Goal: Task Accomplishment & Management: Complete application form

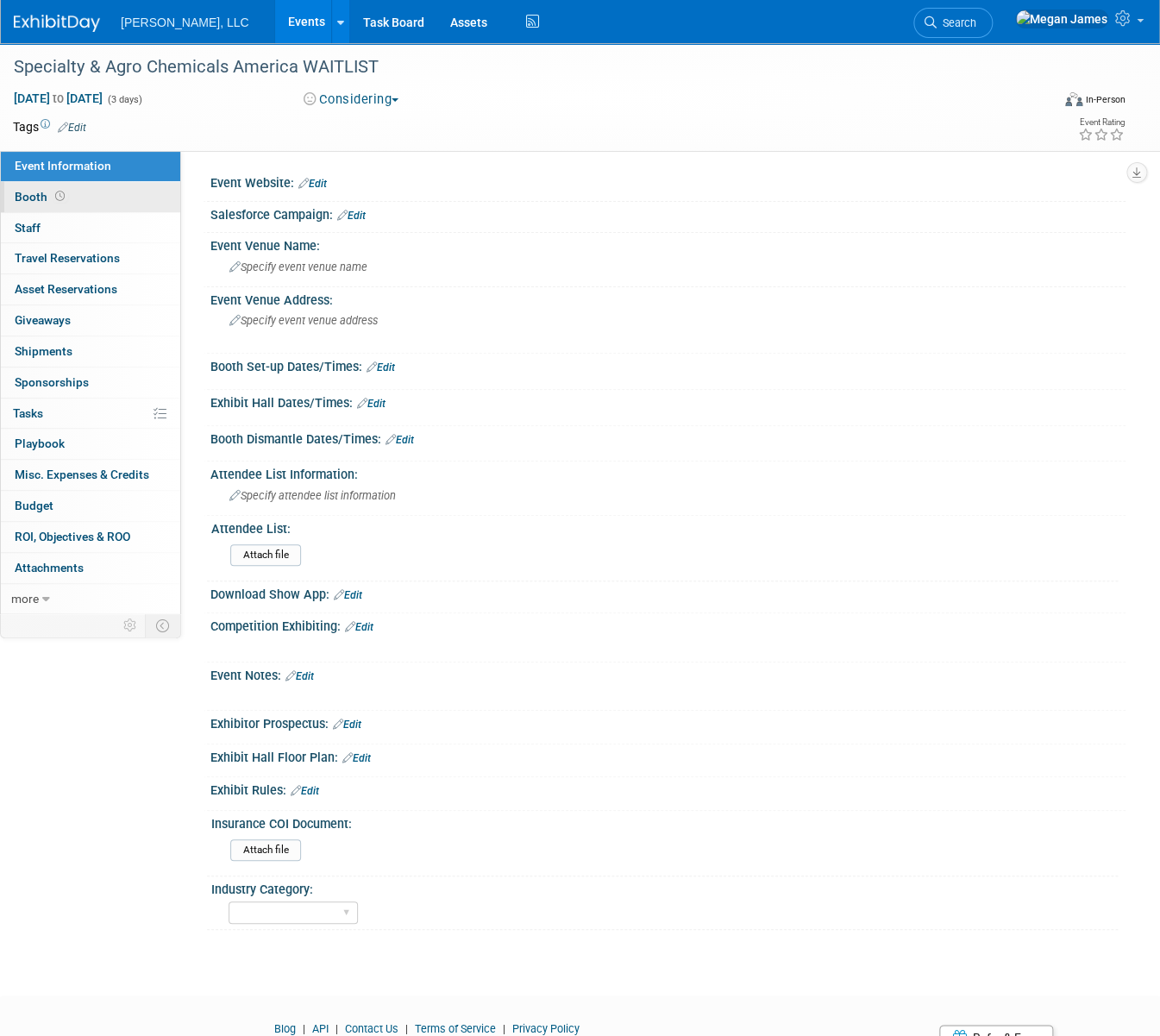
click at [137, 206] on link "Booth" at bounding box center [90, 197] width 179 height 30
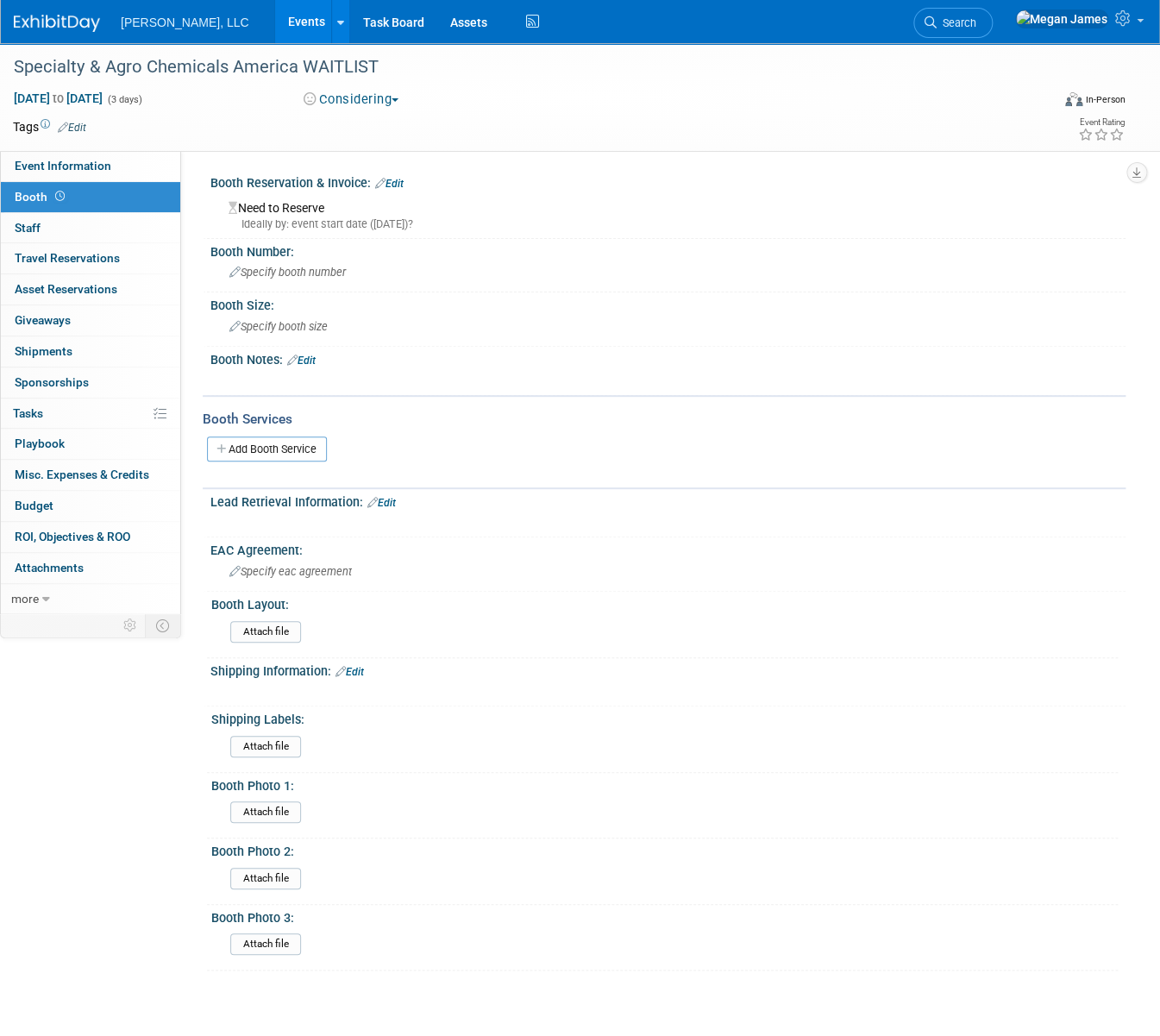
click at [307, 357] on link "Edit" at bounding box center [301, 361] width 29 height 12
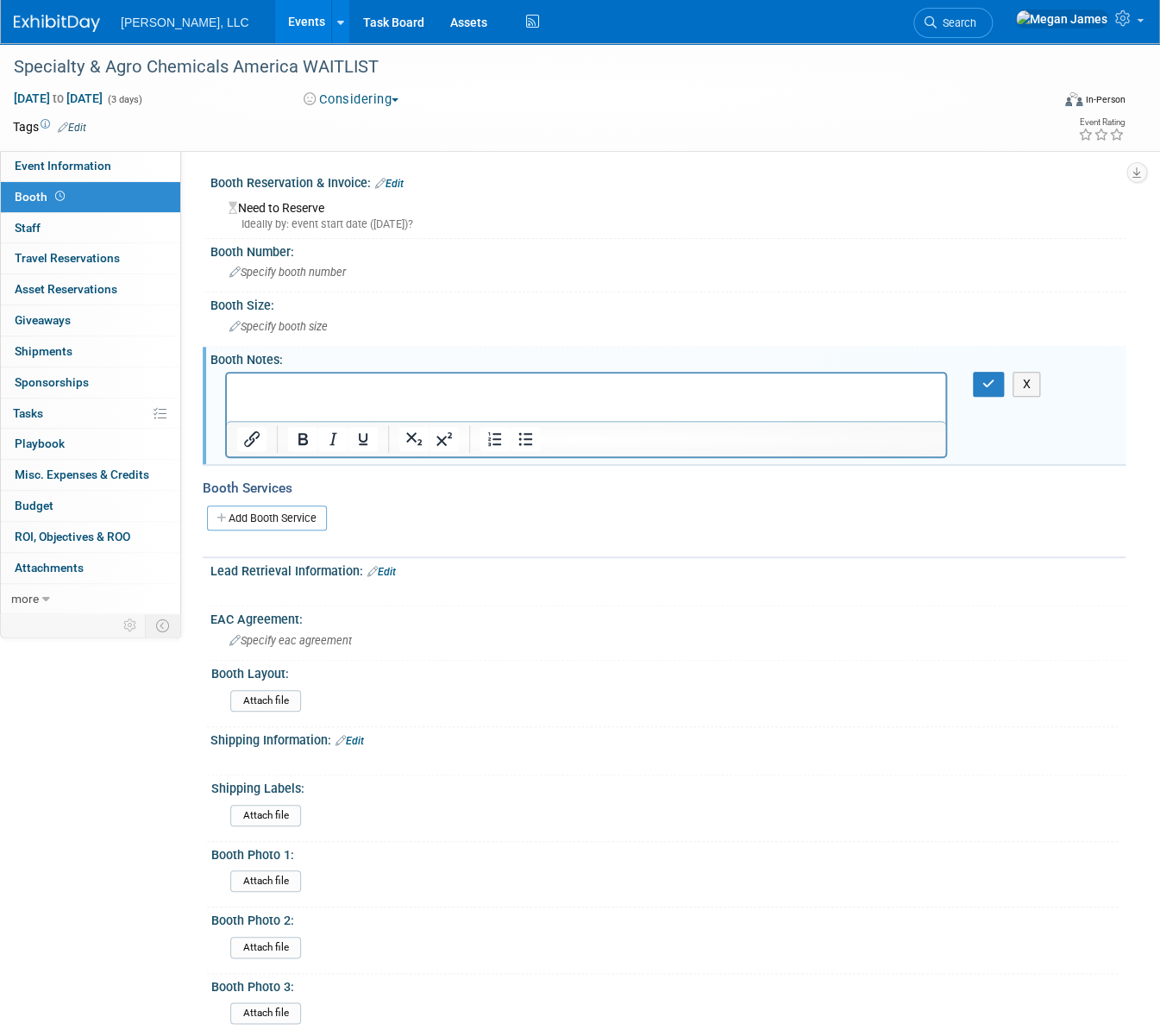
click at [297, 394] on p "Rich Text Area. Press ALT-0 for help." at bounding box center [586, 388] width 698 height 17
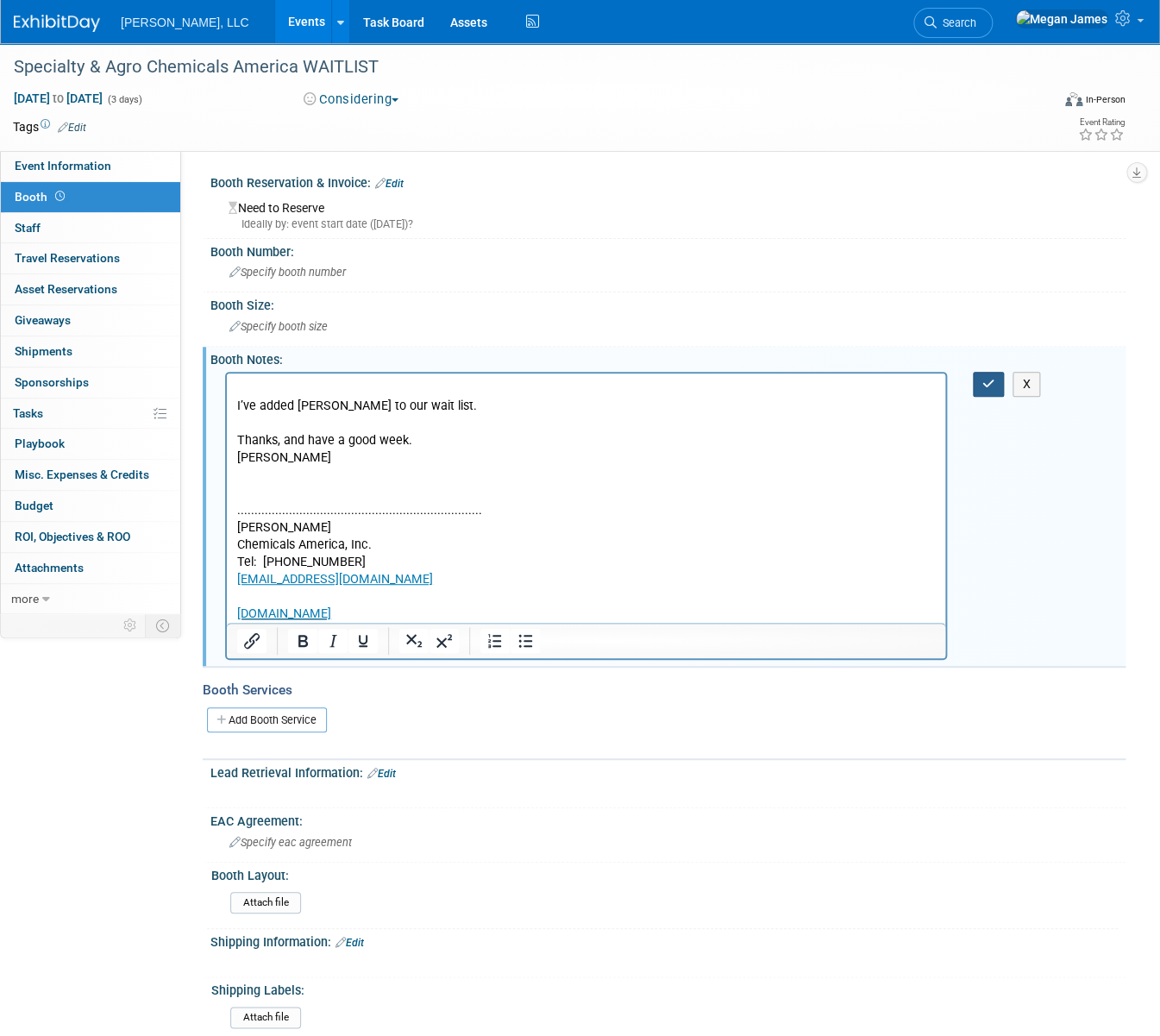
click at [986, 384] on icon "button" at bounding box center [989, 384] width 13 height 12
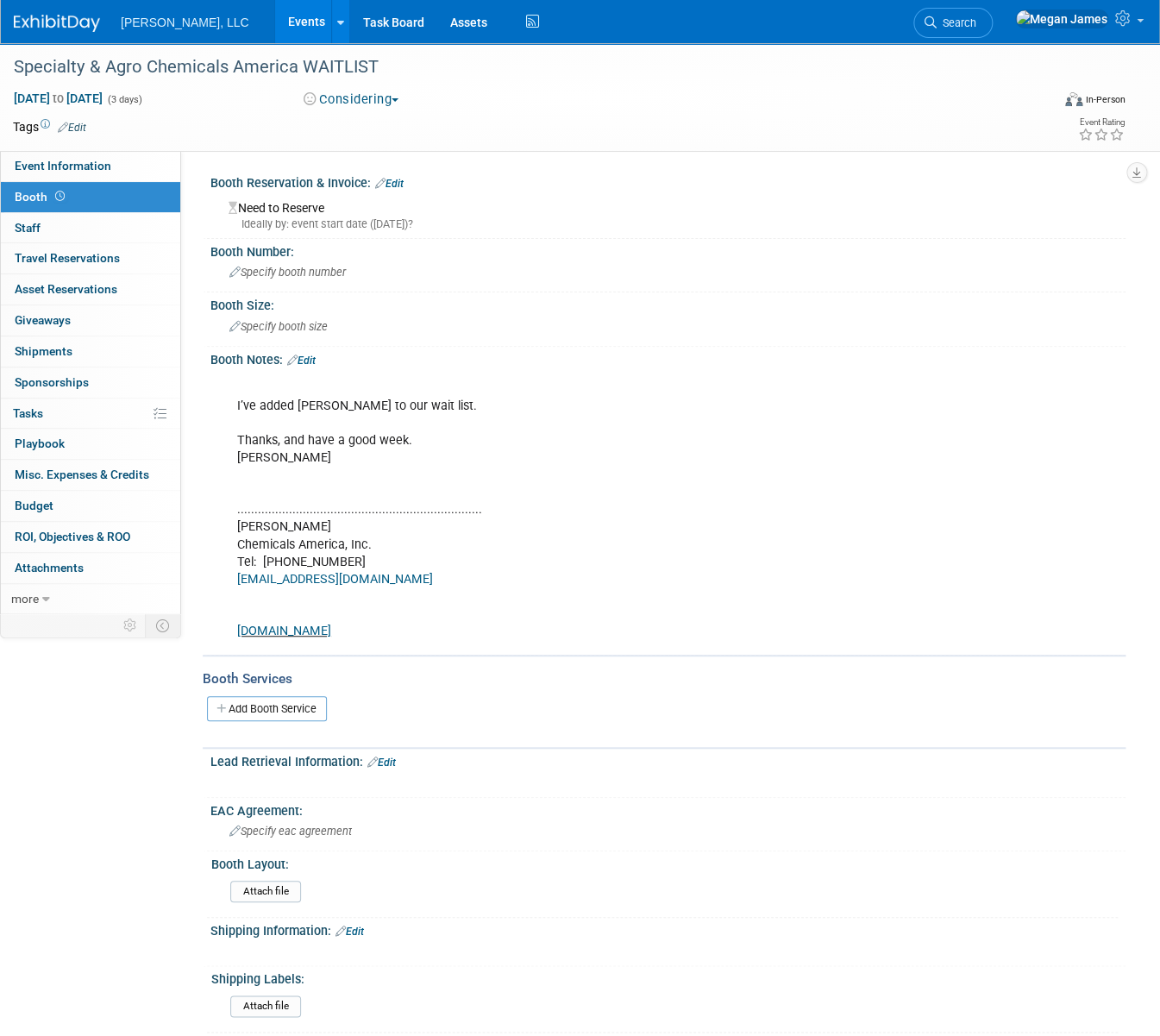
click at [116, 819] on div "Event Information Event Info Booth Booth 0 Staff 0 Staff 0 Travel Reservations …" at bounding box center [580, 637] width 1160 height 1187
click at [135, 712] on div "Event Information Event Info Booth Booth 0 Staff 0 Staff 0 Travel Reservations …" at bounding box center [580, 637] width 1160 height 1187
click at [93, 838] on div "Event Information Event Info Booth Booth 0 Staff 0 Staff 0 Travel Reservations …" at bounding box center [580, 637] width 1160 height 1187
click at [124, 788] on div "Event Information Event Info Booth Booth 0 Staff 0 Staff 0 Travel Reservations …" at bounding box center [580, 637] width 1160 height 1187
click at [275, 21] on link "Events" at bounding box center [306, 22] width 63 height 43
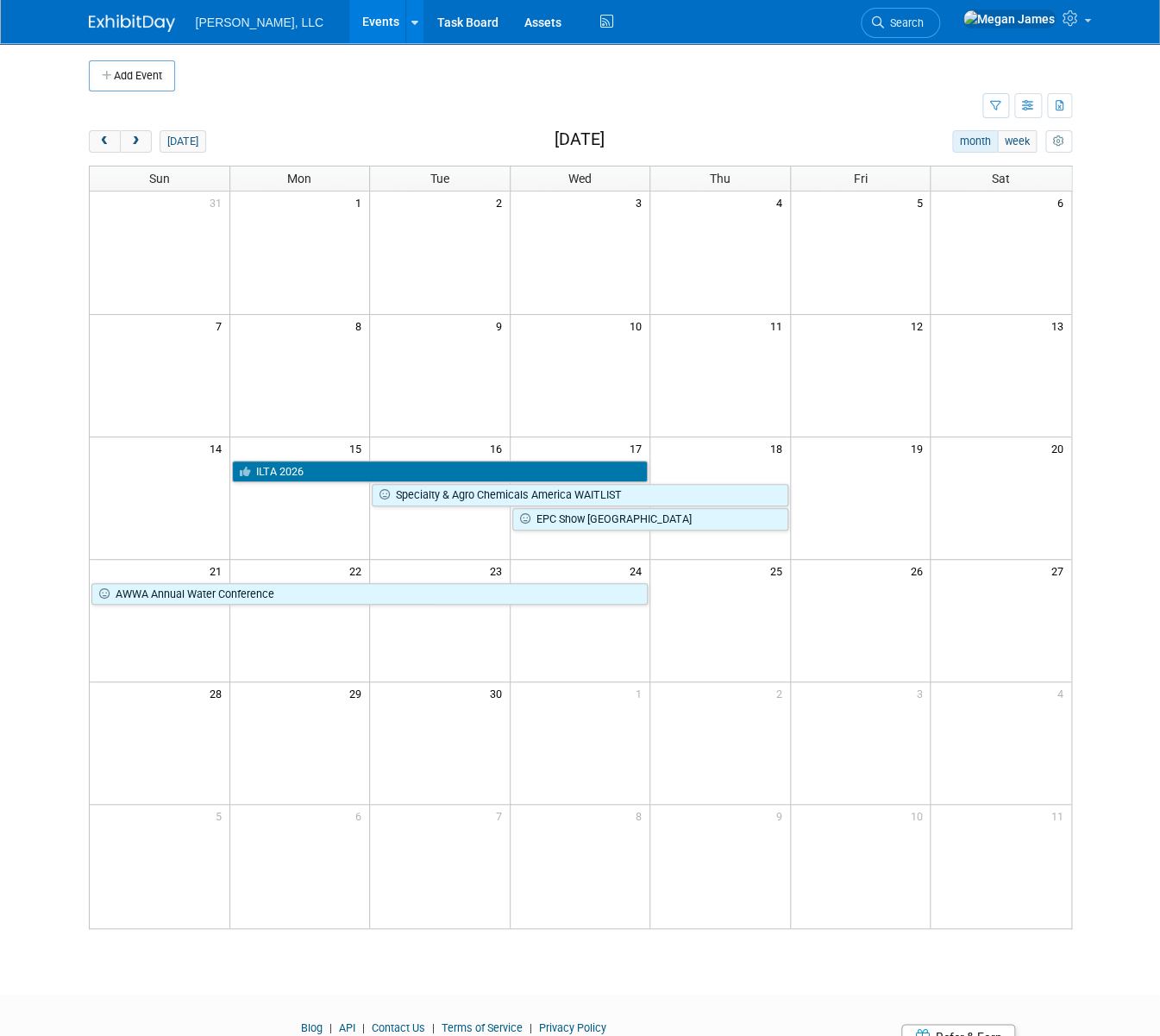
drag, startPoint x: 358, startPoint y: 122, endPoint x: 344, endPoint y: 121, distance: 14.0
click at [357, 122] on div "Add Event New Event Duplicate Event Warning There is another event in your work…" at bounding box center [580, 504] width 1009 height 920
click at [130, 145] on span "next" at bounding box center [136, 142] width 13 height 11
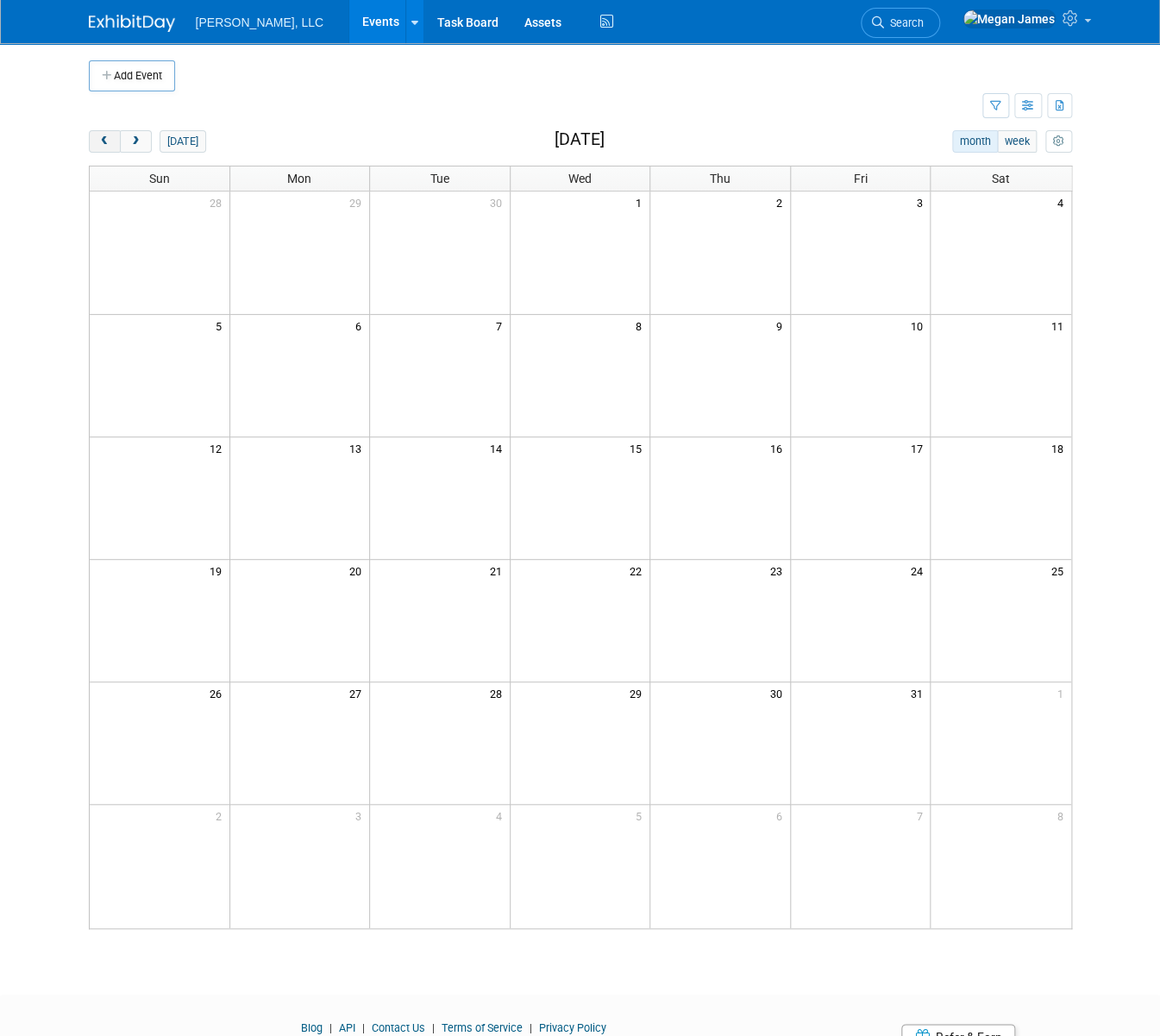
click at [98, 140] on span "prev" at bounding box center [104, 142] width 13 height 11
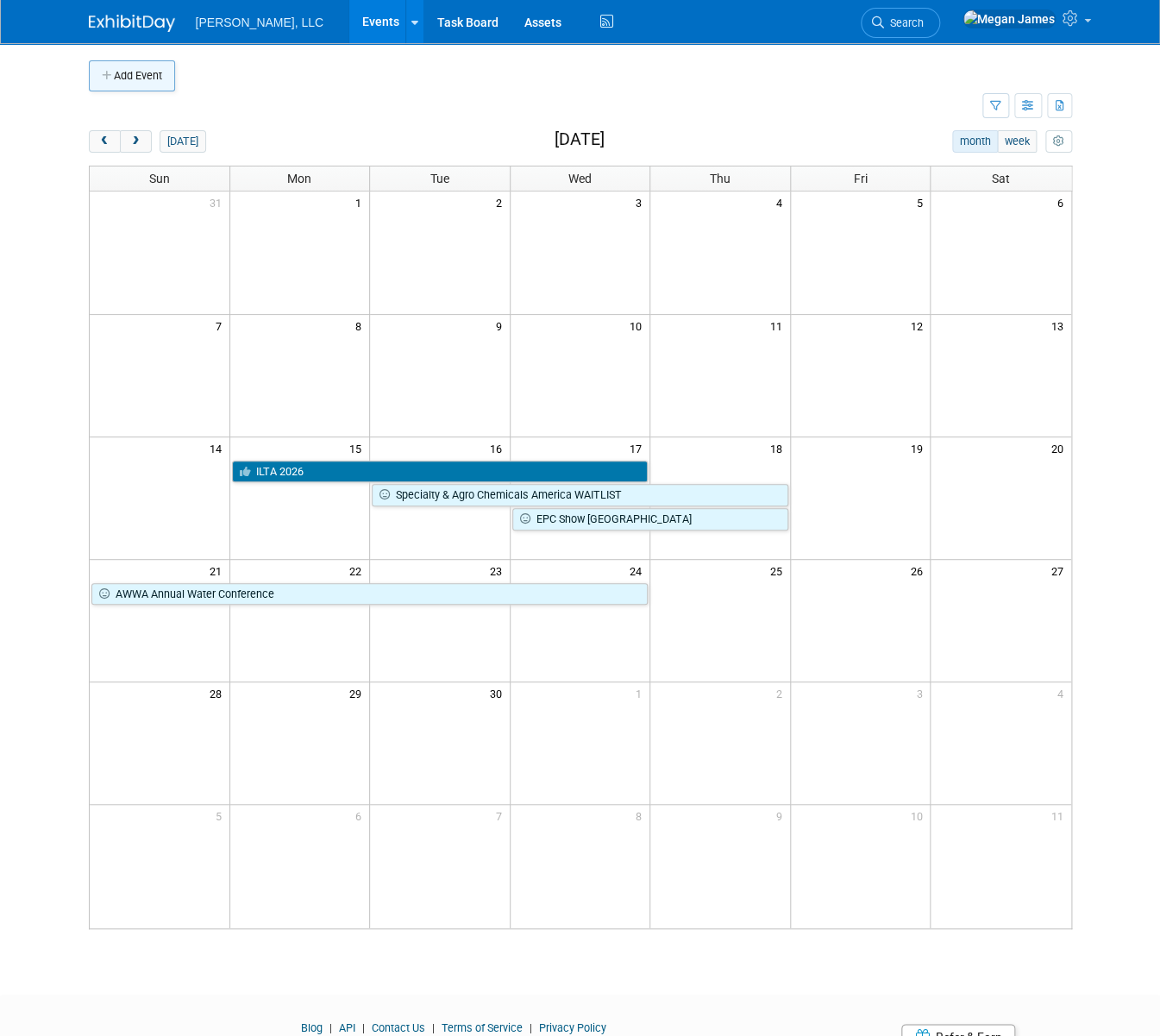
click at [127, 73] on button "Add Event" at bounding box center [131, 76] width 86 height 31
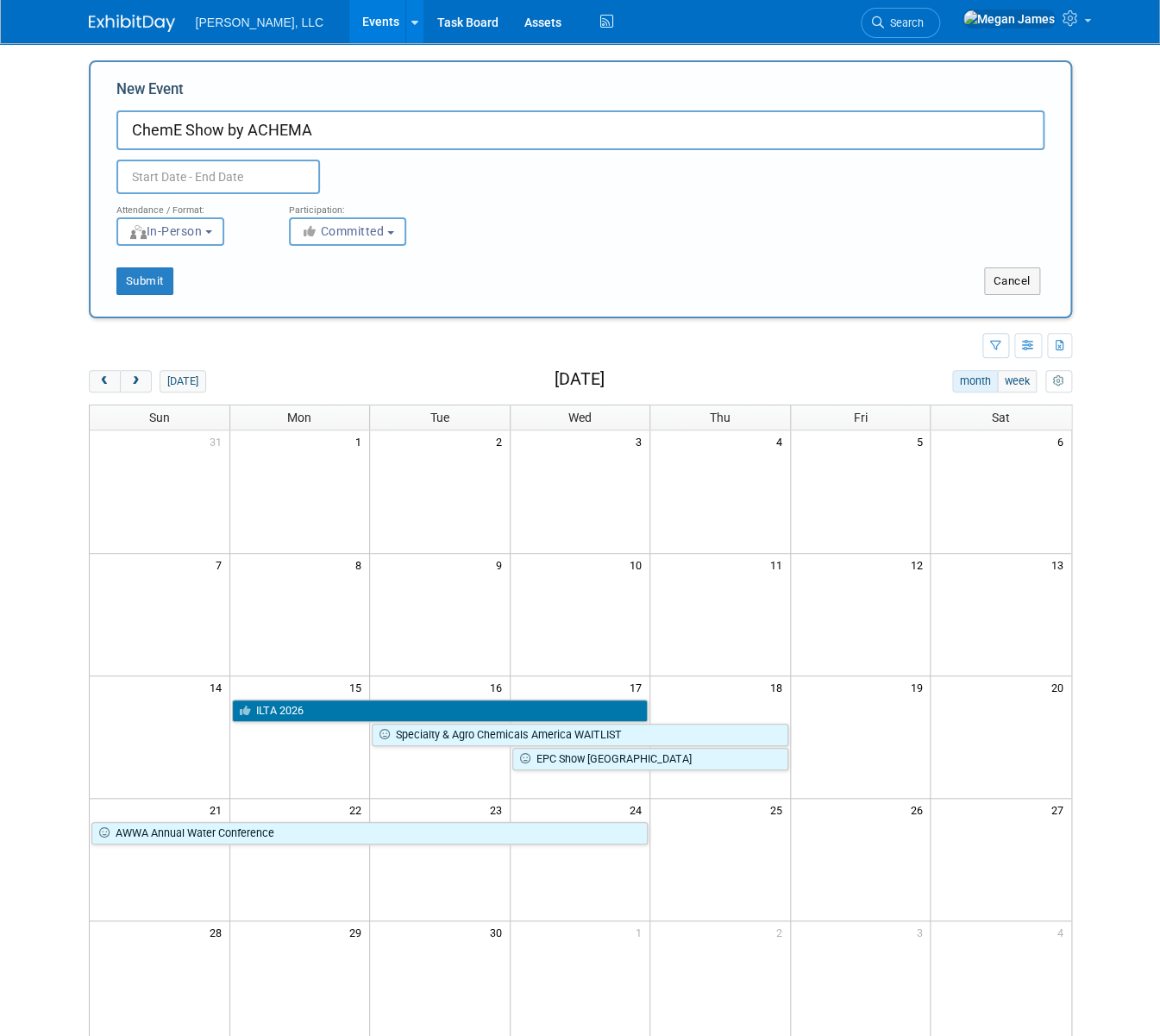
type input "ChemE Show by ACHEMA"
click at [181, 172] on input "text" at bounding box center [218, 177] width 203 height 35
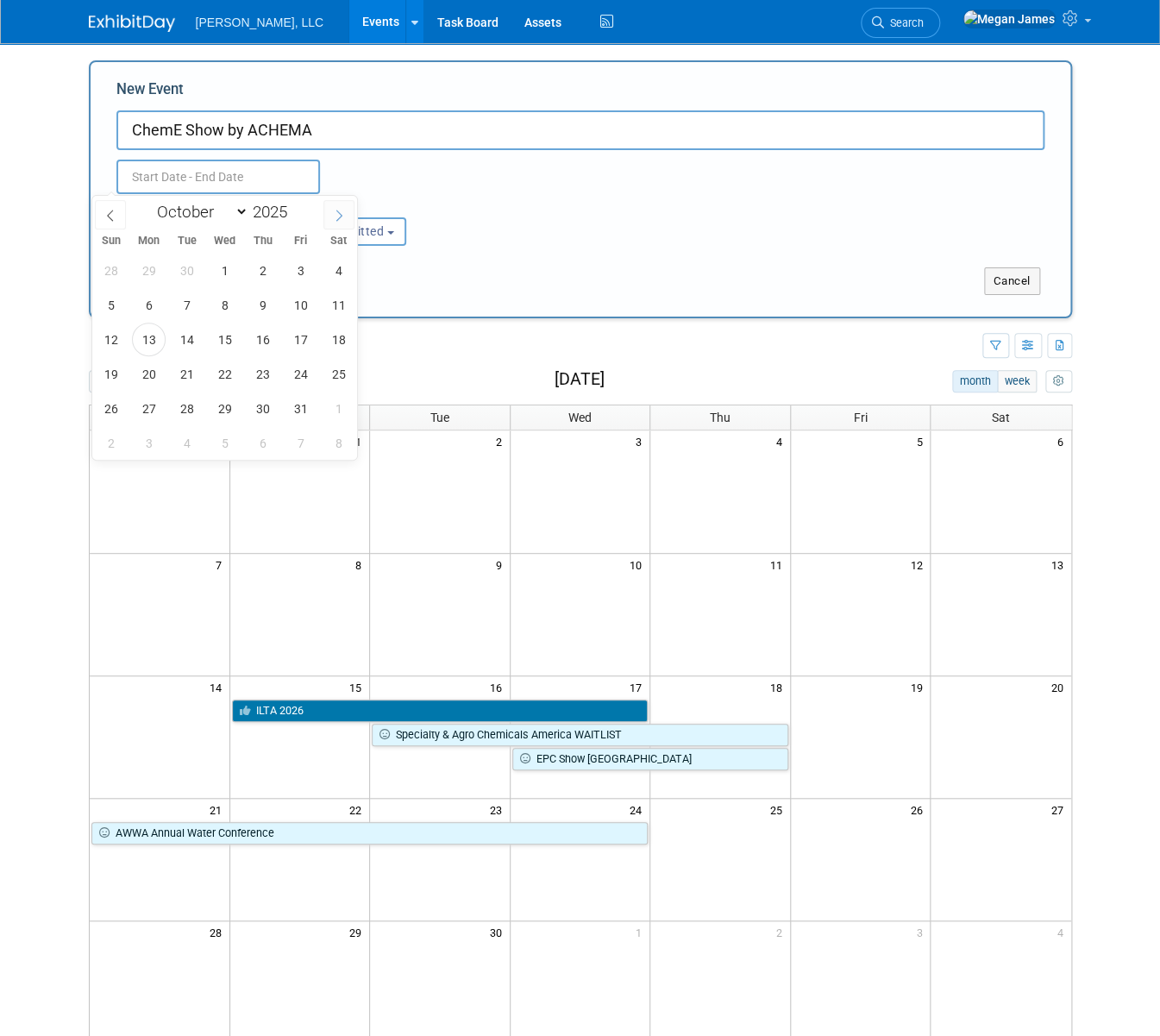
click at [338, 214] on icon at bounding box center [339, 216] width 12 height 12
select select "11"
click at [338, 214] on icon at bounding box center [339, 216] width 12 height 12
type input "2026"
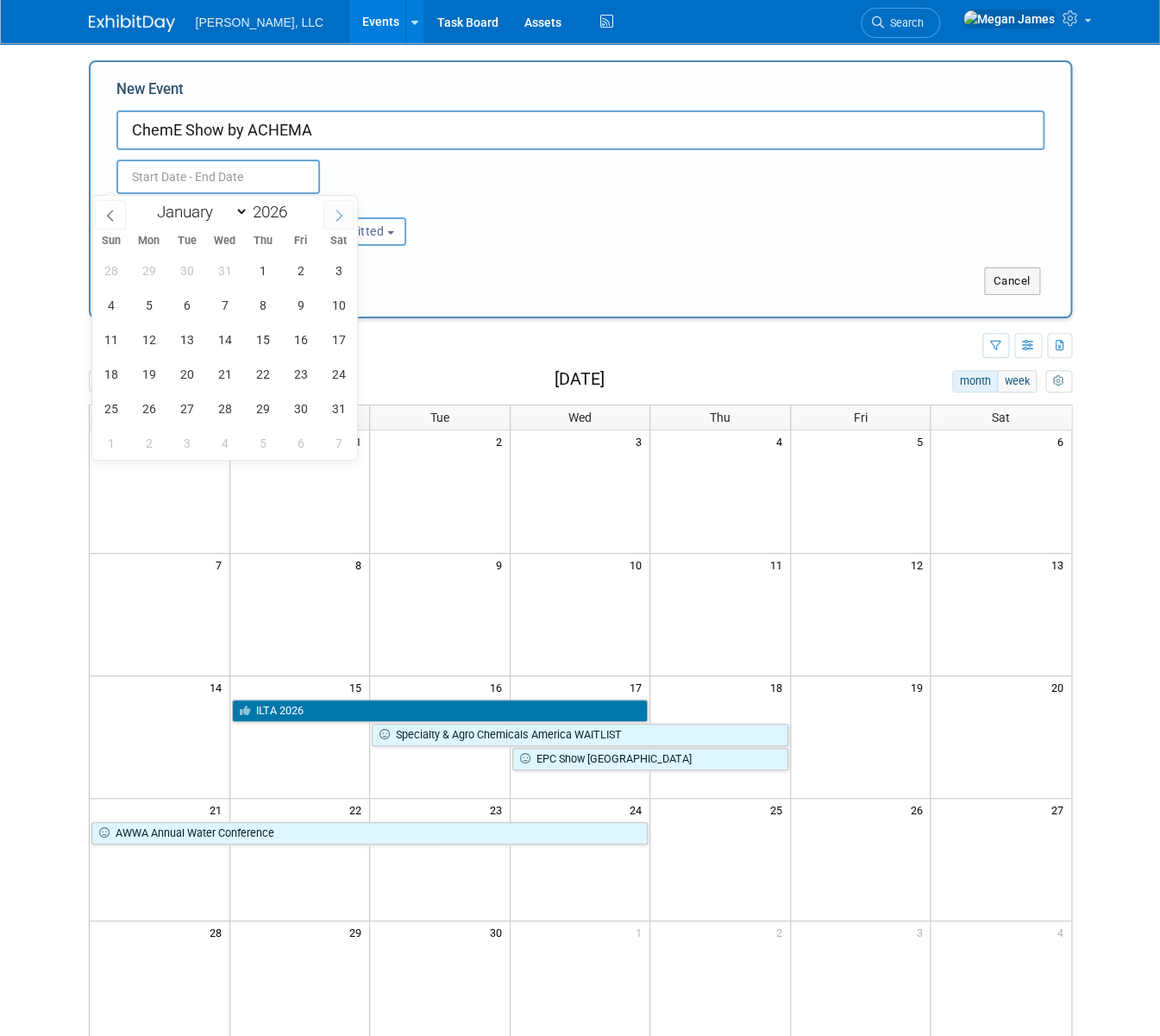
click at [338, 214] on icon at bounding box center [339, 216] width 12 height 12
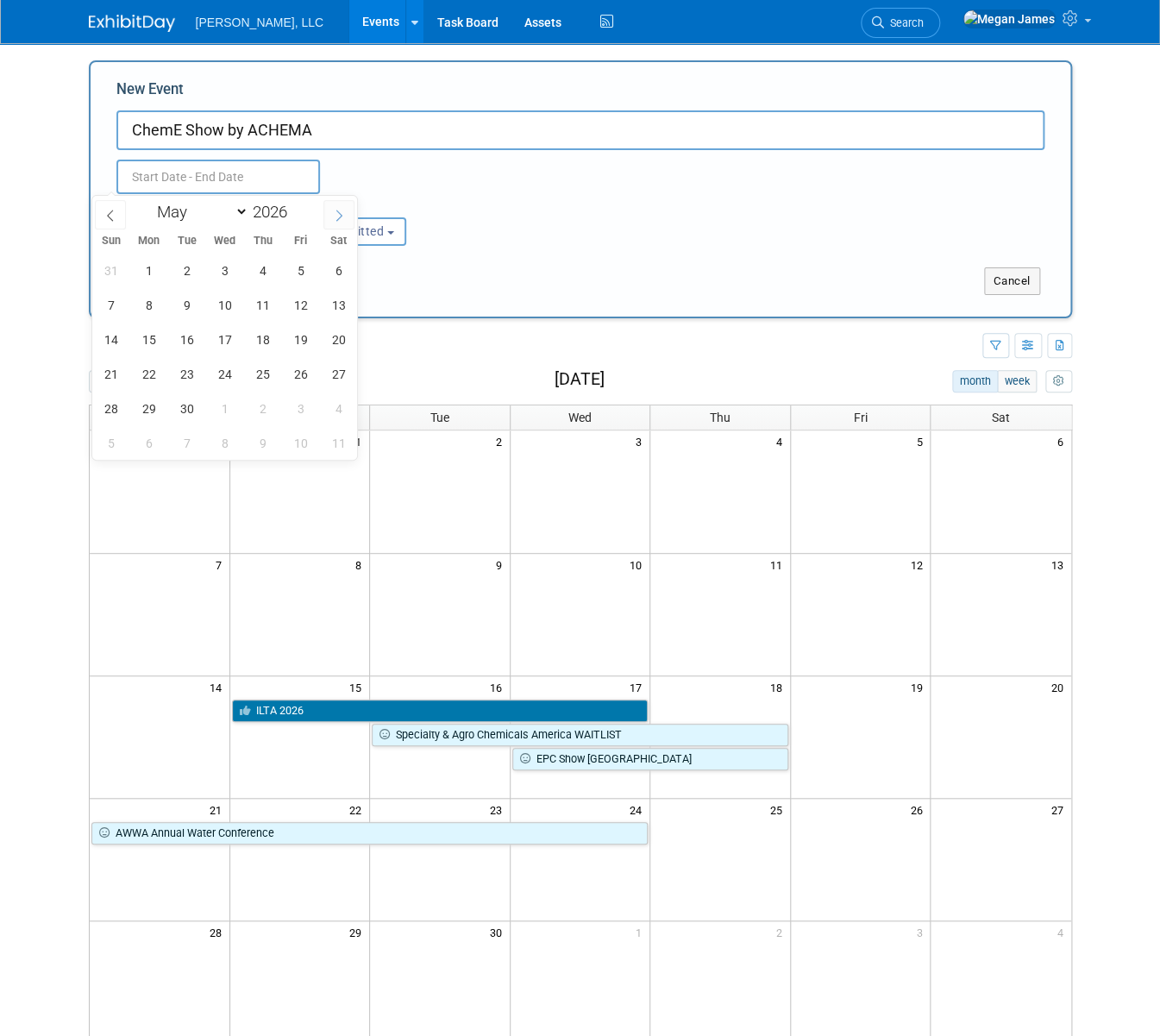
select select "5"
click at [193, 306] on span "9" at bounding box center [186, 304] width 34 height 34
click at [223, 305] on span "10" at bounding box center [224, 304] width 34 height 34
type input "Jun 9, 2026 to Jun 10, 2026"
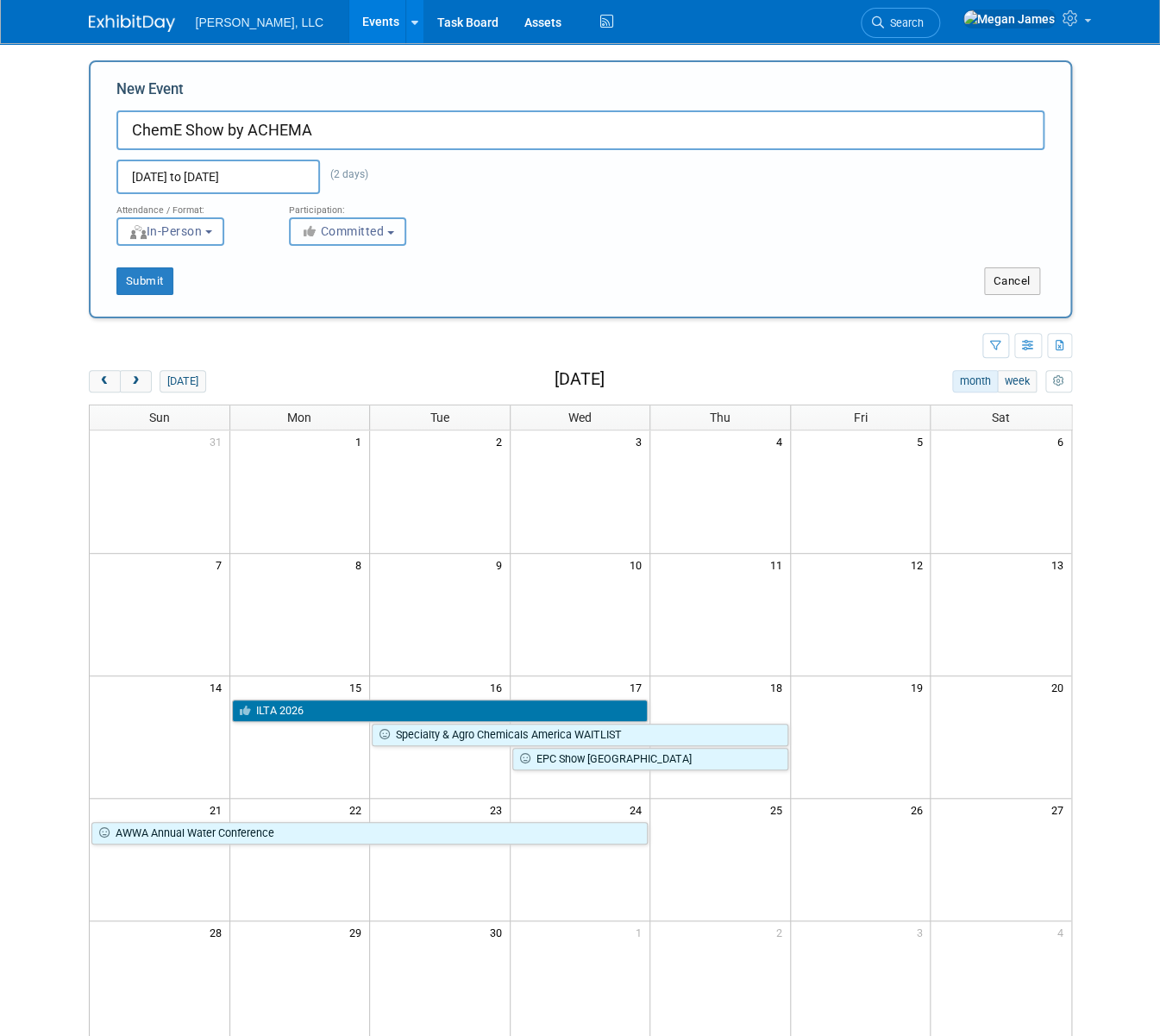
click at [333, 227] on span "Committed" at bounding box center [343, 231] width 83 height 14
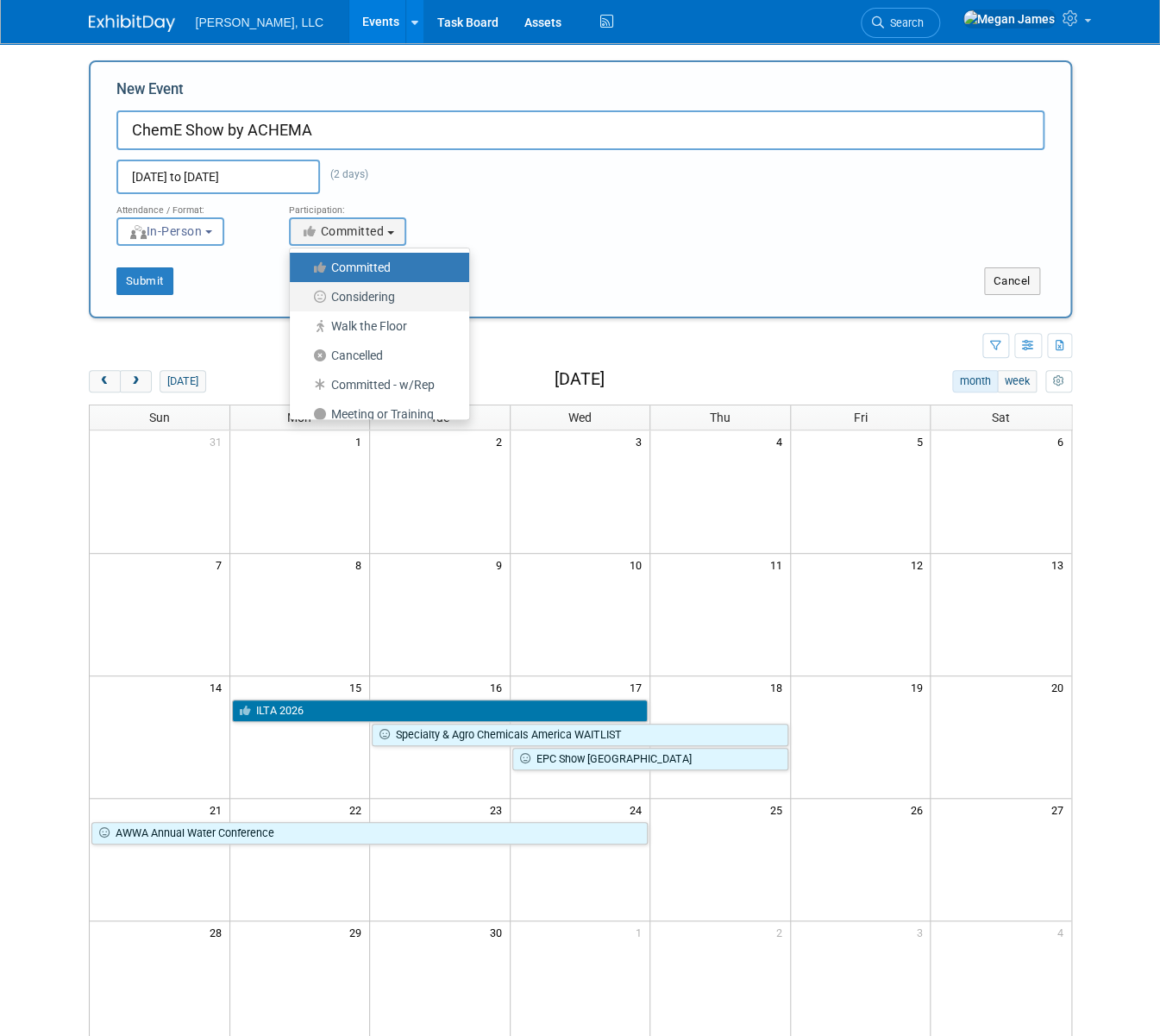
click at [387, 291] on label "Considering" at bounding box center [375, 297] width 154 height 23
click at [305, 291] on input "Considering" at bounding box center [299, 297] width 11 height 11
select select "2"
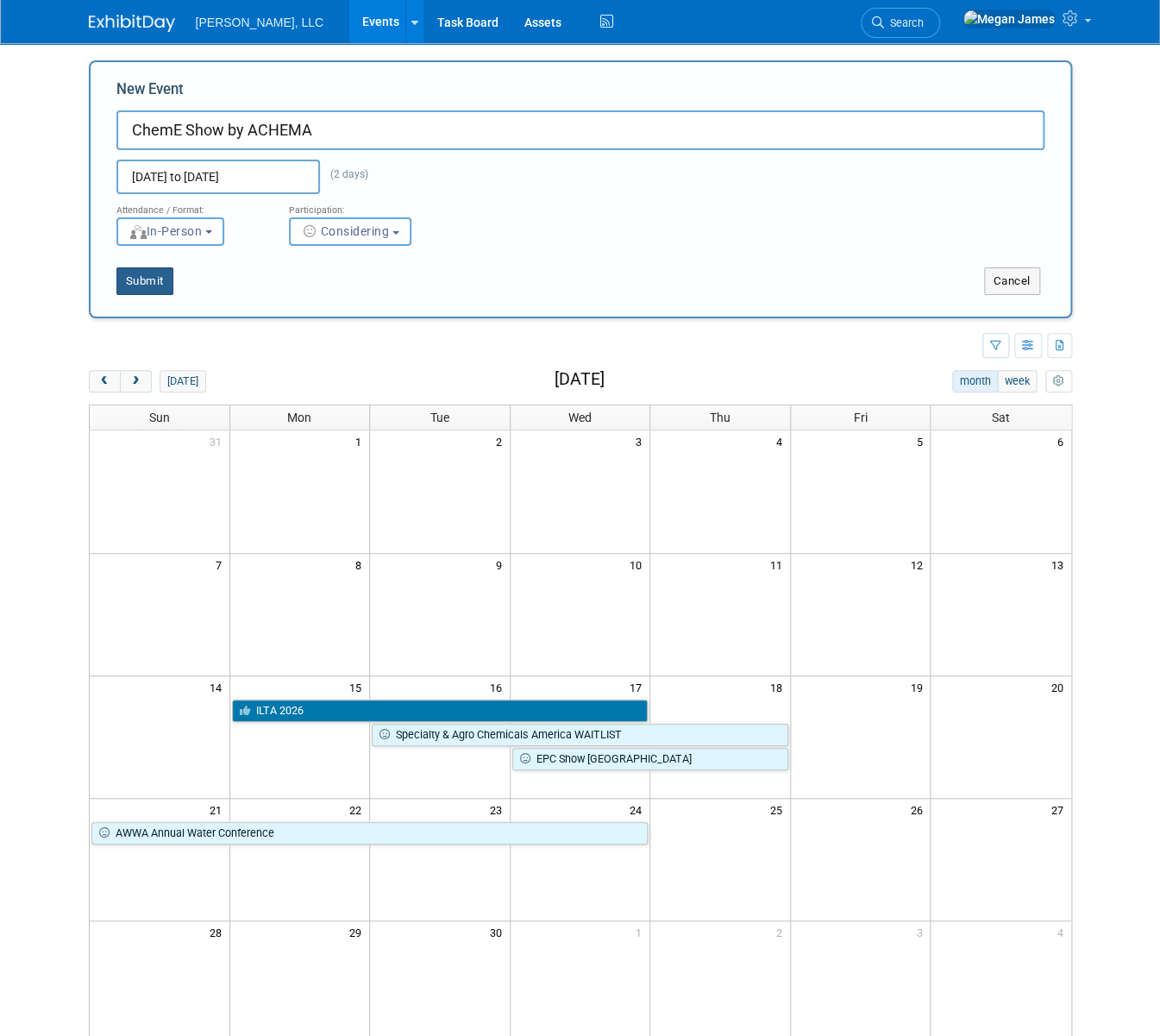
click at [124, 279] on button "Submit" at bounding box center [144, 281] width 57 height 28
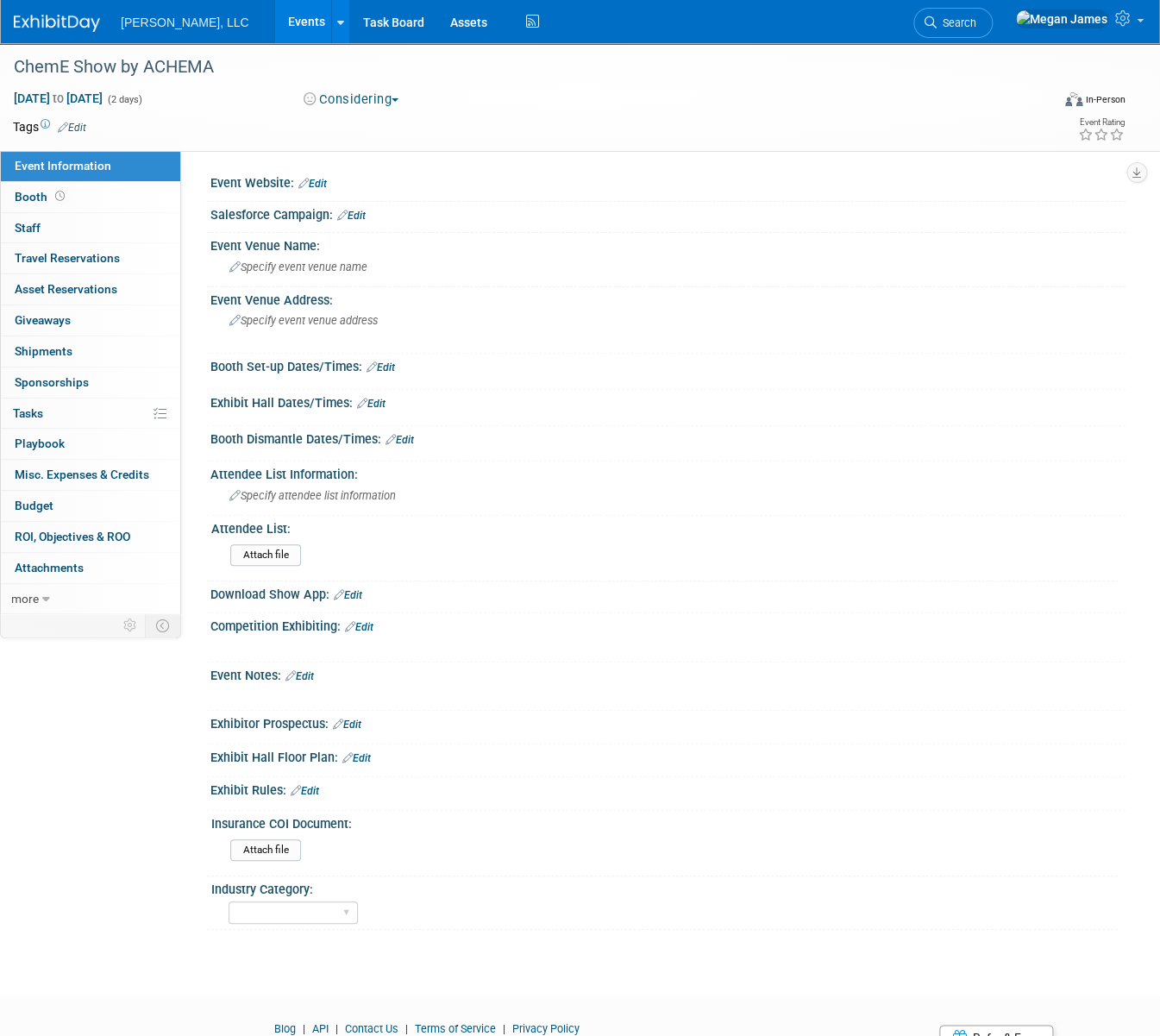
drag, startPoint x: 331, startPoint y: 180, endPoint x: 321, endPoint y: 180, distance: 10.0
click at [330, 180] on div "Event Website: Edit" at bounding box center [668, 181] width 915 height 23
click at [321, 180] on link "Edit" at bounding box center [312, 184] width 29 height 12
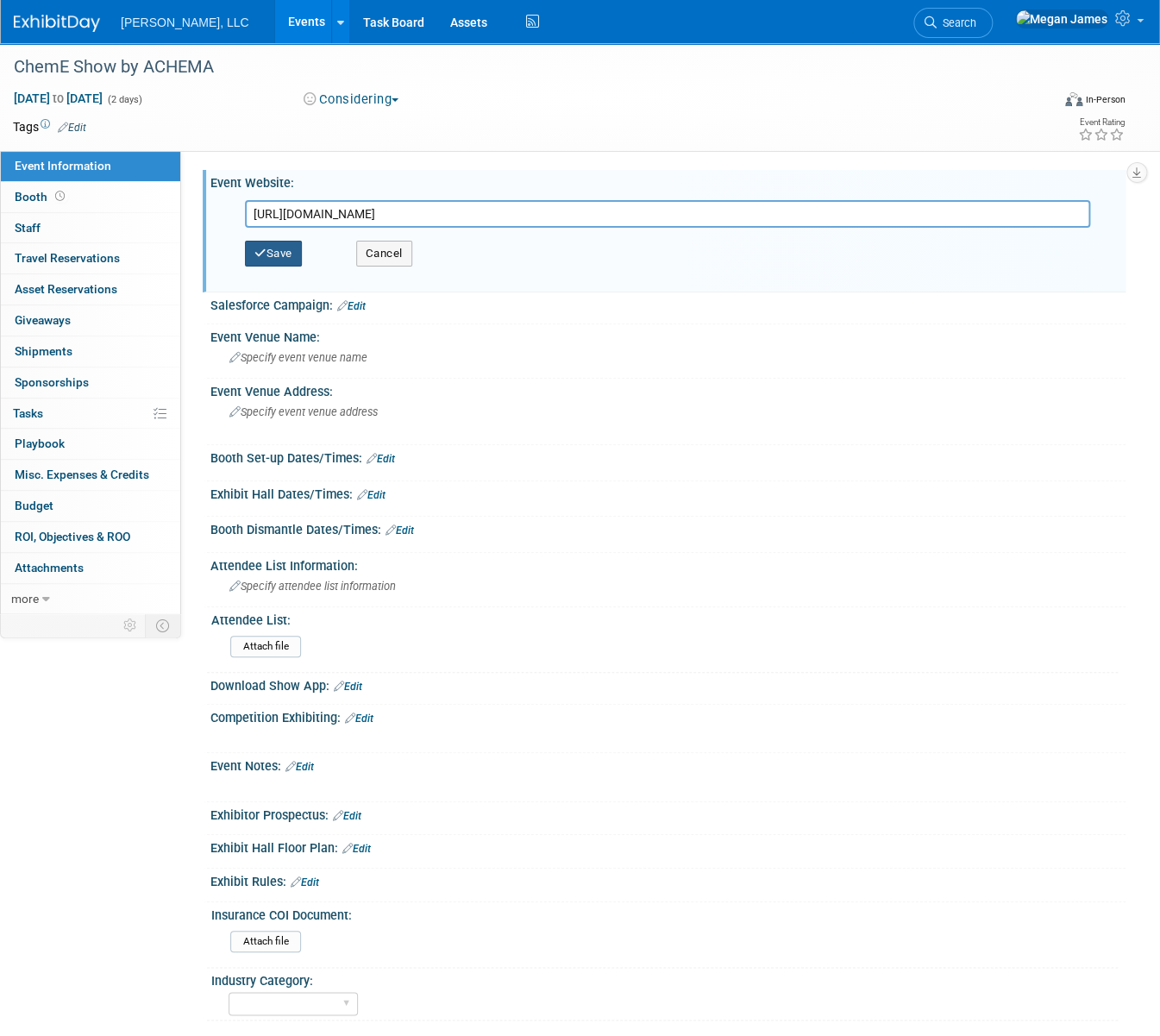
type input "https://cheme-show.com/"
click at [294, 249] on button "Save" at bounding box center [273, 254] width 57 height 26
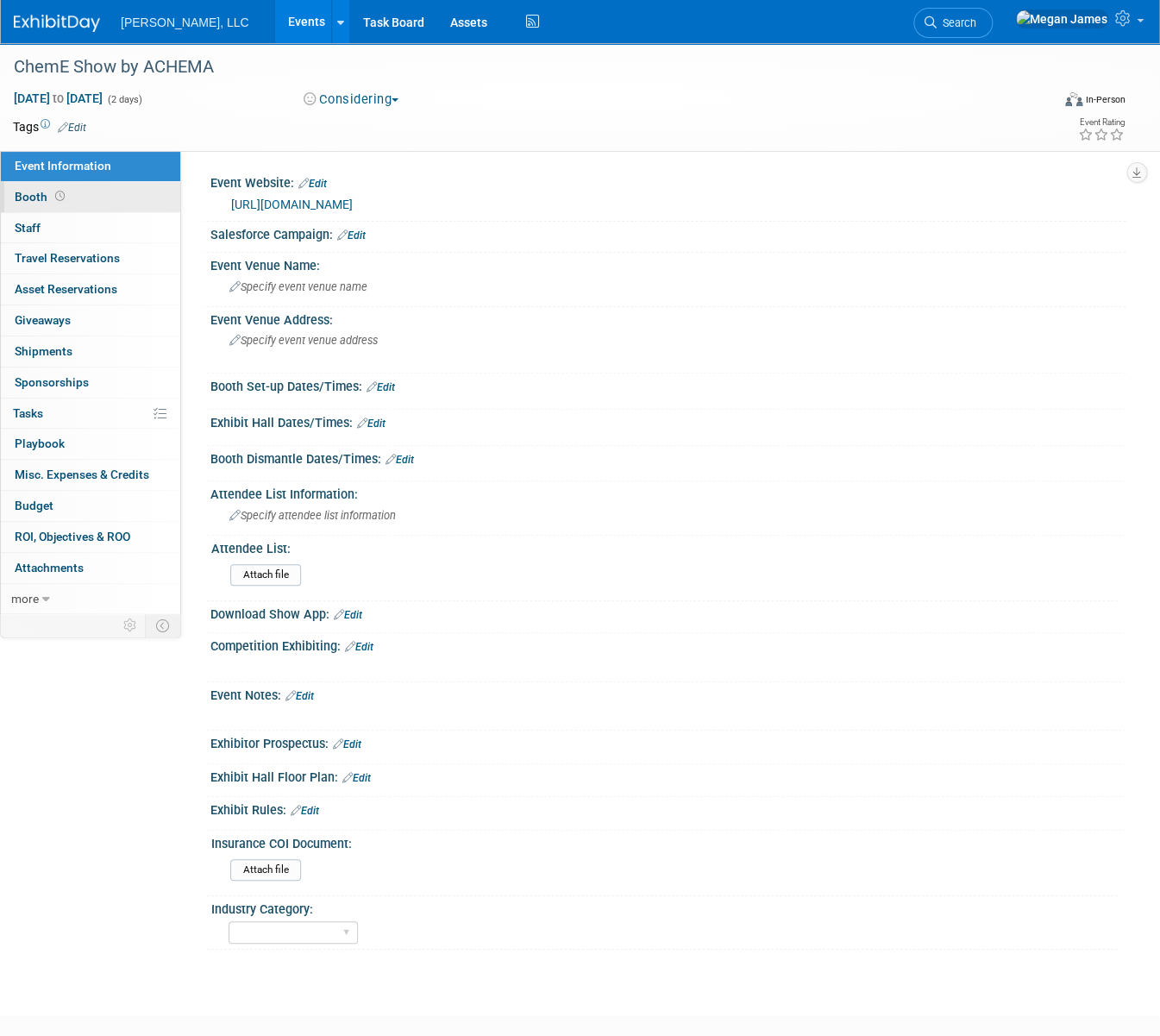
click at [88, 187] on link "Booth" at bounding box center [90, 197] width 179 height 30
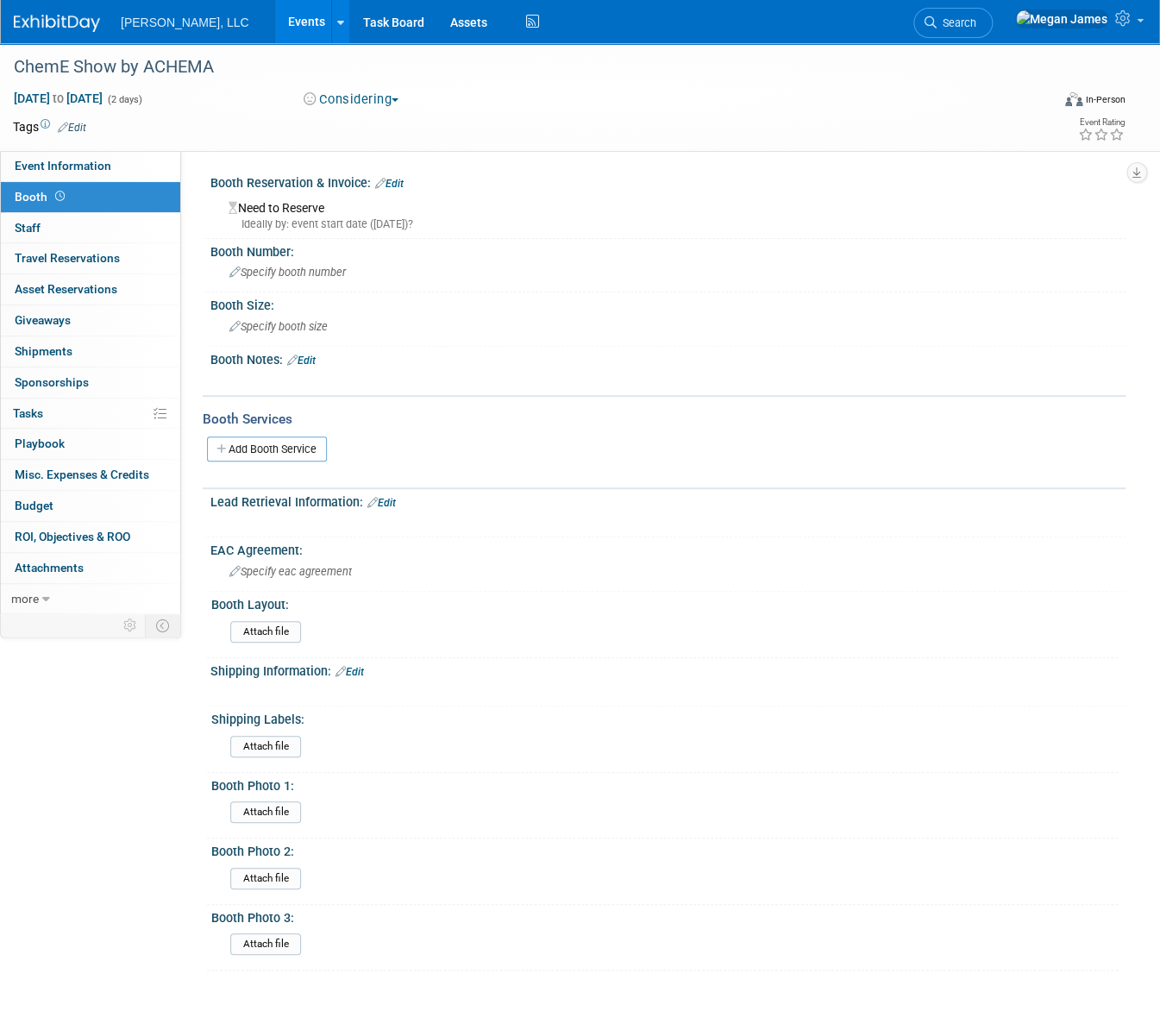
click at [310, 362] on link "Edit" at bounding box center [301, 361] width 29 height 12
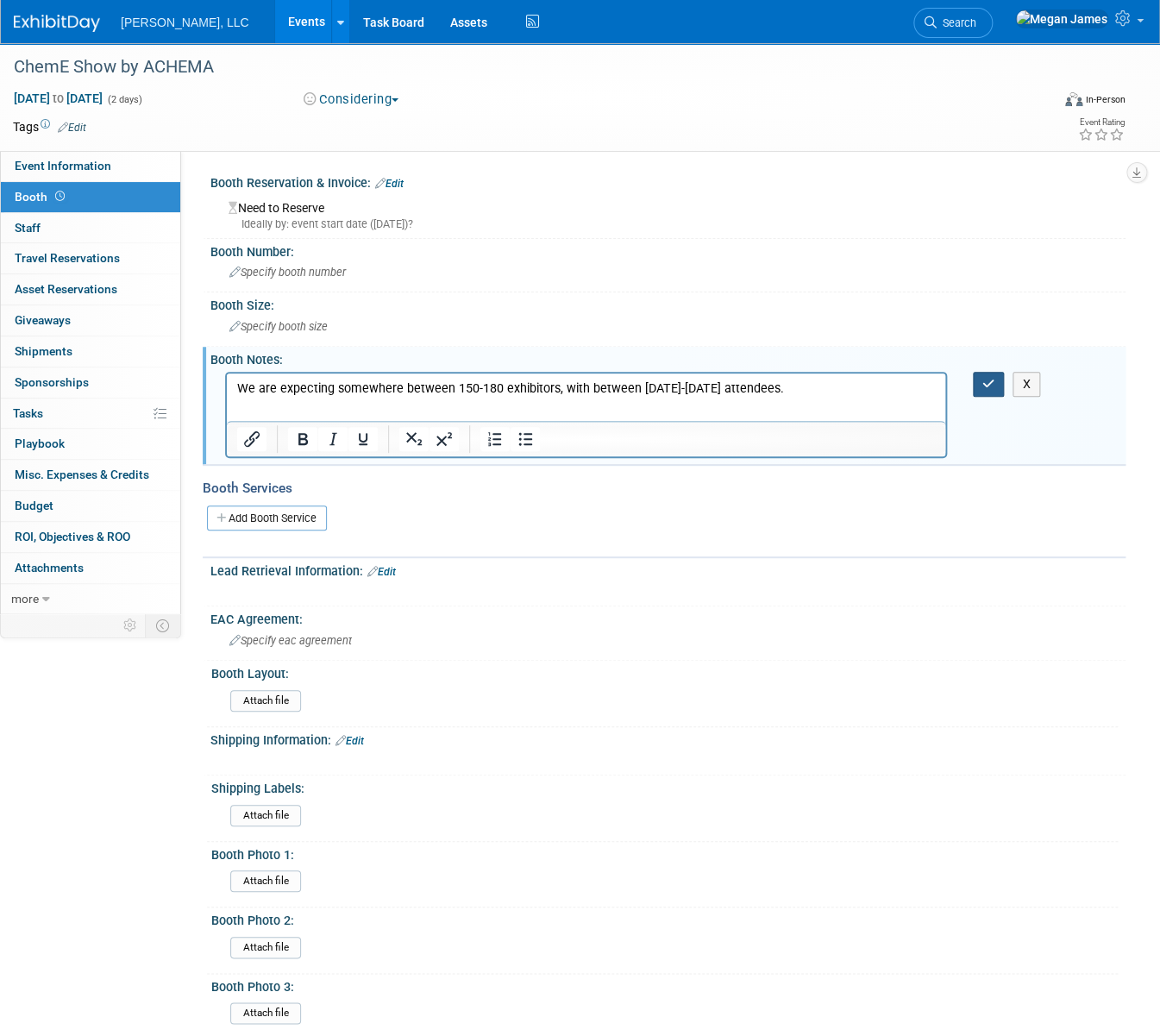
click at [995, 378] on button "button" at bounding box center [989, 384] width 32 height 25
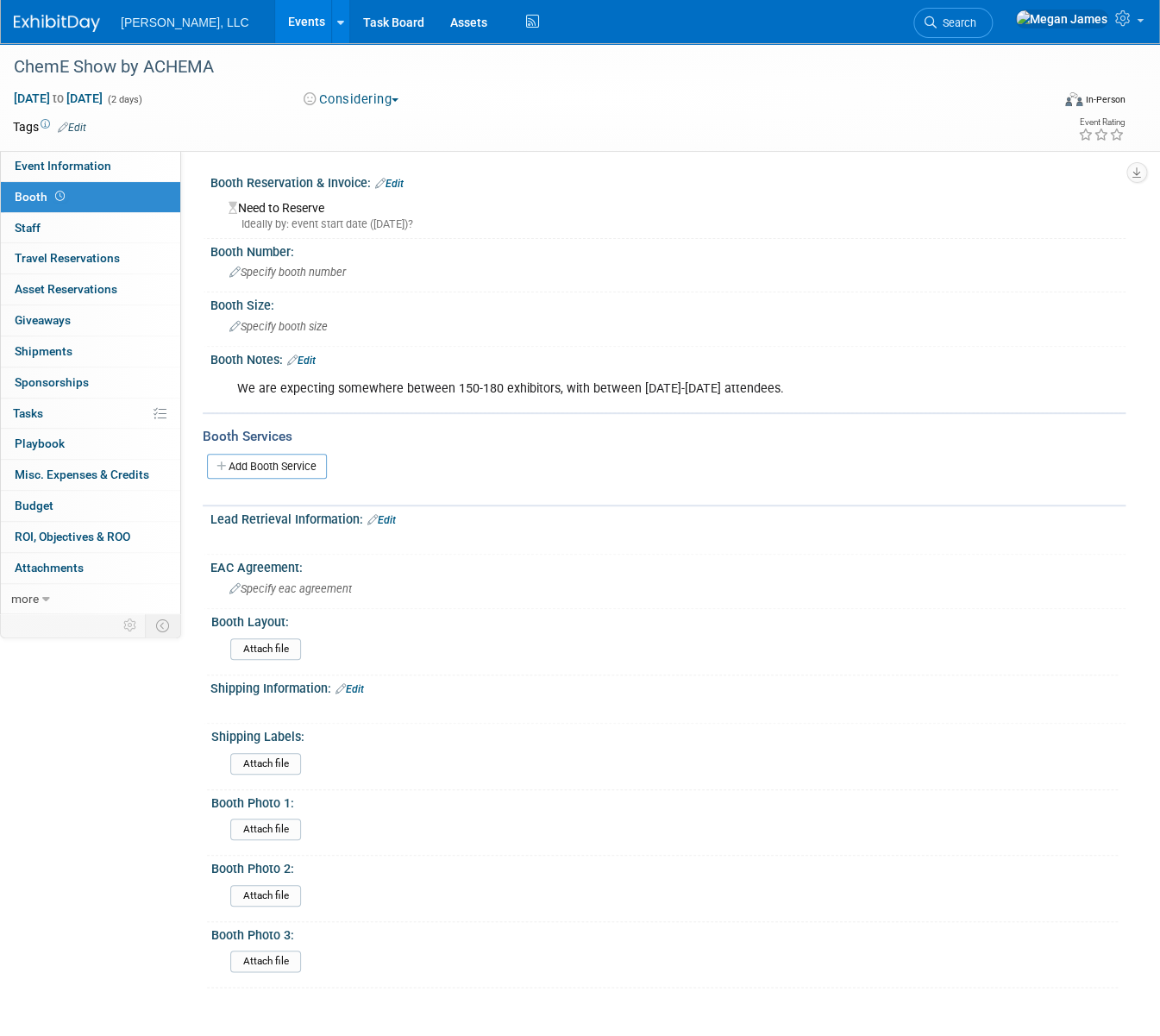
click at [275, 25] on link "Events" at bounding box center [306, 22] width 63 height 43
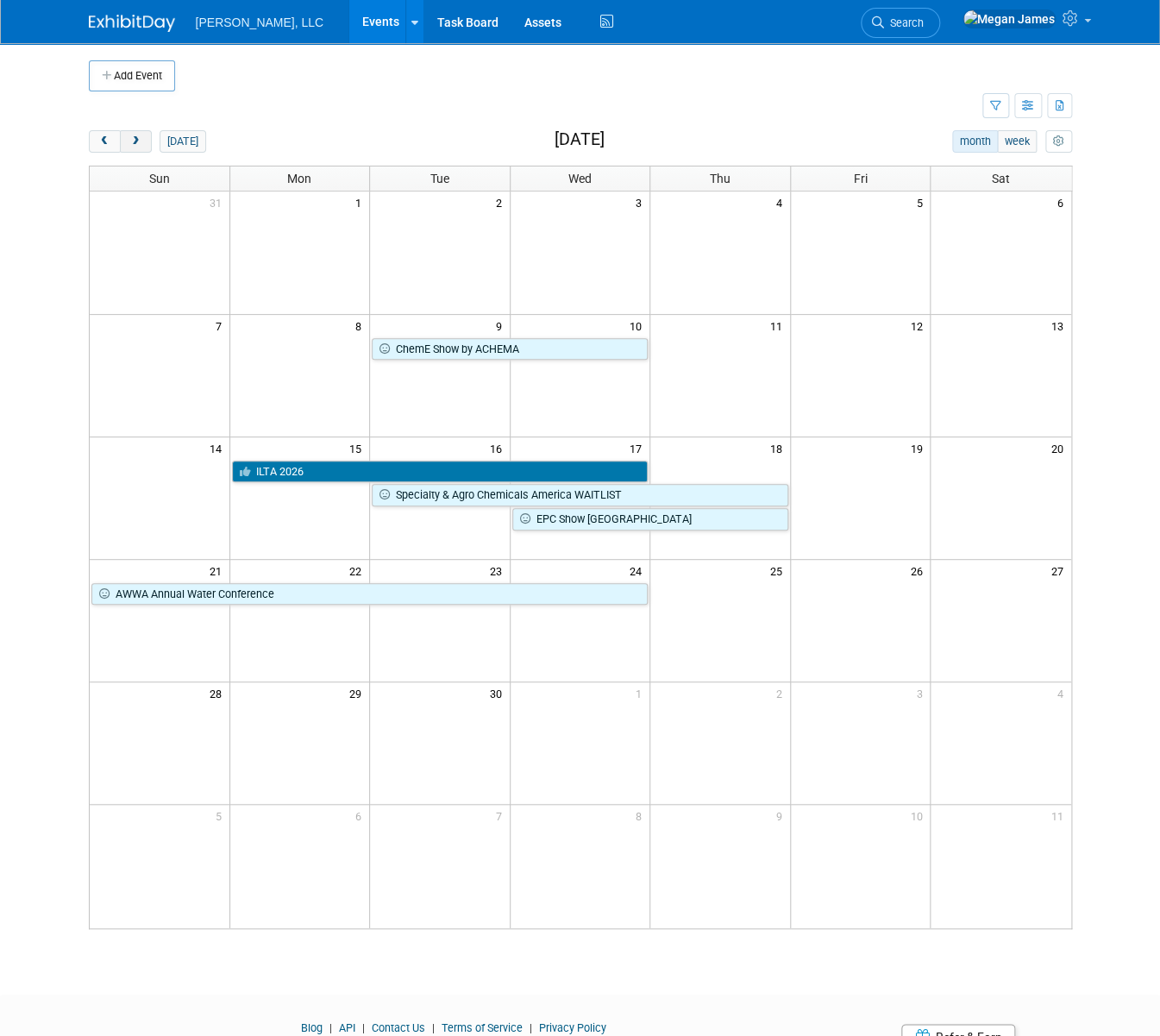
click at [121, 141] on button "next" at bounding box center [136, 142] width 32 height 23
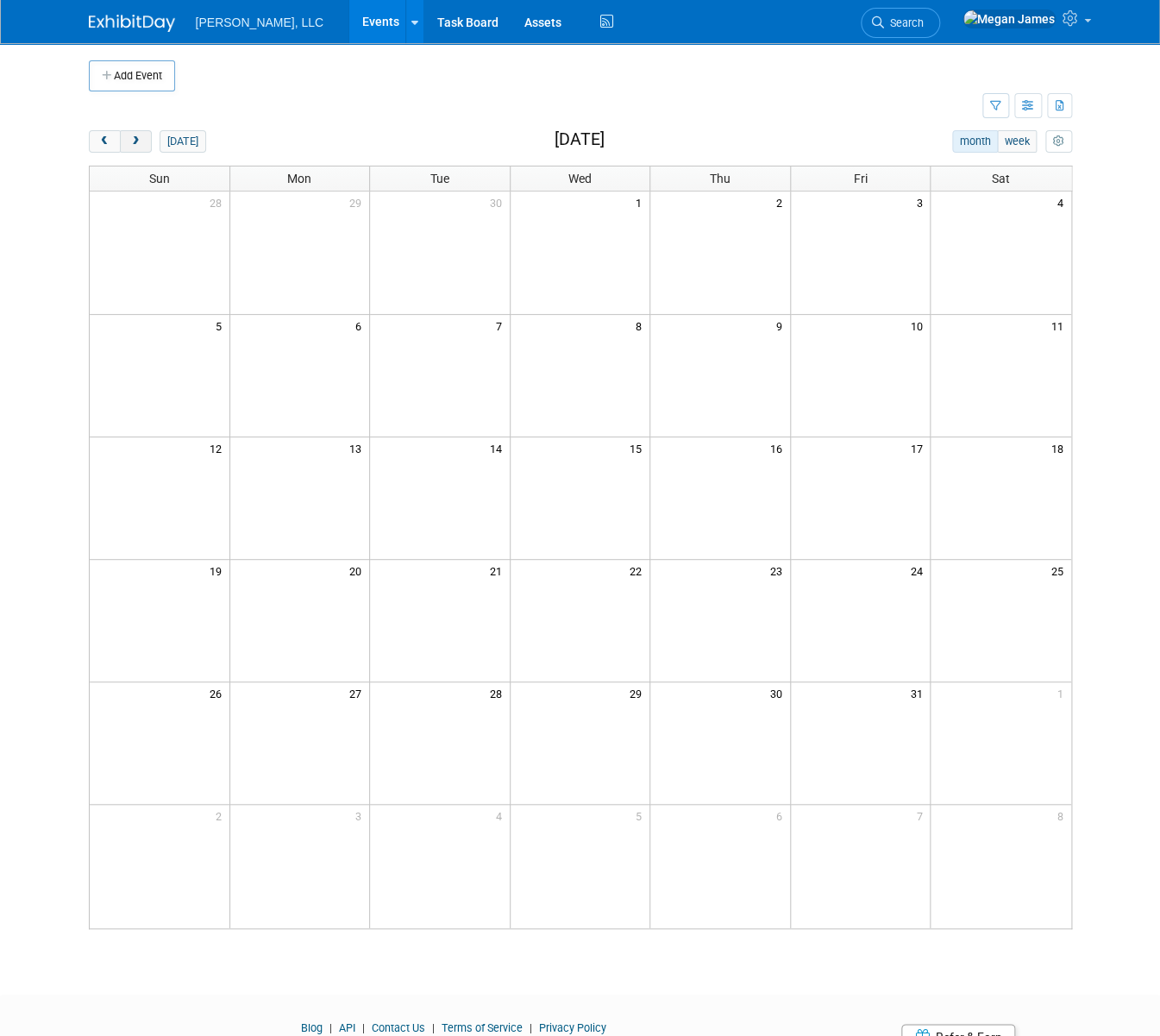
click at [121, 141] on button "next" at bounding box center [136, 142] width 32 height 23
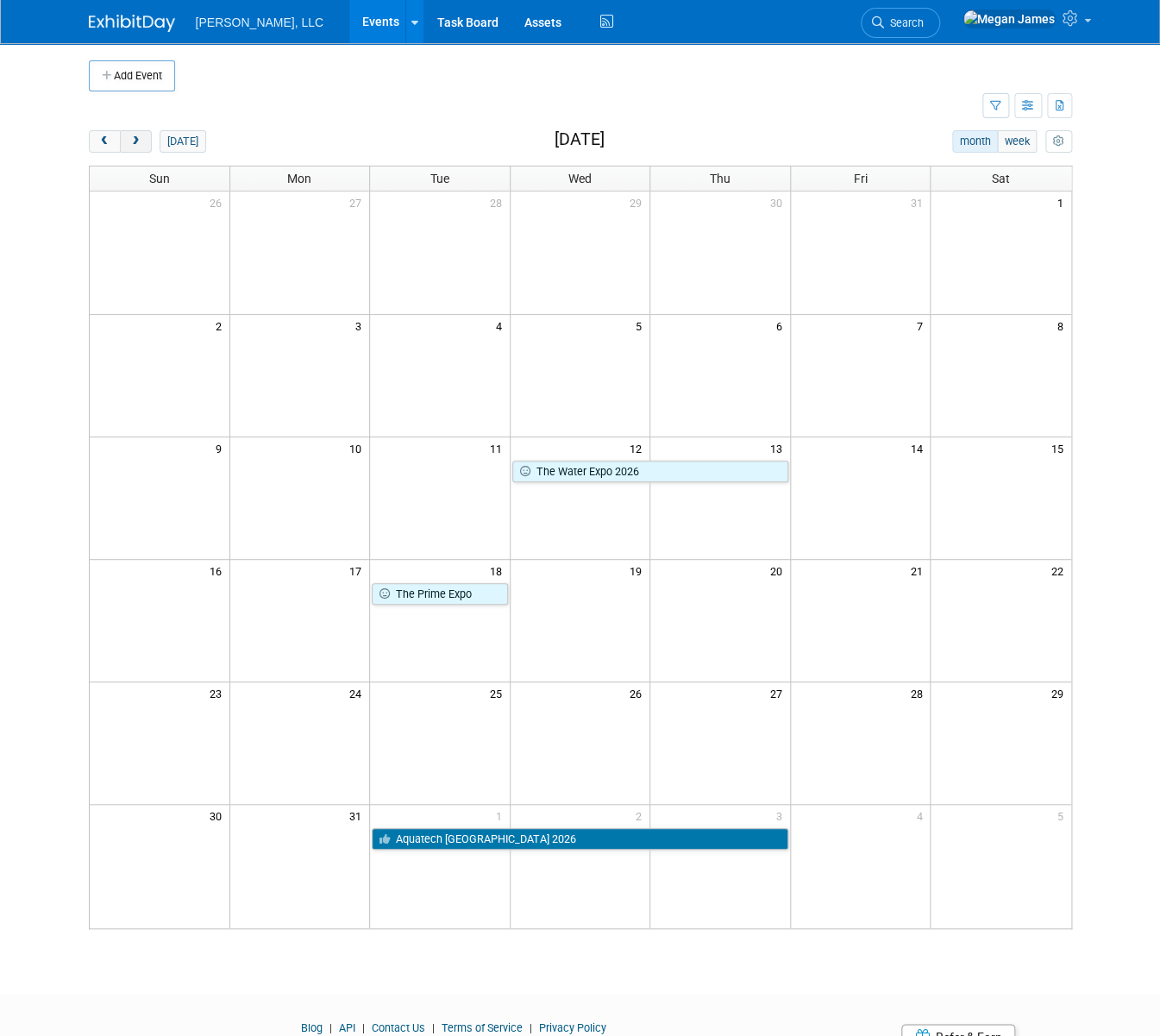
click at [121, 141] on button "next" at bounding box center [136, 142] width 32 height 23
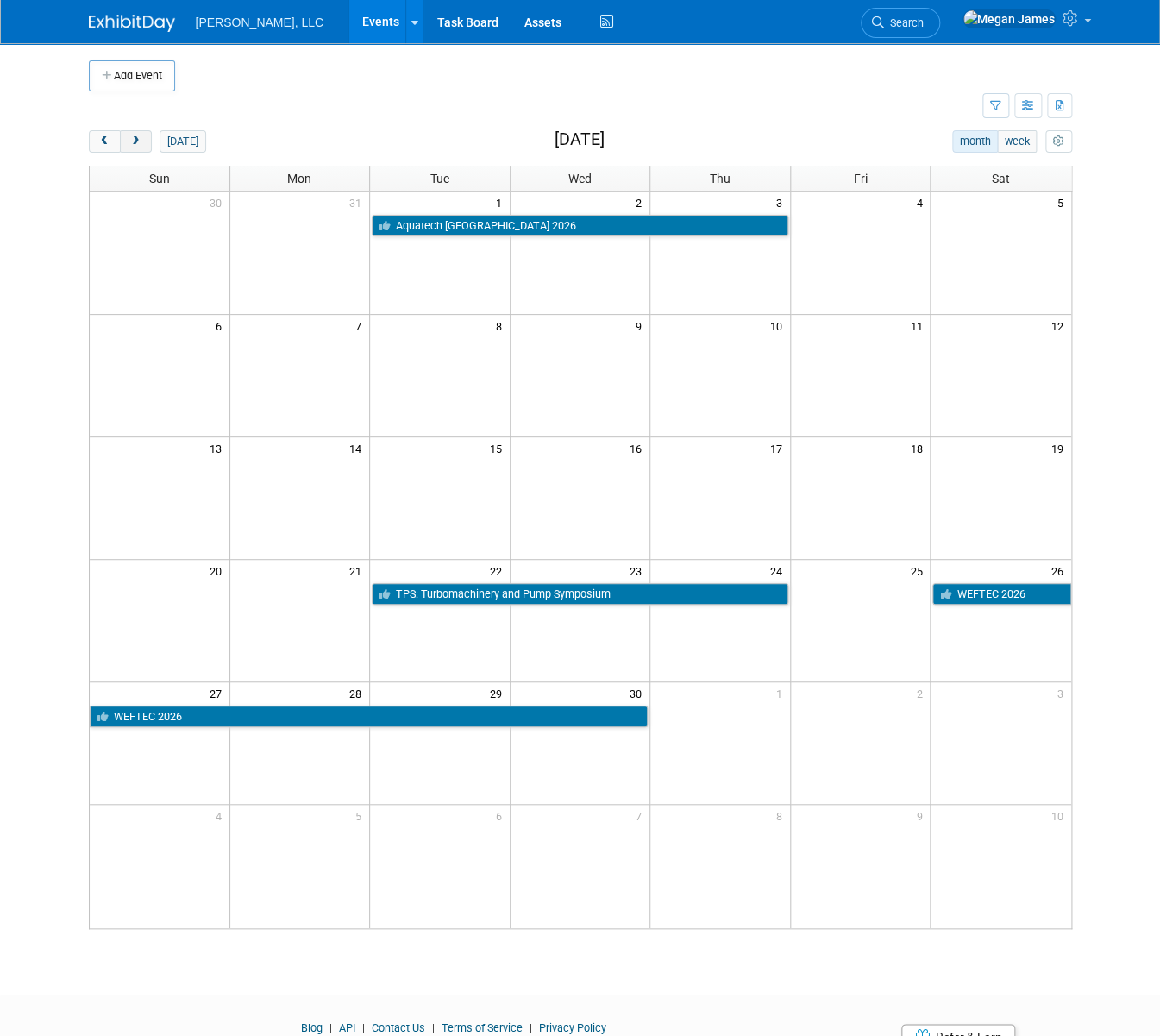
click at [120, 140] on button "next" at bounding box center [136, 142] width 32 height 23
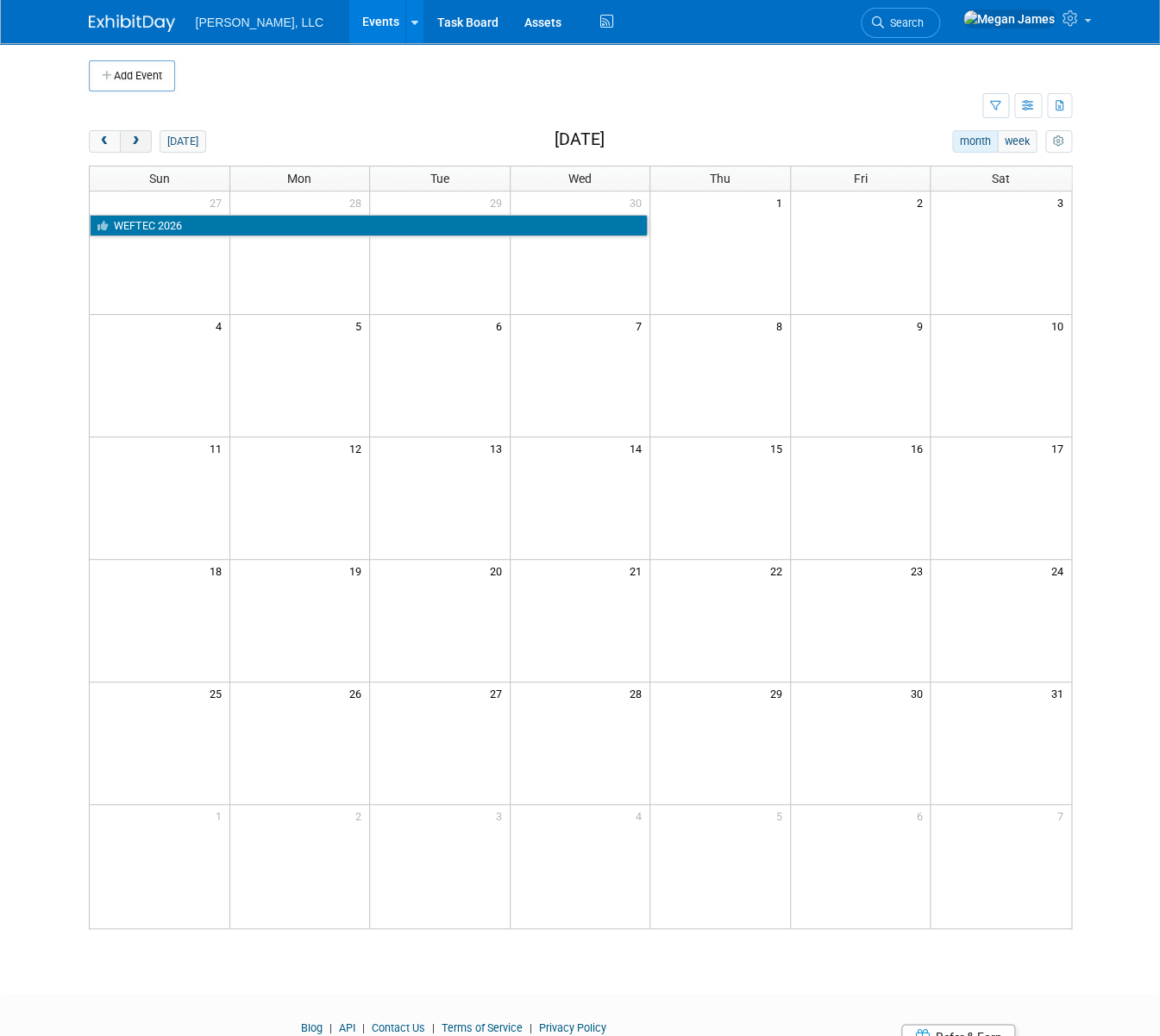
click at [120, 140] on button "next" at bounding box center [136, 142] width 32 height 23
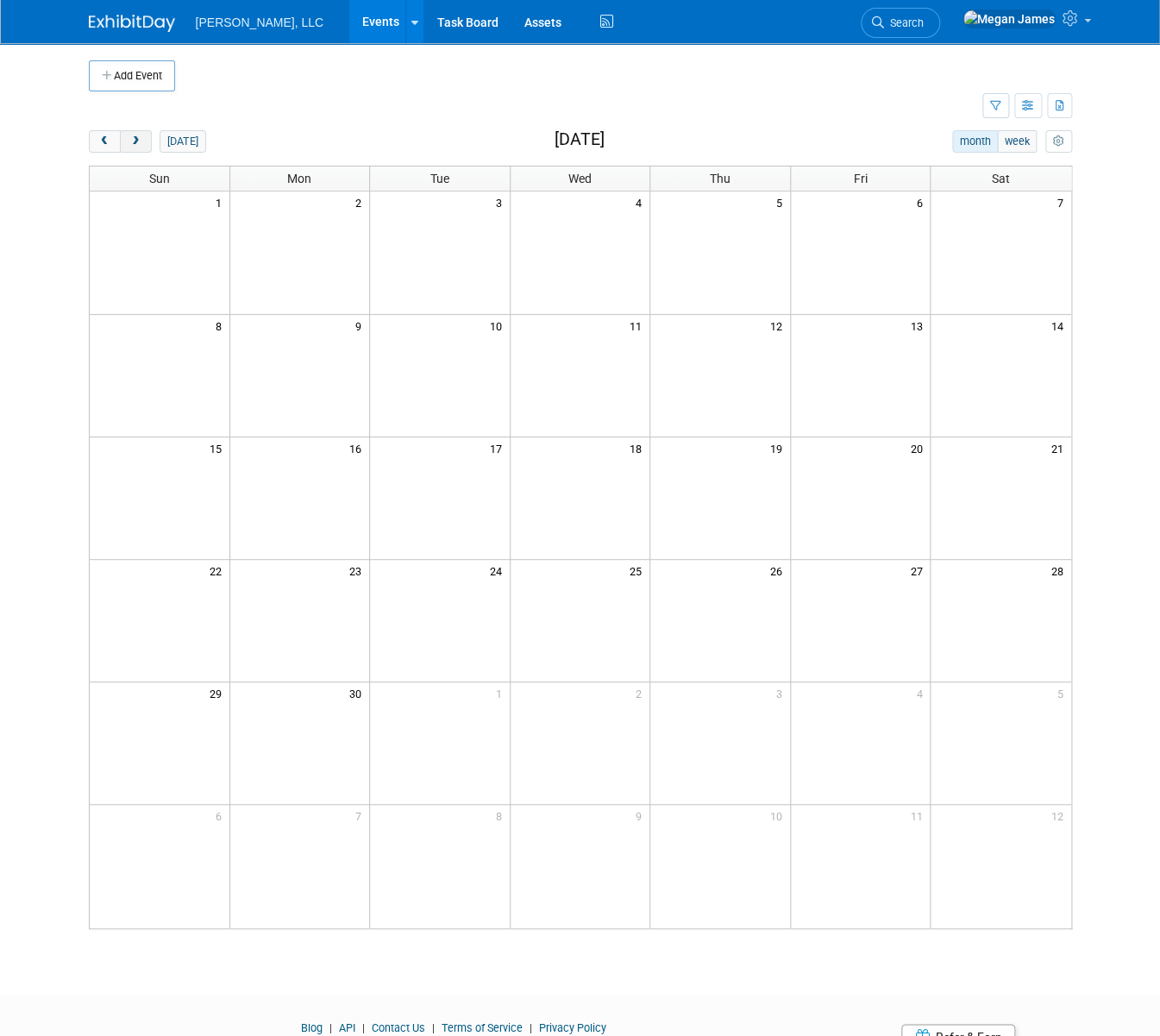
click at [120, 140] on button "next" at bounding box center [136, 142] width 32 height 23
click at [89, 146] on button "prev" at bounding box center [104, 142] width 32 height 23
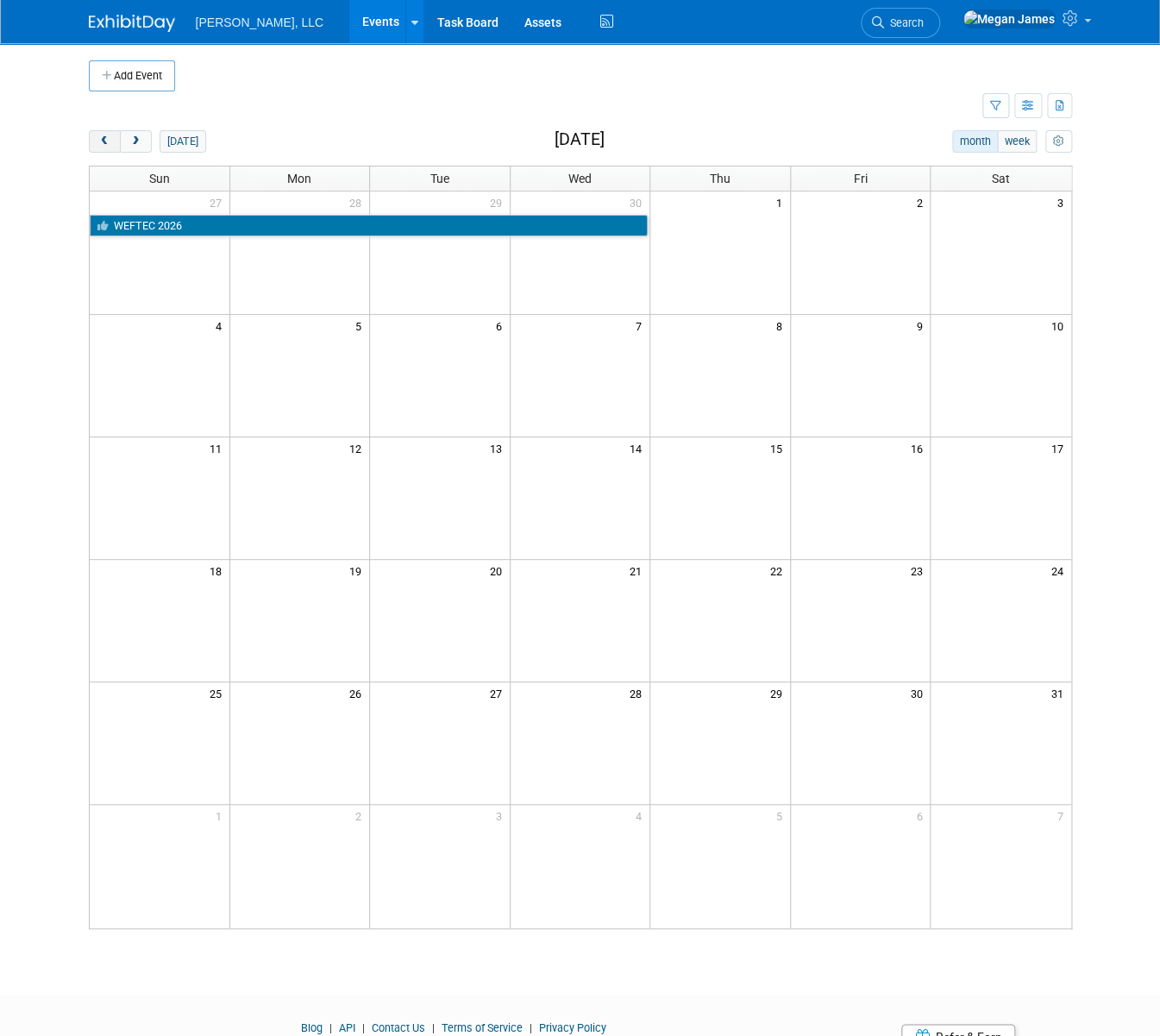
click at [89, 146] on button "prev" at bounding box center [104, 142] width 32 height 23
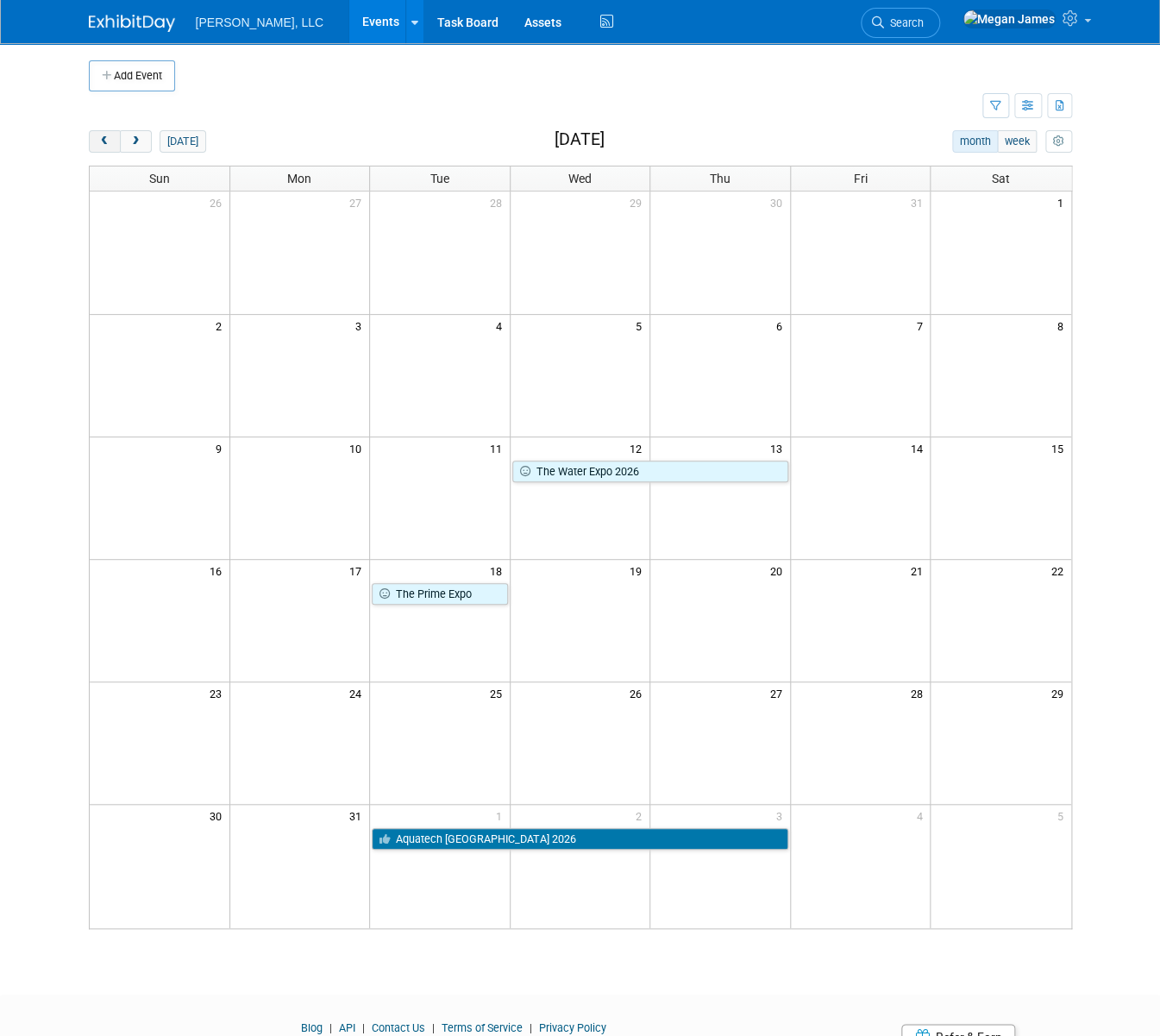
click at [89, 146] on button "prev" at bounding box center [104, 142] width 32 height 23
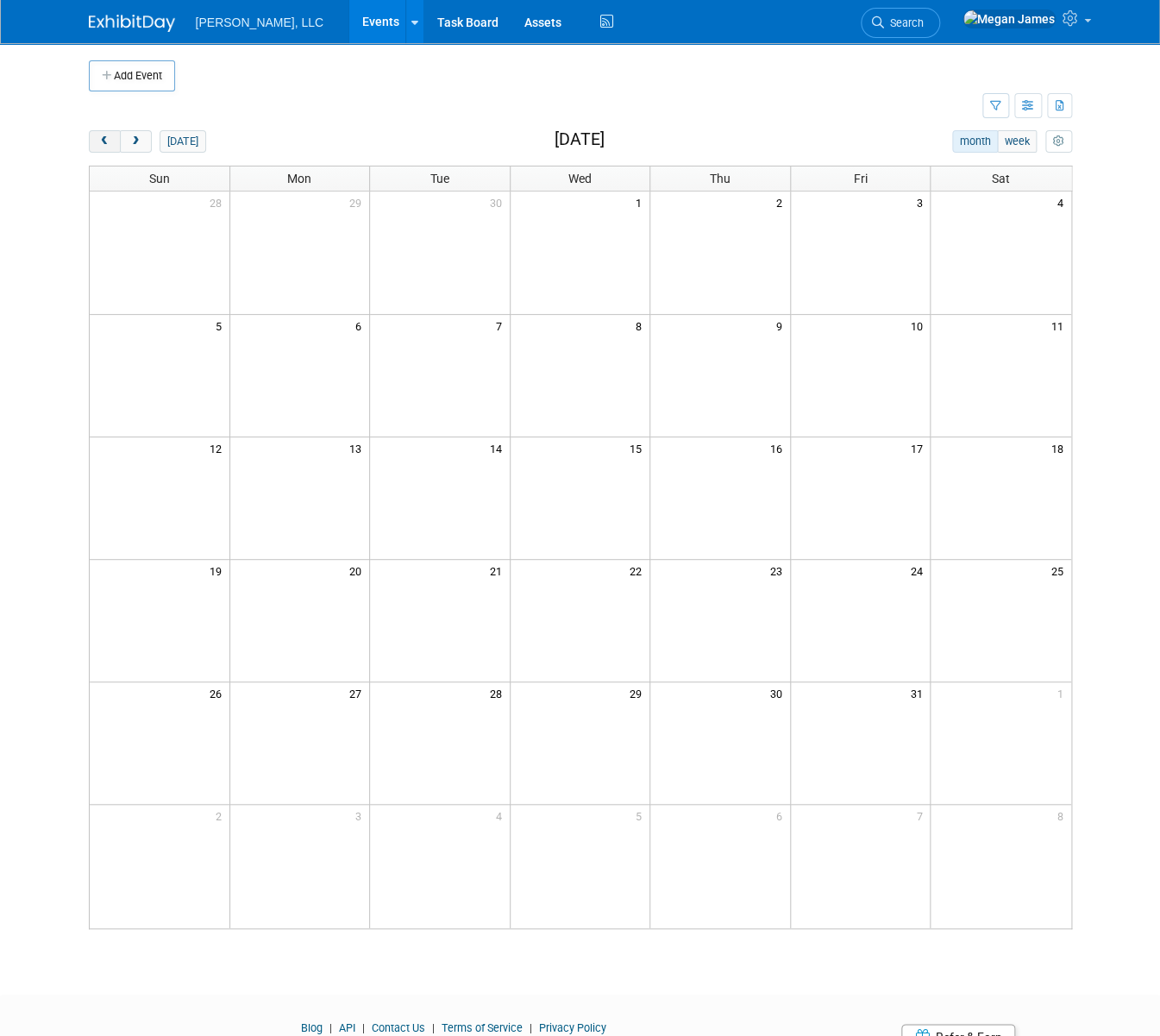
click at [89, 146] on button "prev" at bounding box center [104, 142] width 32 height 23
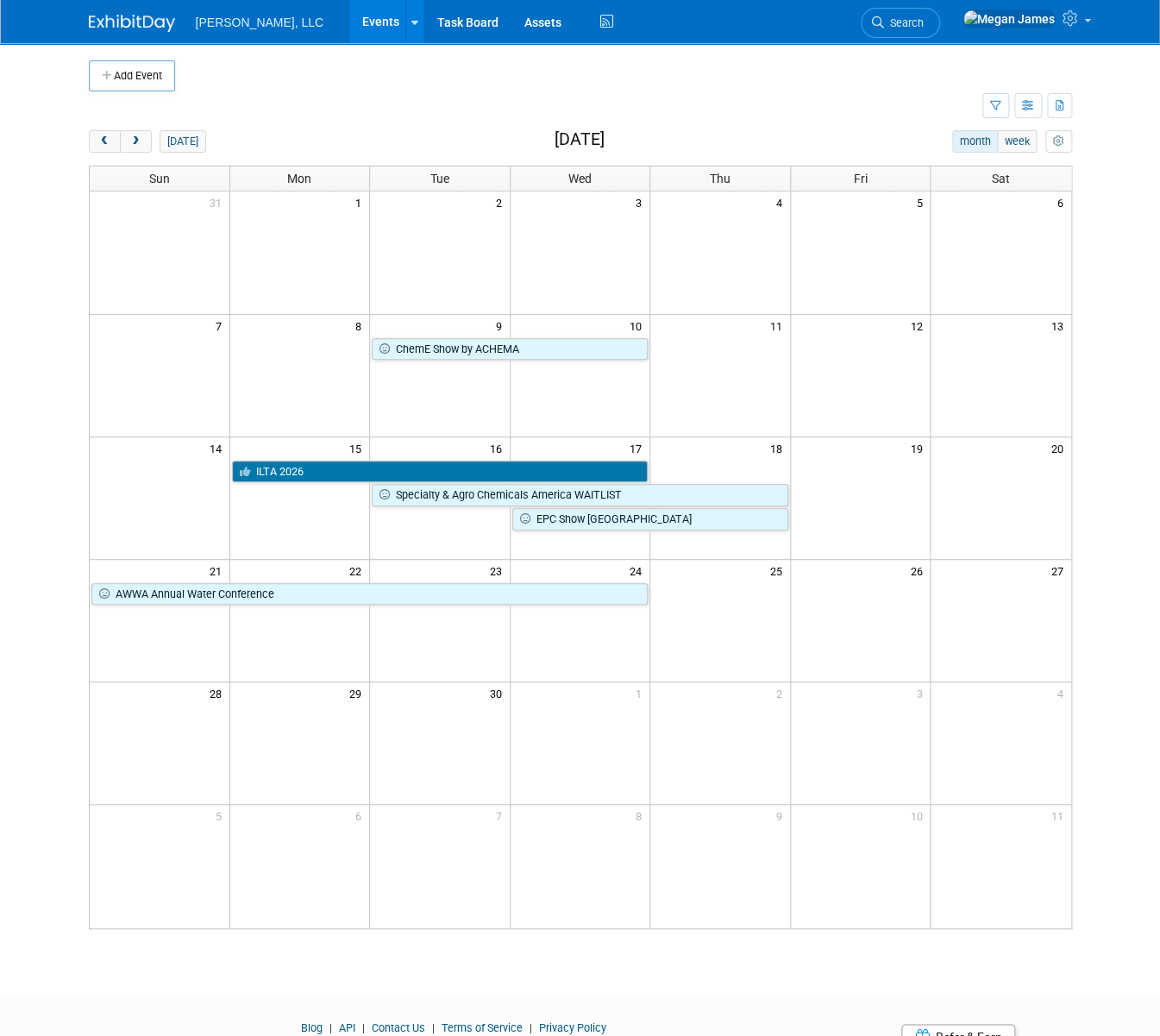
drag, startPoint x: 337, startPoint y: 66, endPoint x: 365, endPoint y: 67, distance: 28.0
click at [337, 66] on td at bounding box center [599, 76] width 850 height 31
click at [350, 22] on link "Events" at bounding box center [381, 22] width 63 height 43
click at [98, 145] on span "prev" at bounding box center [104, 142] width 13 height 11
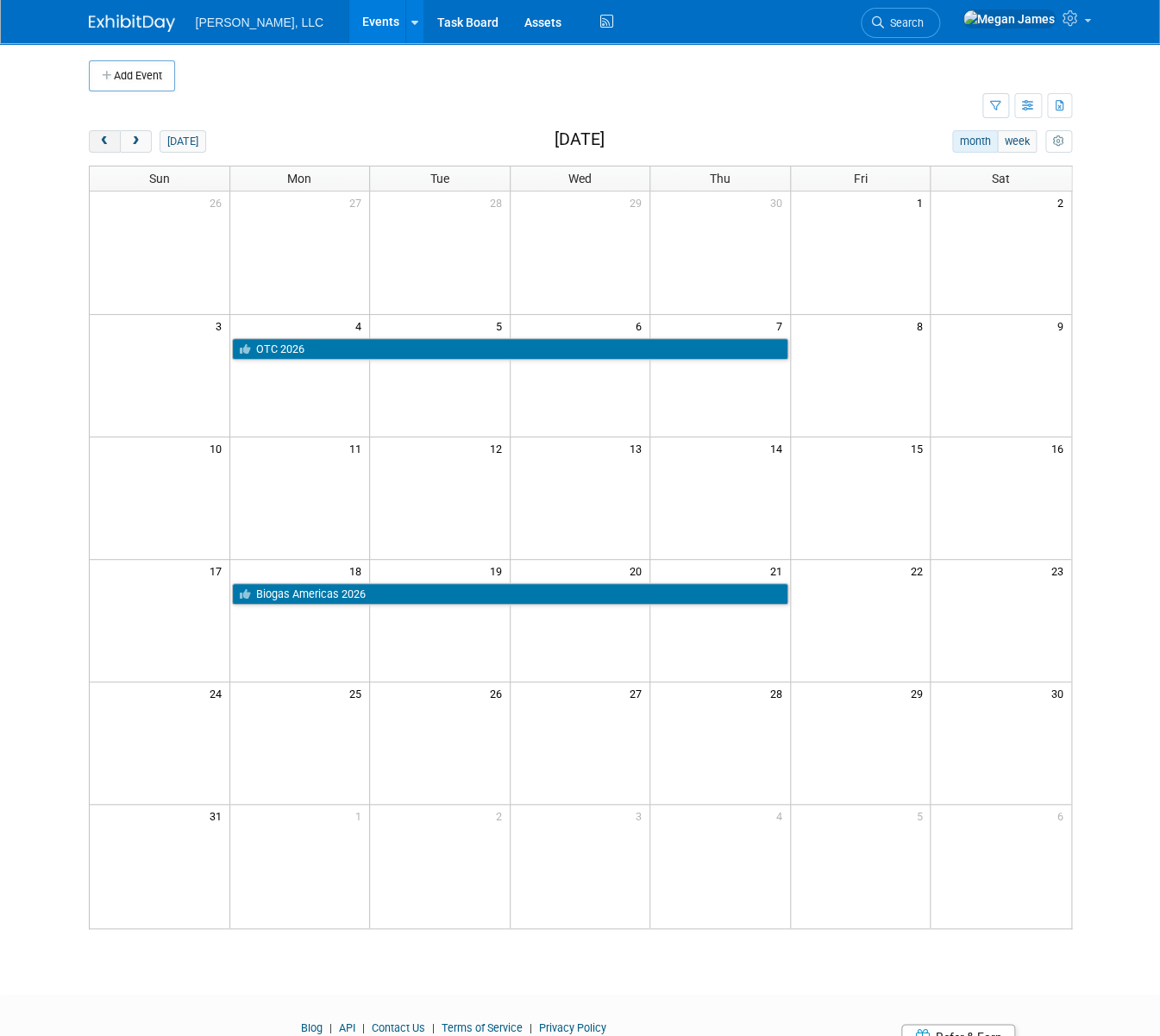
click at [98, 145] on span "prev" at bounding box center [104, 142] width 13 height 11
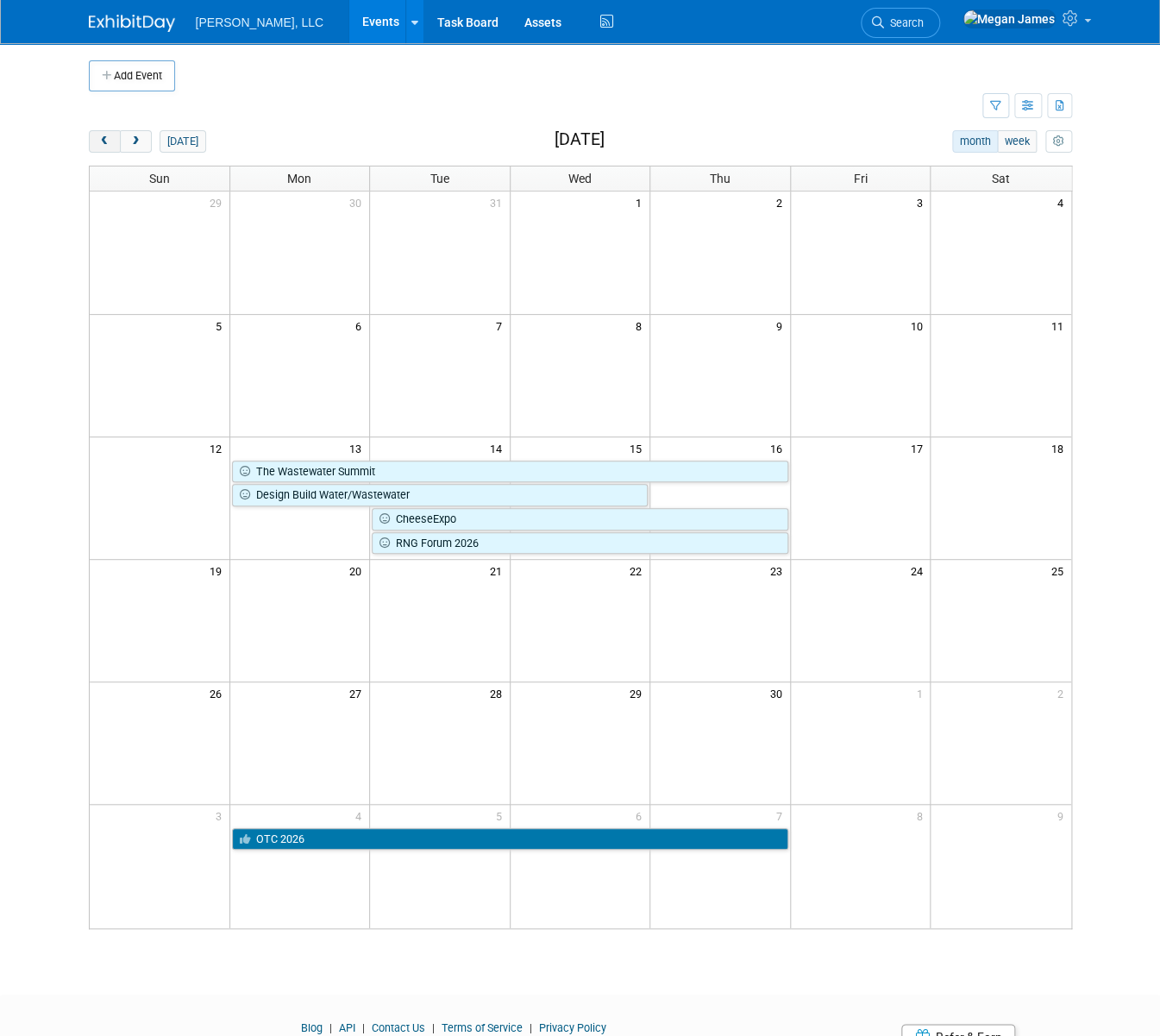
click at [98, 145] on span "prev" at bounding box center [104, 142] width 13 height 11
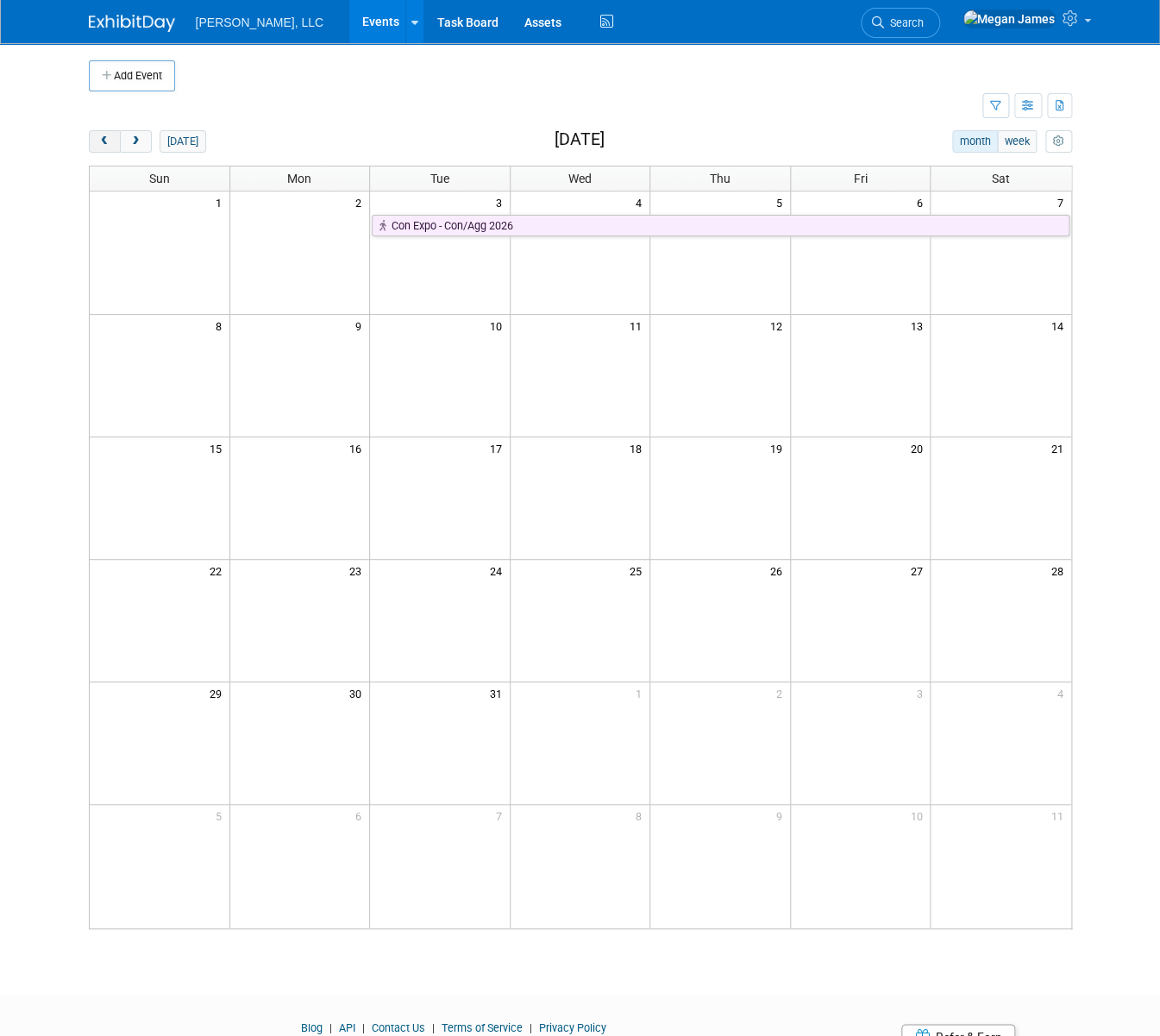
click at [98, 145] on span "prev" at bounding box center [104, 142] width 13 height 11
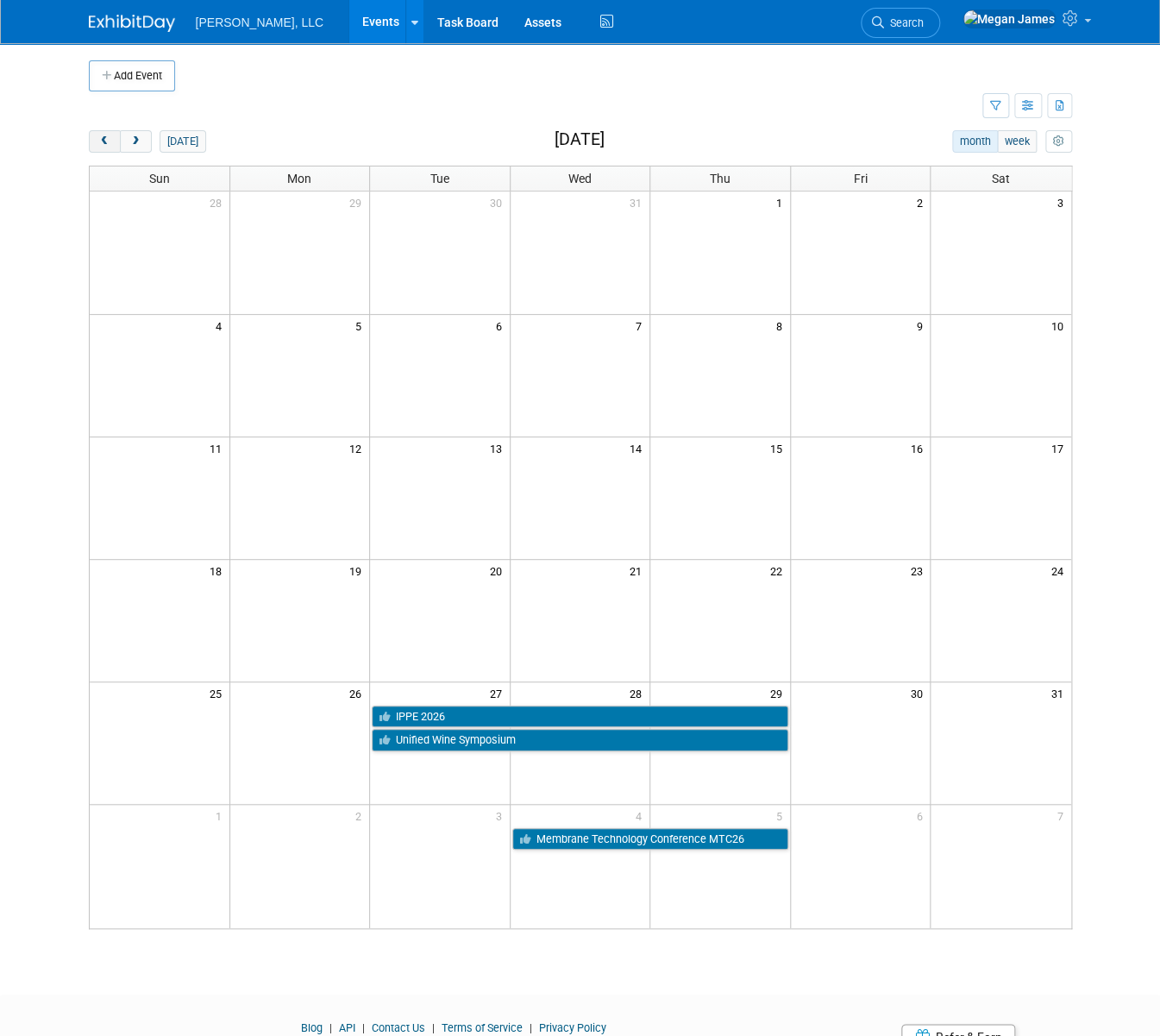
click at [98, 145] on span "prev" at bounding box center [104, 142] width 13 height 11
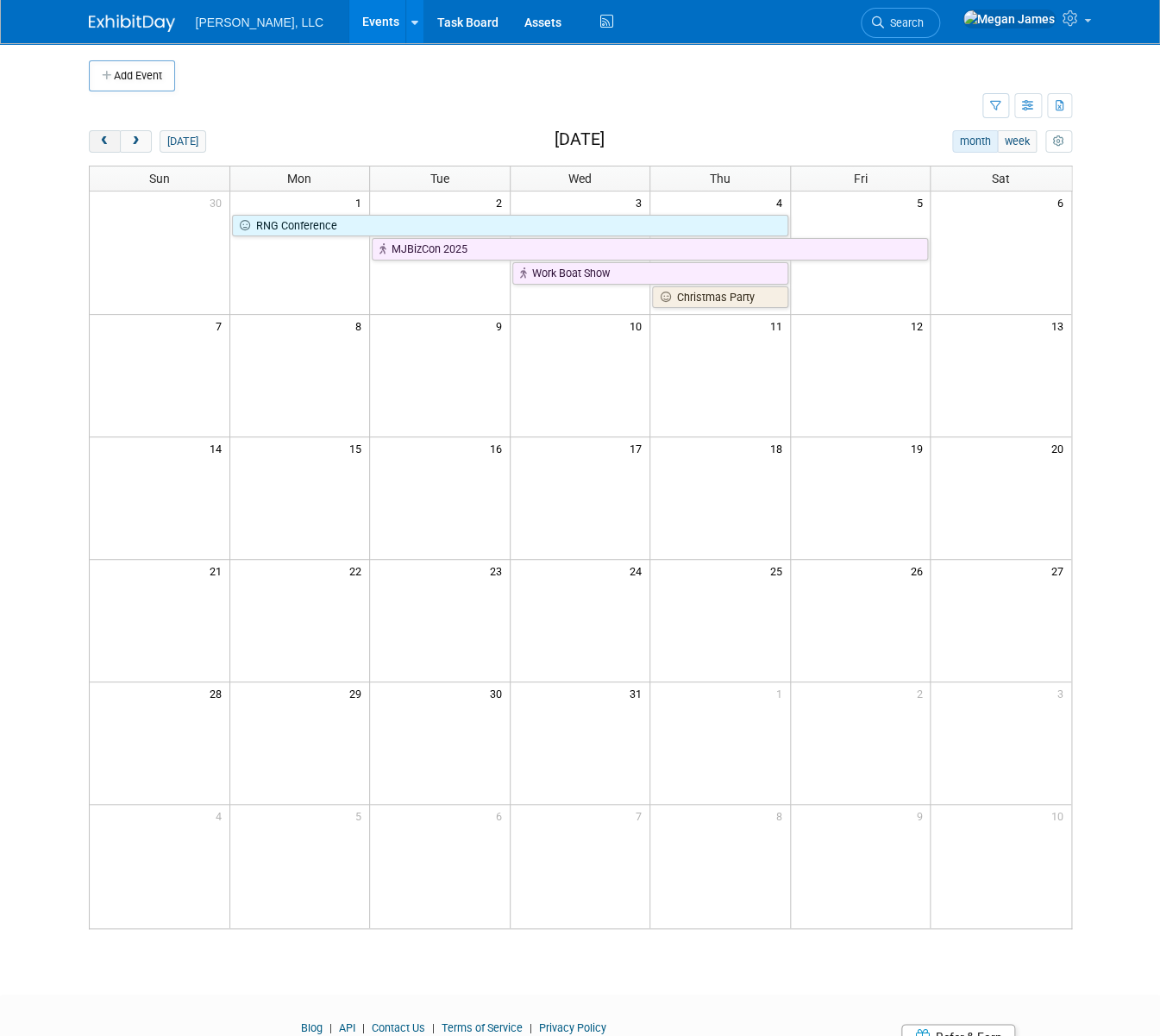
click at [98, 145] on span "prev" at bounding box center [104, 142] width 13 height 11
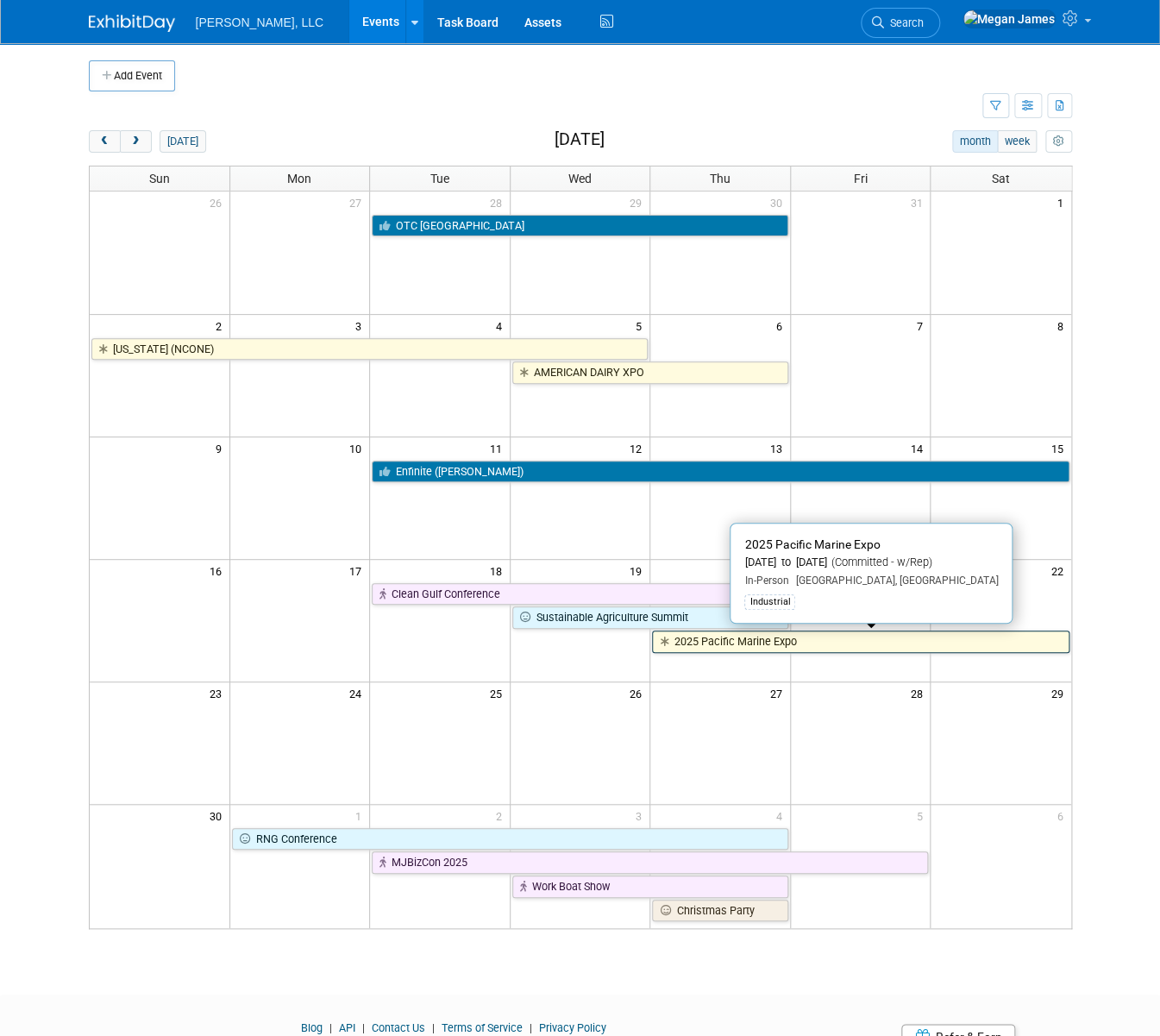
click at [799, 645] on link "2025 Pacific Marine Expo" at bounding box center [860, 642] width 417 height 23
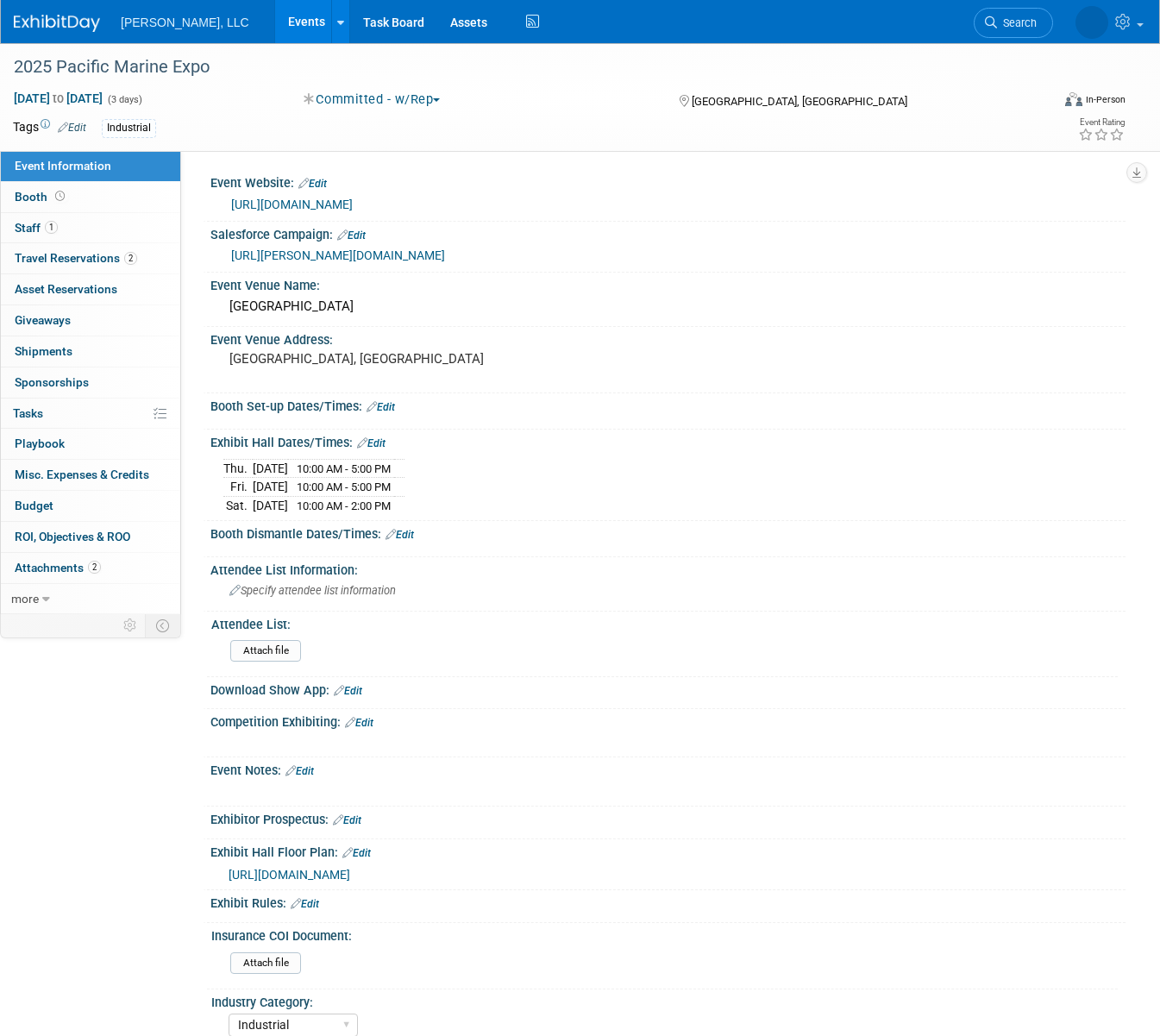
select select "Industrial"
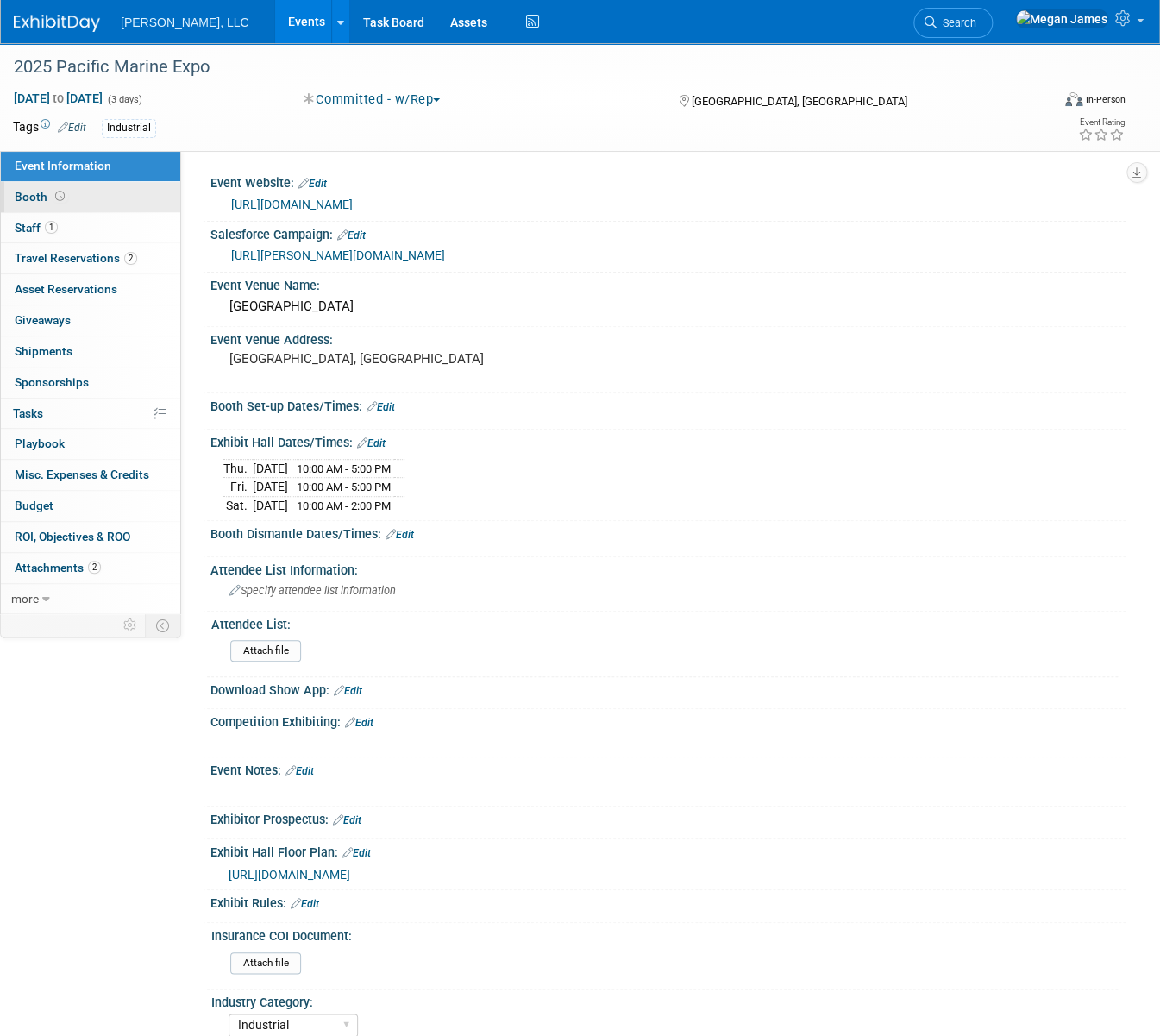
click at [130, 195] on link "Booth" at bounding box center [90, 197] width 179 height 30
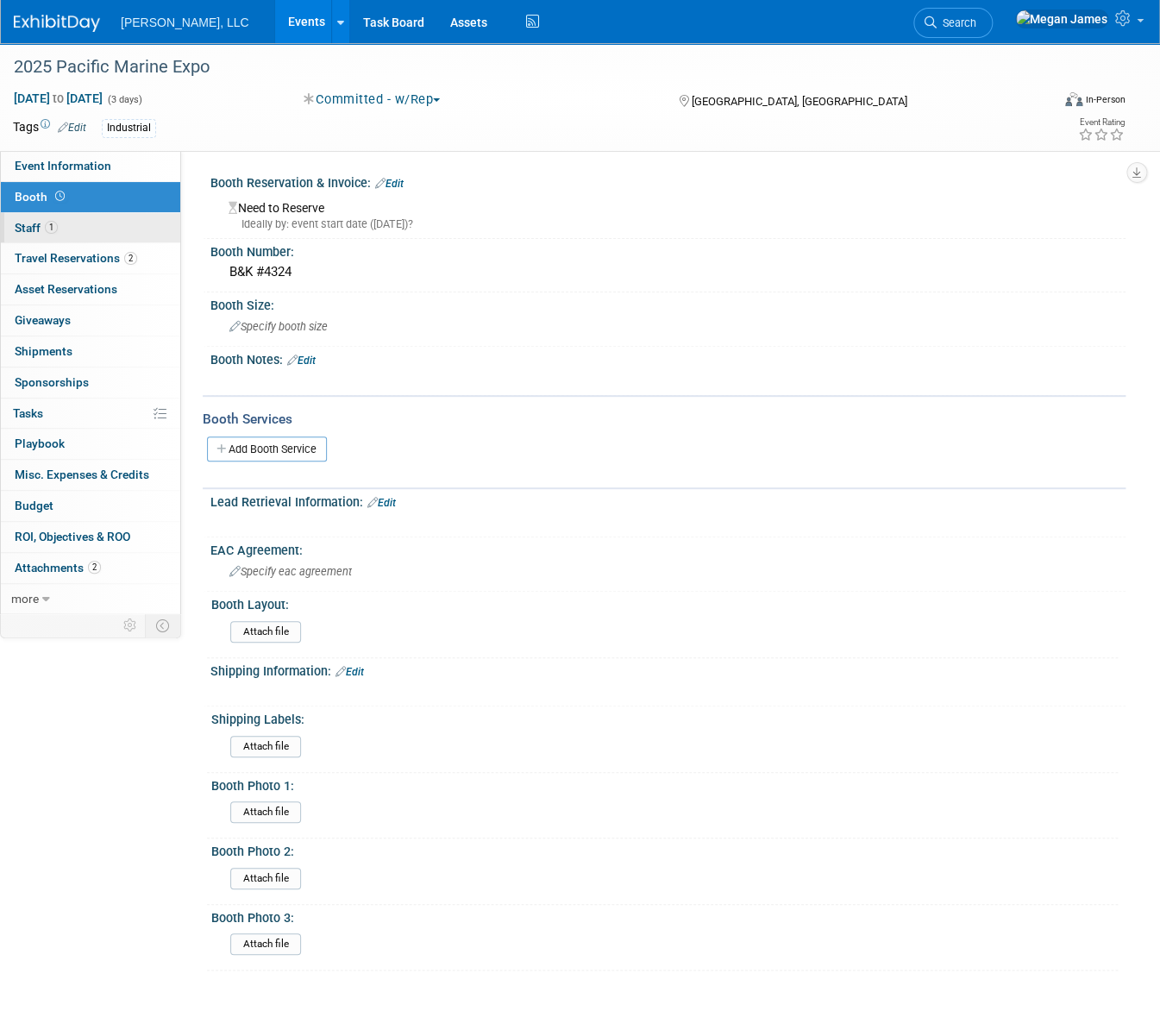
click at [86, 225] on link "1 Staff 1" at bounding box center [90, 228] width 179 height 30
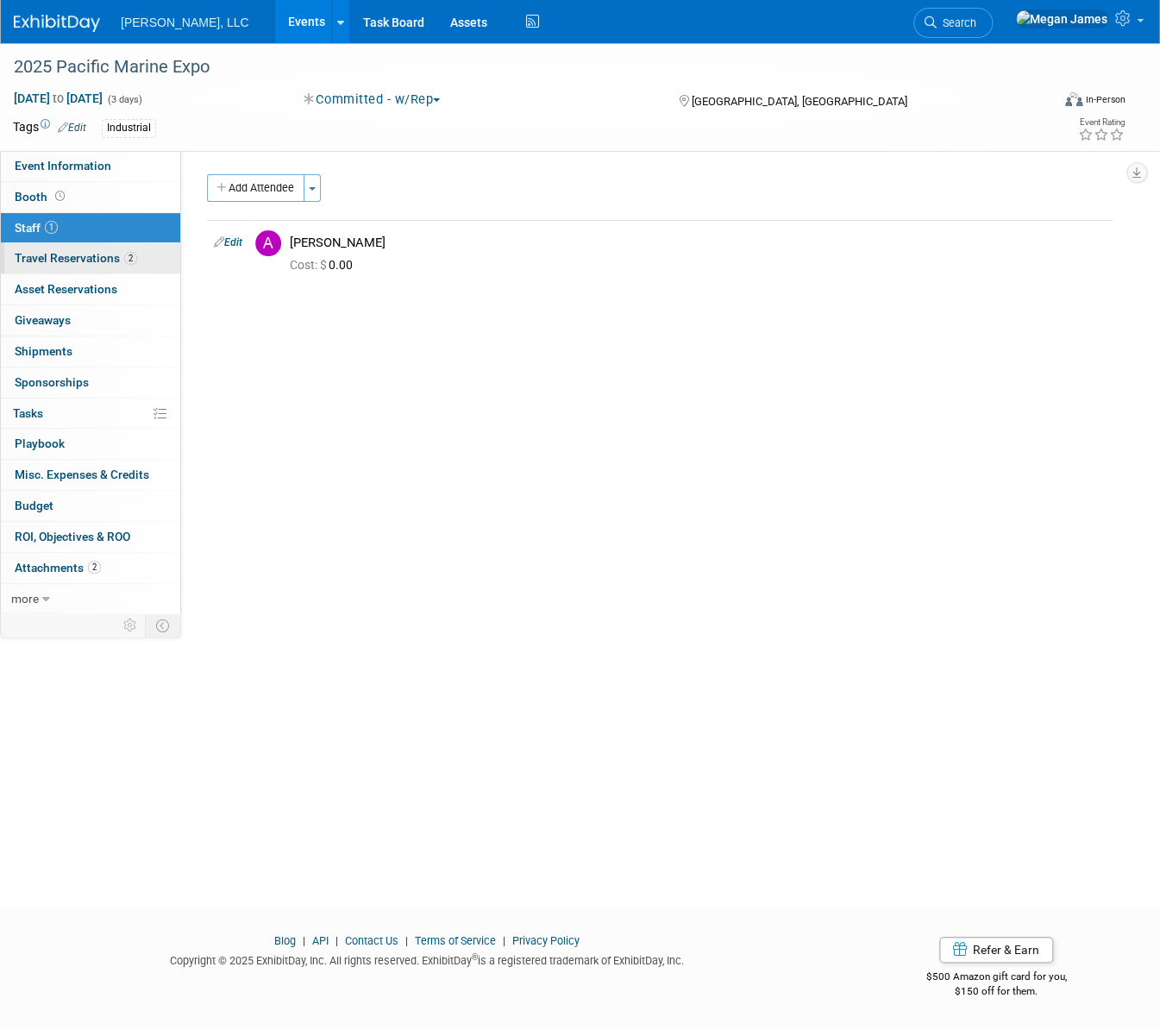
click at [88, 255] on span "Travel Reservations 2" at bounding box center [76, 258] width 123 height 14
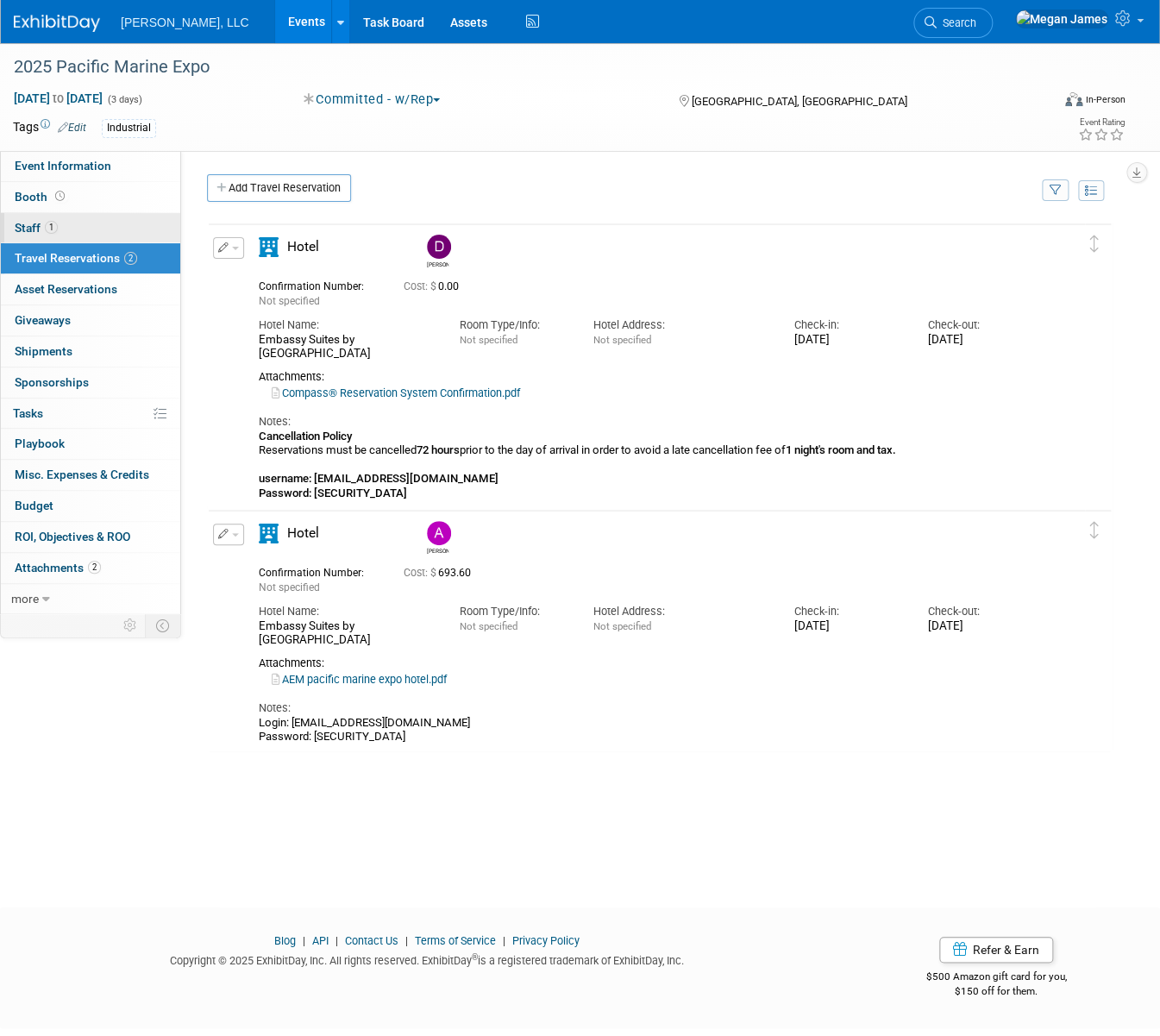
click at [90, 226] on link "1 Staff 1" at bounding box center [90, 228] width 179 height 30
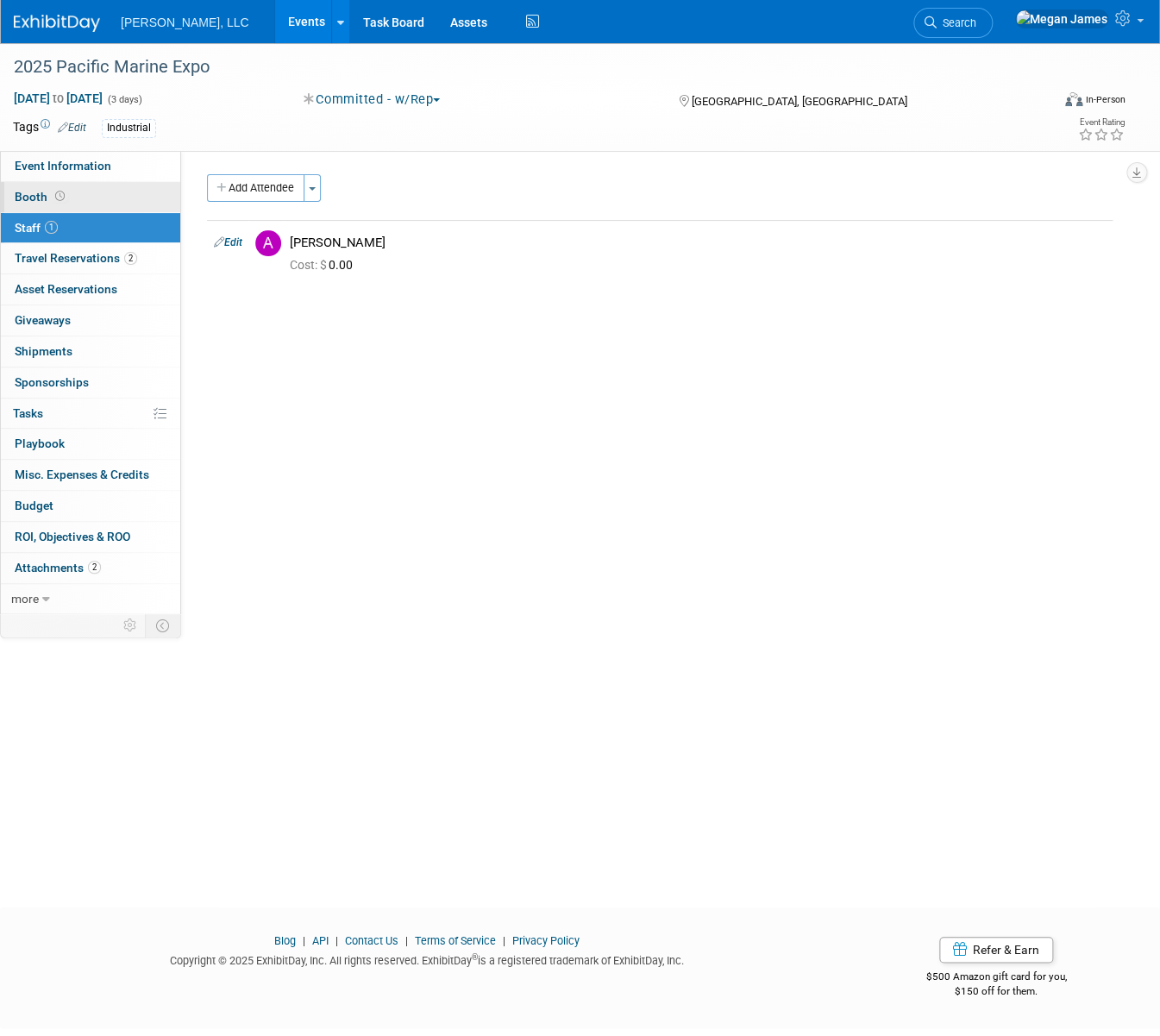
click at [88, 196] on link "Booth" at bounding box center [90, 197] width 179 height 30
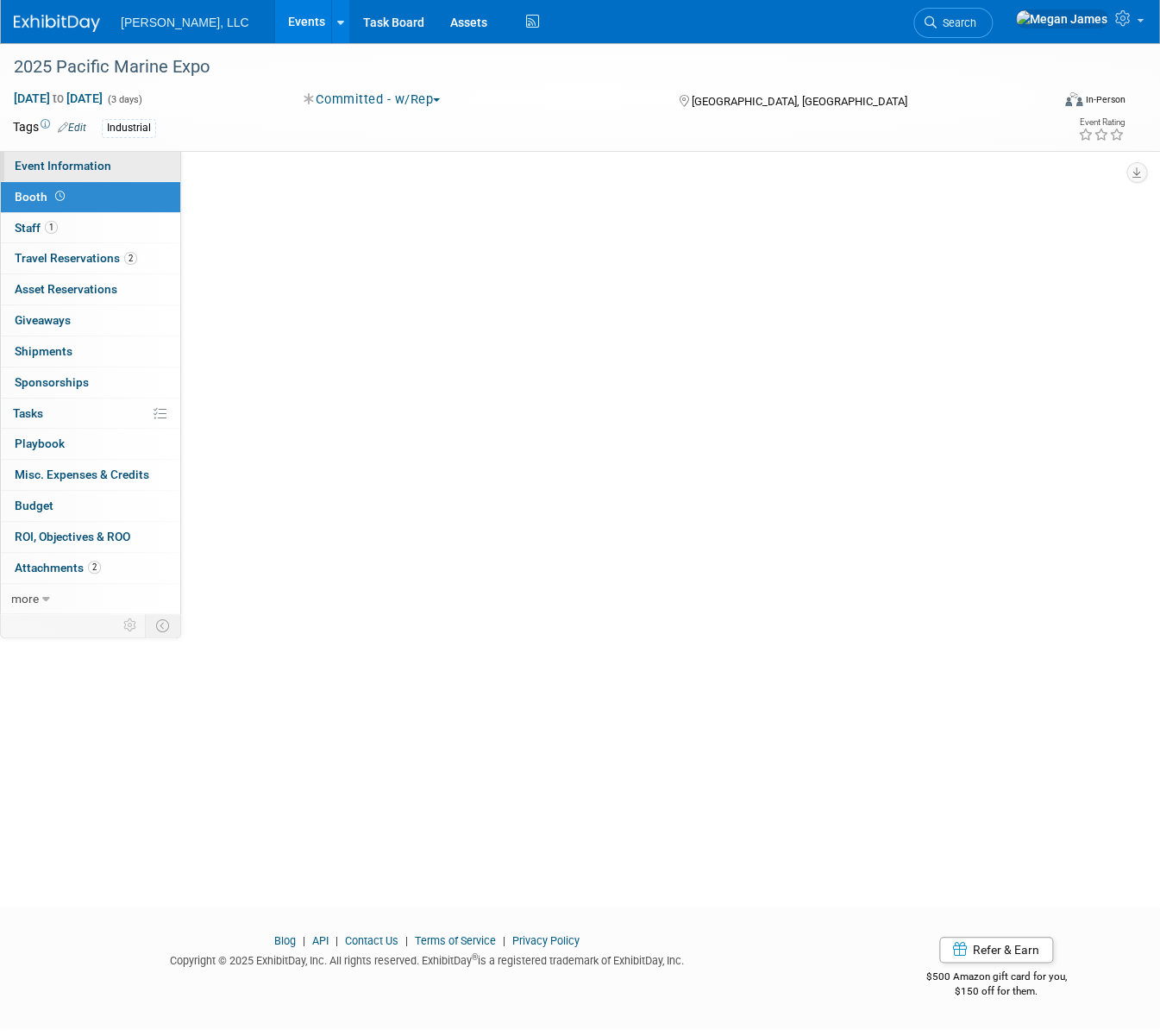
click at [86, 166] on span "Event Information" at bounding box center [63, 165] width 97 height 14
select select "Industrial"
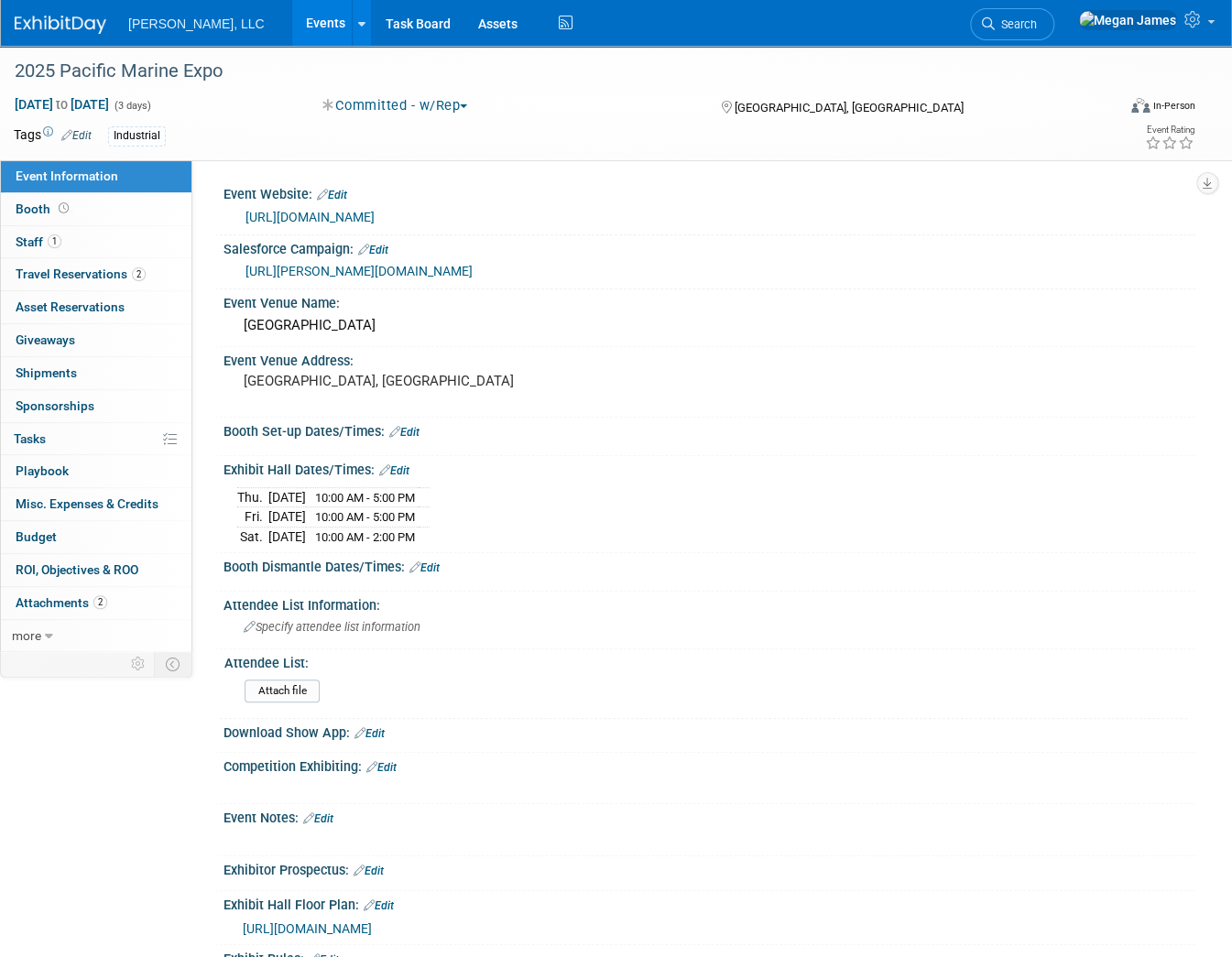
click at [1218, 95] on div "2025 Pacific Marine Expo Nov 20, 2025 to Nov 22, 2025 (3 days) Nov 20, 2025 to …" at bounding box center [616, 103] width 1232 height 115
click at [292, 27] on link "Events" at bounding box center [325, 23] width 66 height 46
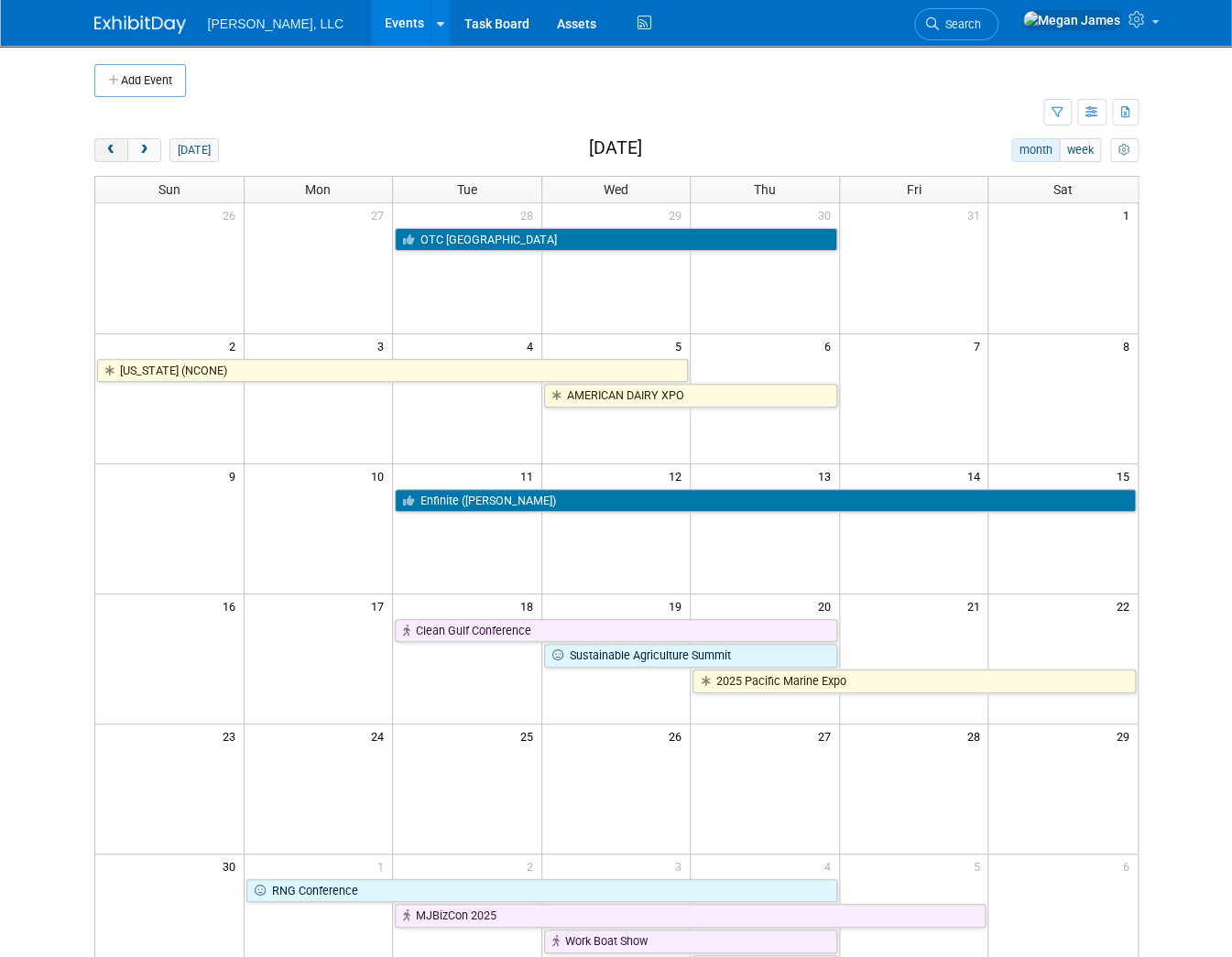
click at [104, 147] on span "prev" at bounding box center [111, 151] width 14 height 12
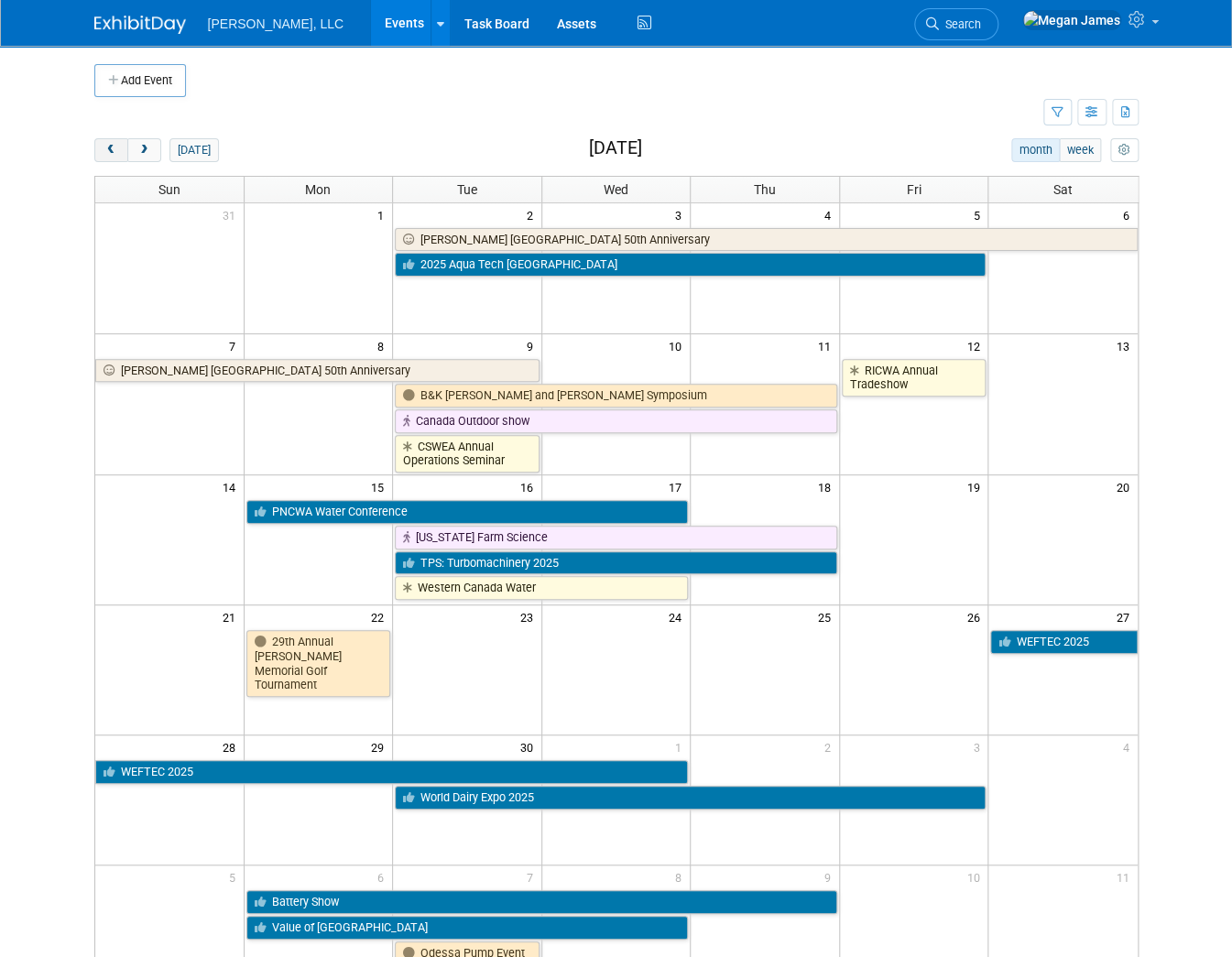
click at [104, 147] on span "prev" at bounding box center [111, 151] width 14 height 12
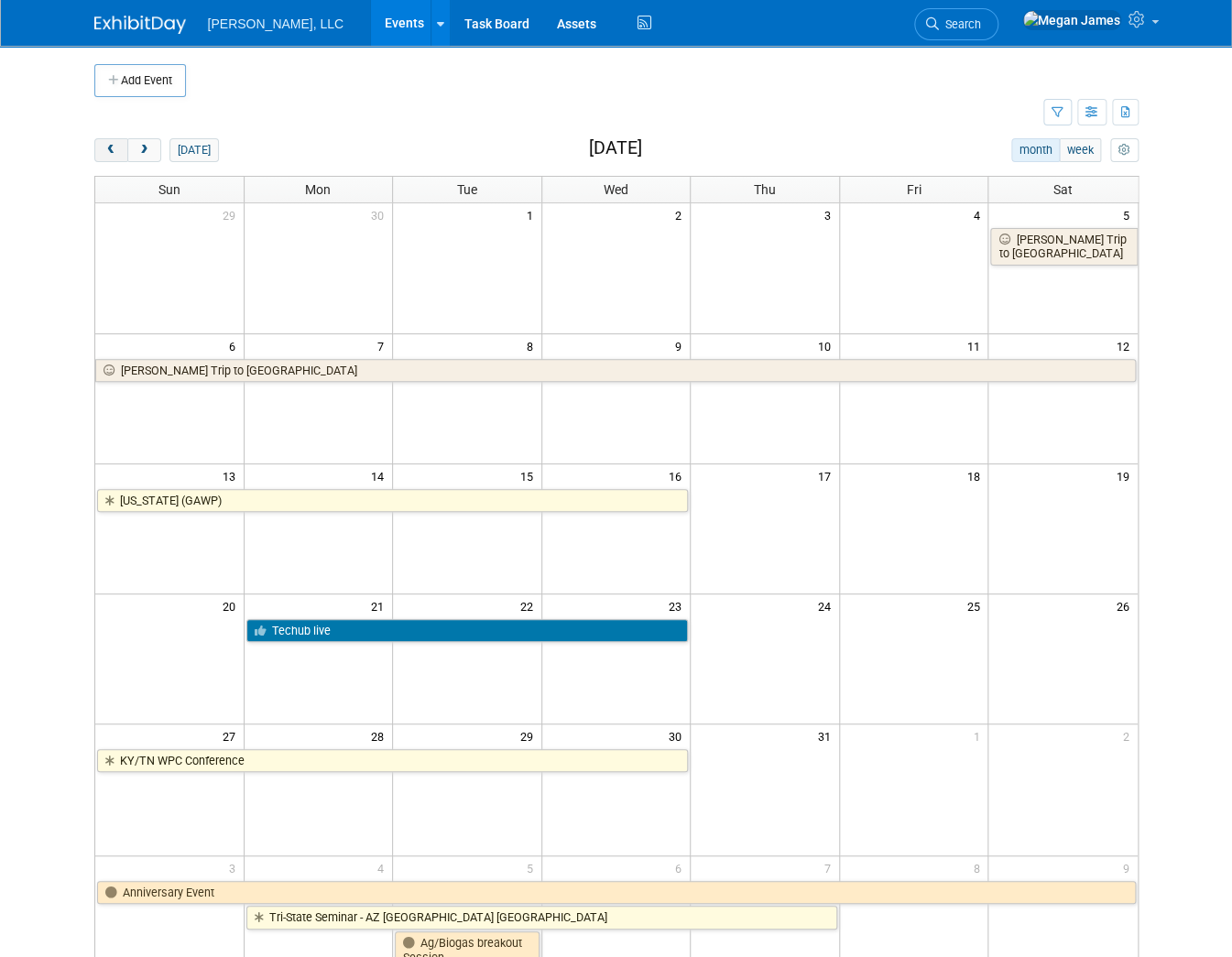
click at [104, 147] on span "prev" at bounding box center [111, 151] width 14 height 12
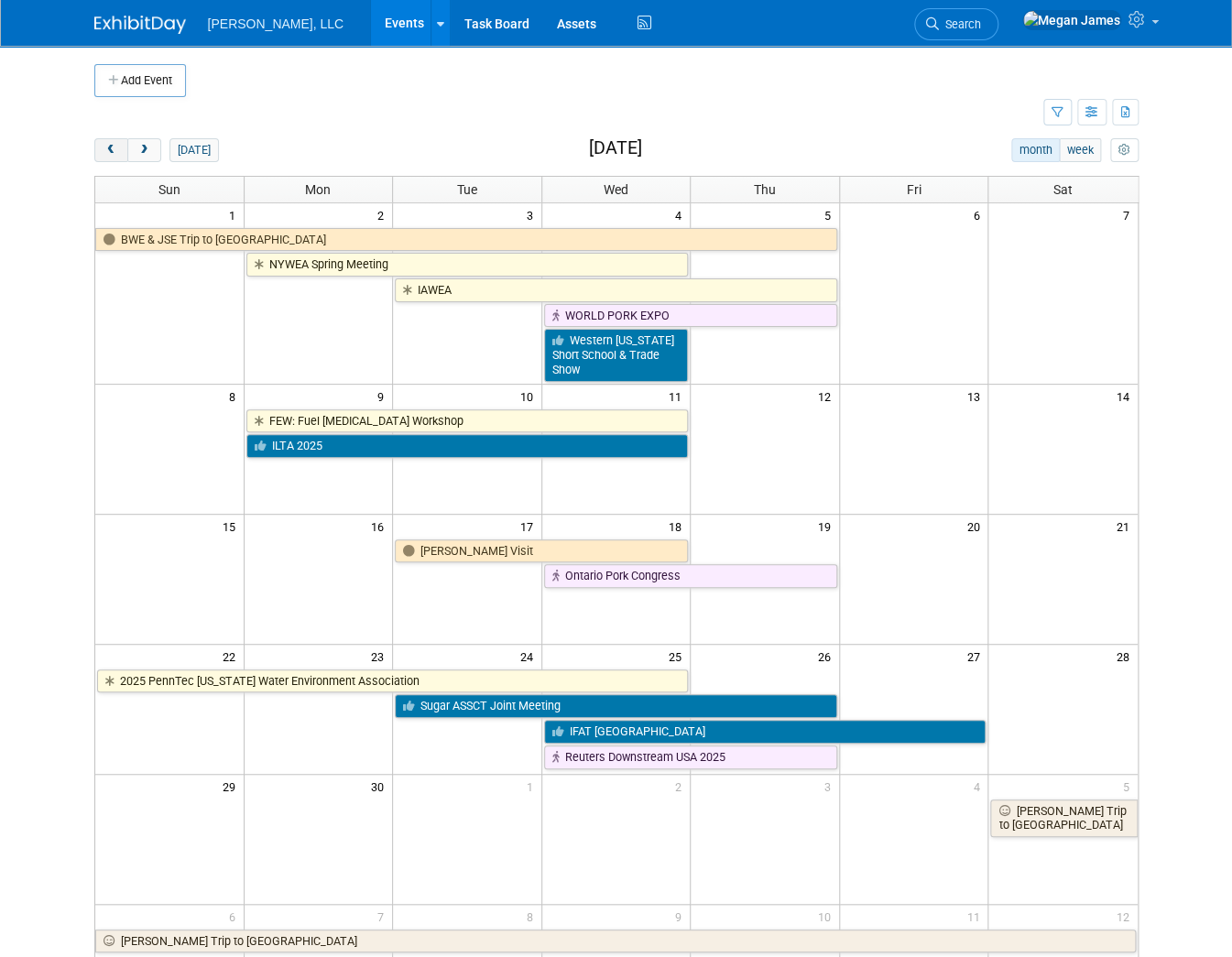
click at [104, 147] on span "prev" at bounding box center [111, 151] width 14 height 12
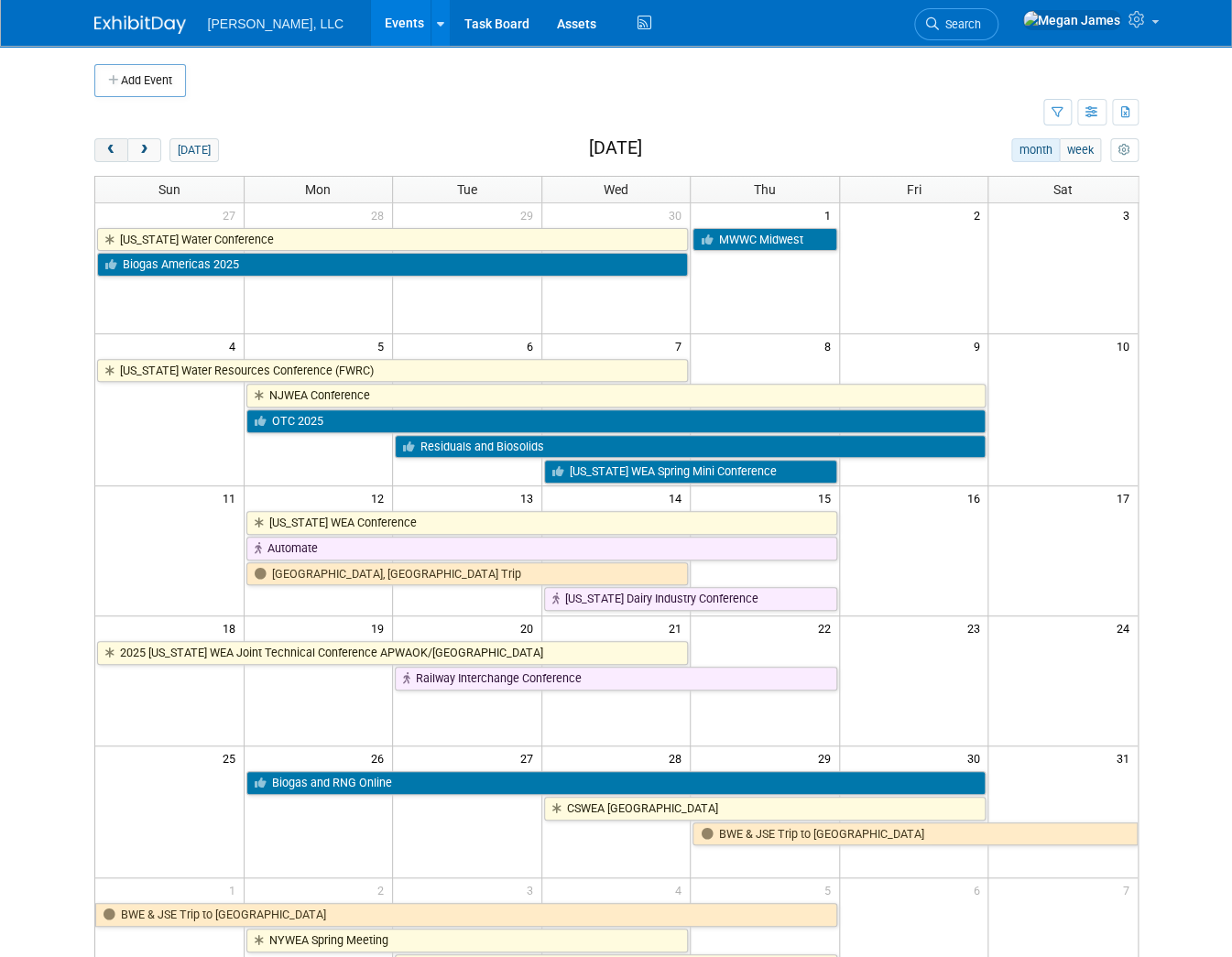
click at [104, 147] on span "prev" at bounding box center [111, 151] width 14 height 12
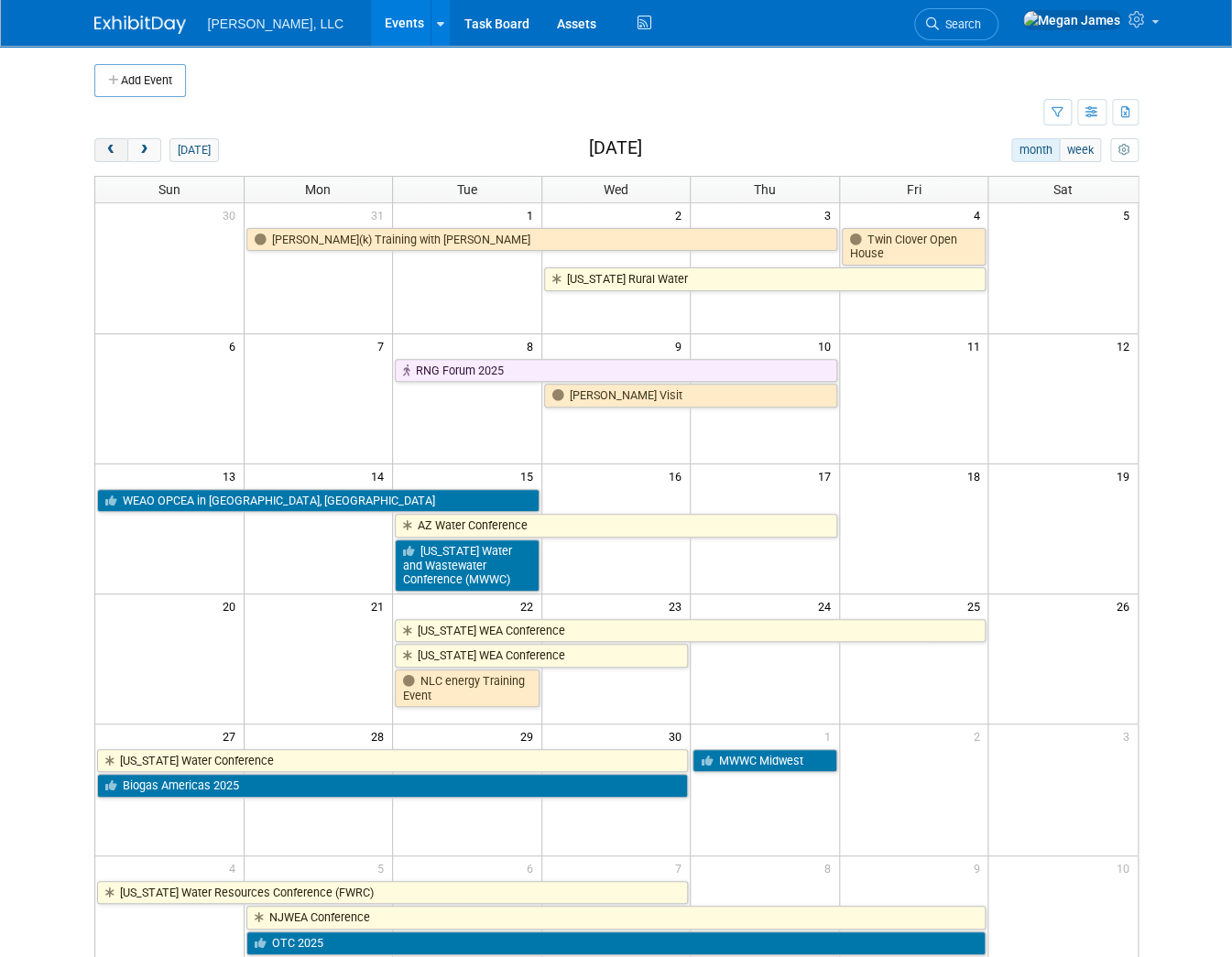
click at [104, 147] on span "prev" at bounding box center [111, 151] width 14 height 12
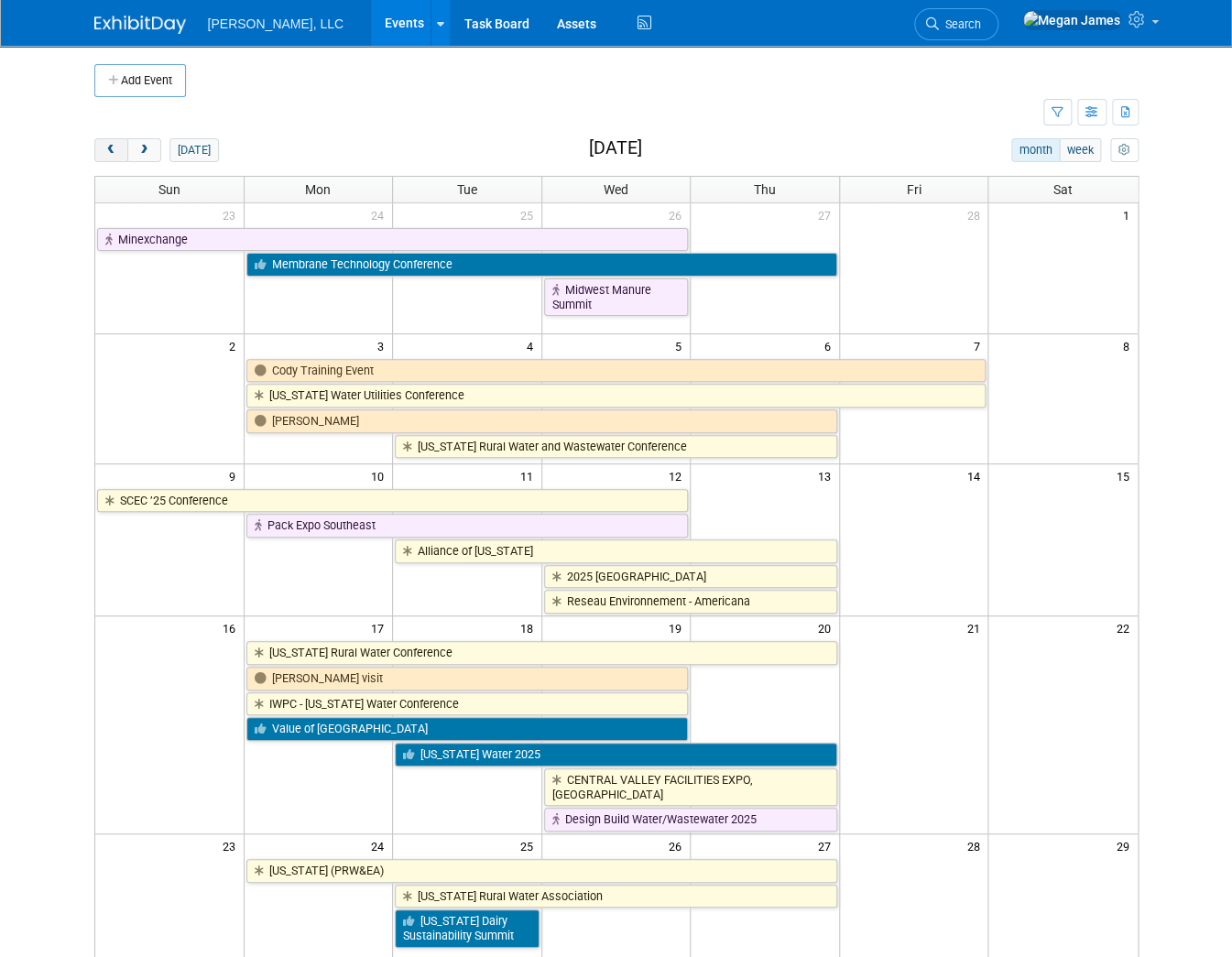
click at [104, 147] on span "prev" at bounding box center [111, 151] width 14 height 12
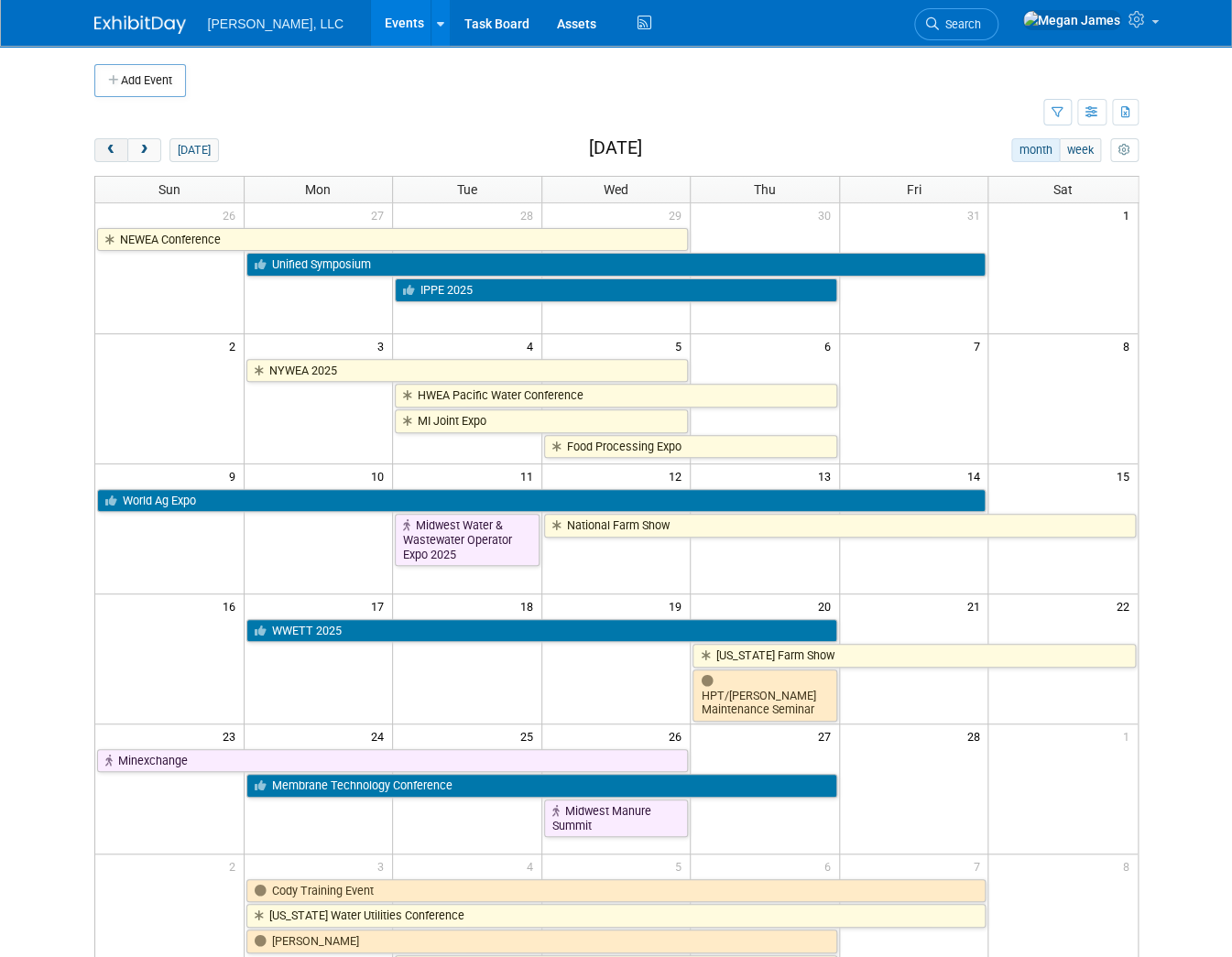
click at [104, 147] on span "prev" at bounding box center [111, 151] width 14 height 12
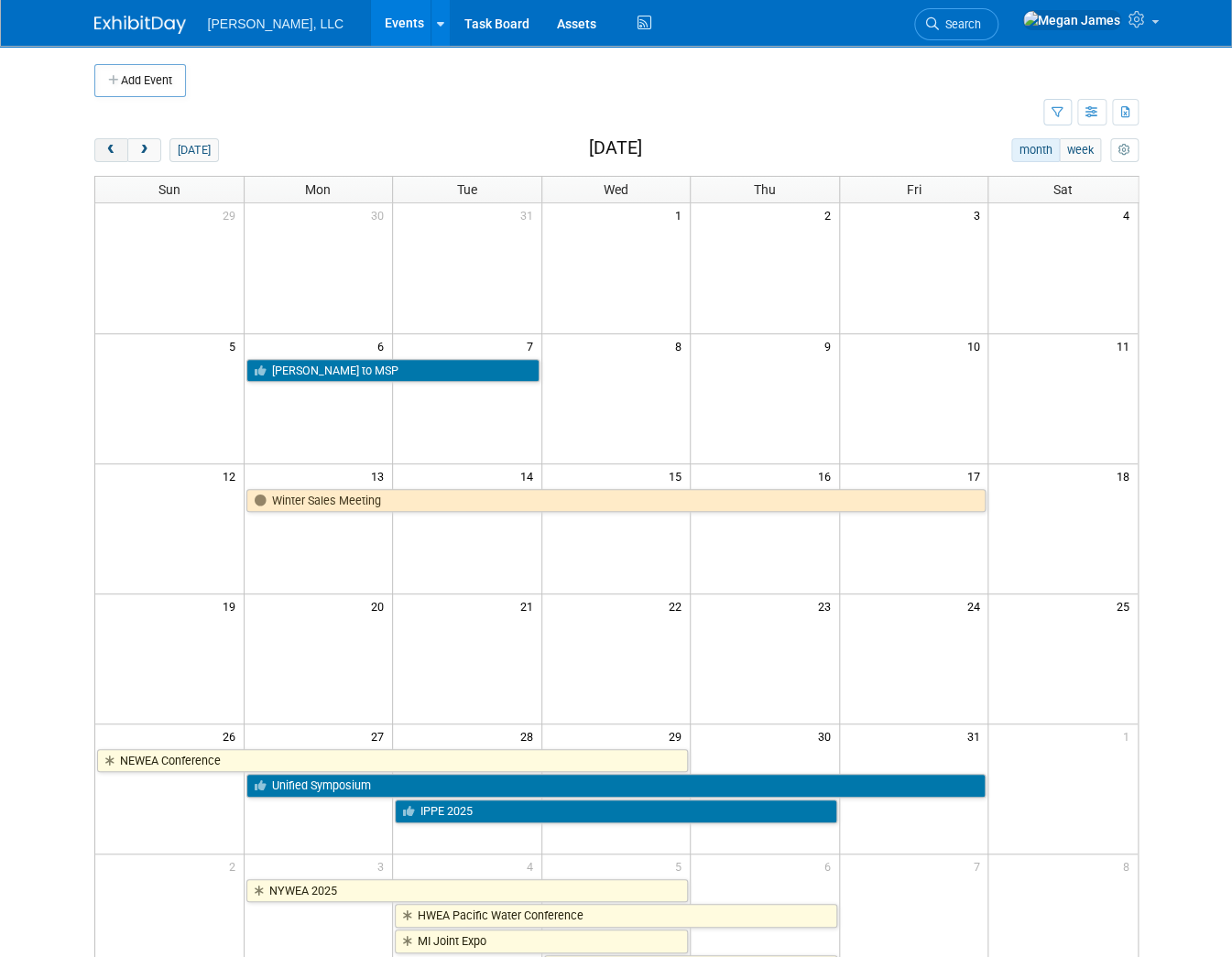
click at [104, 147] on span "prev" at bounding box center [111, 151] width 14 height 12
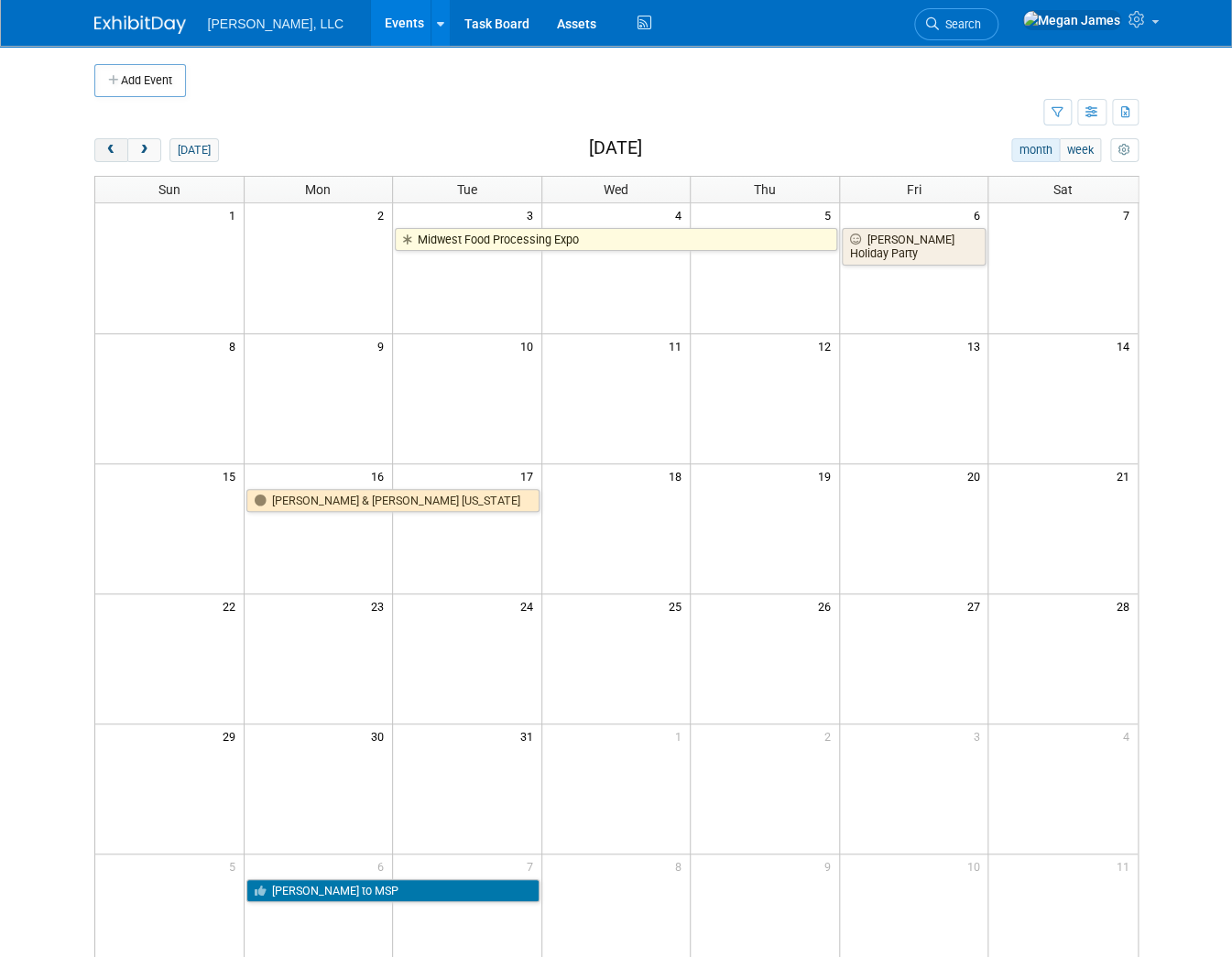
click at [104, 147] on span "prev" at bounding box center [111, 151] width 14 height 12
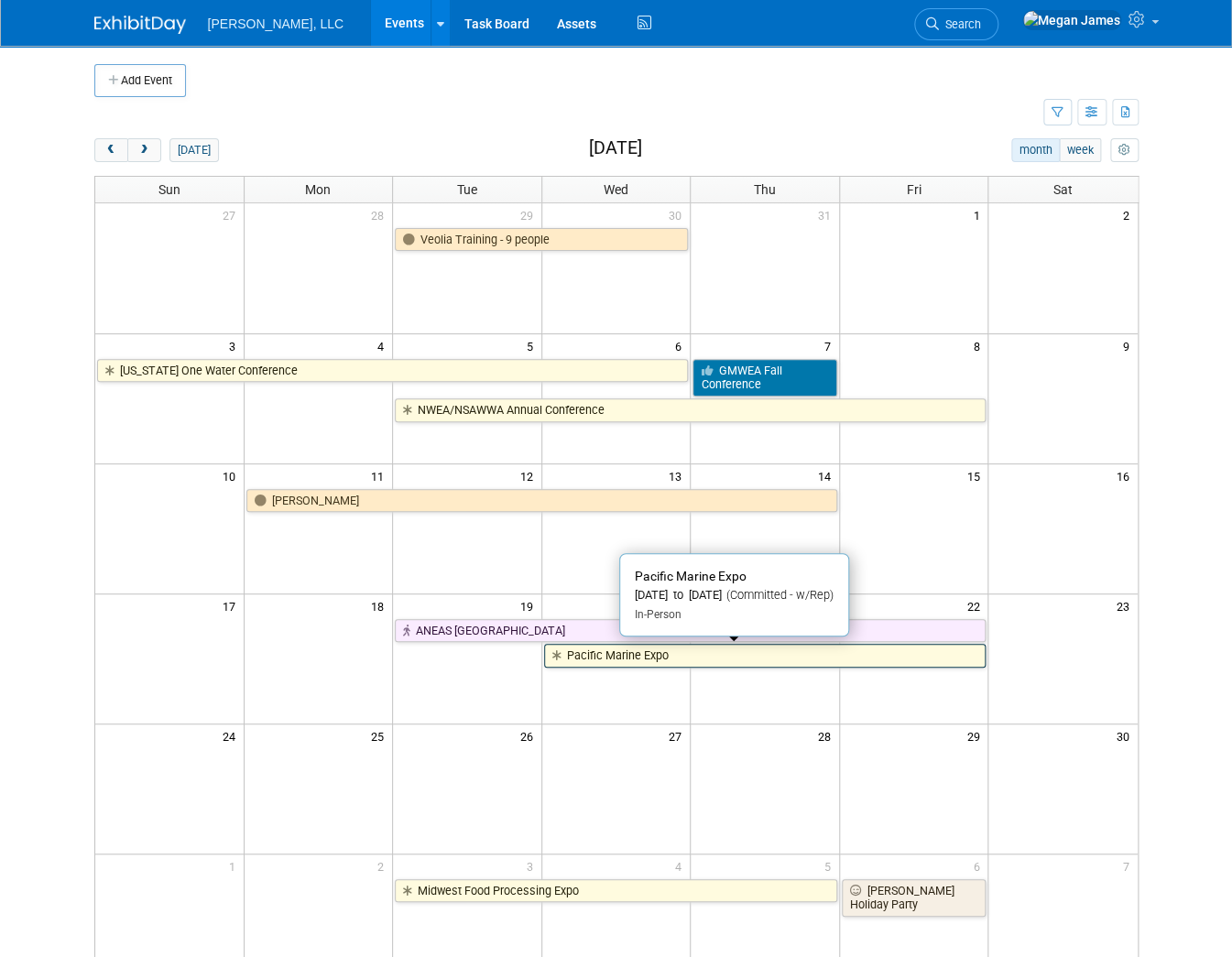
click at [660, 658] on link "Pacific Marine Expo" at bounding box center [765, 656] width 442 height 24
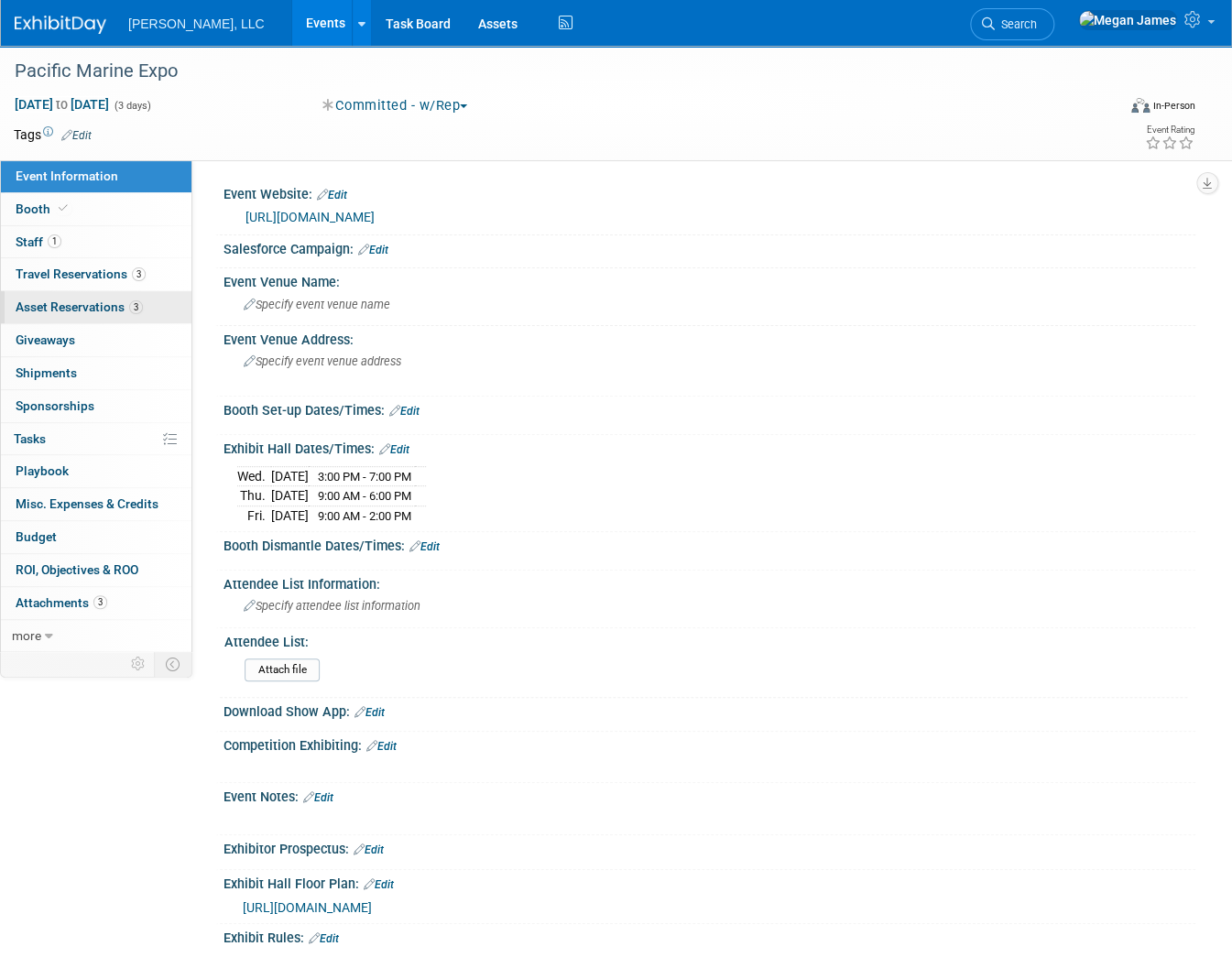
click at [112, 307] on span "Asset Reservations 3" at bounding box center [79, 307] width 127 height 15
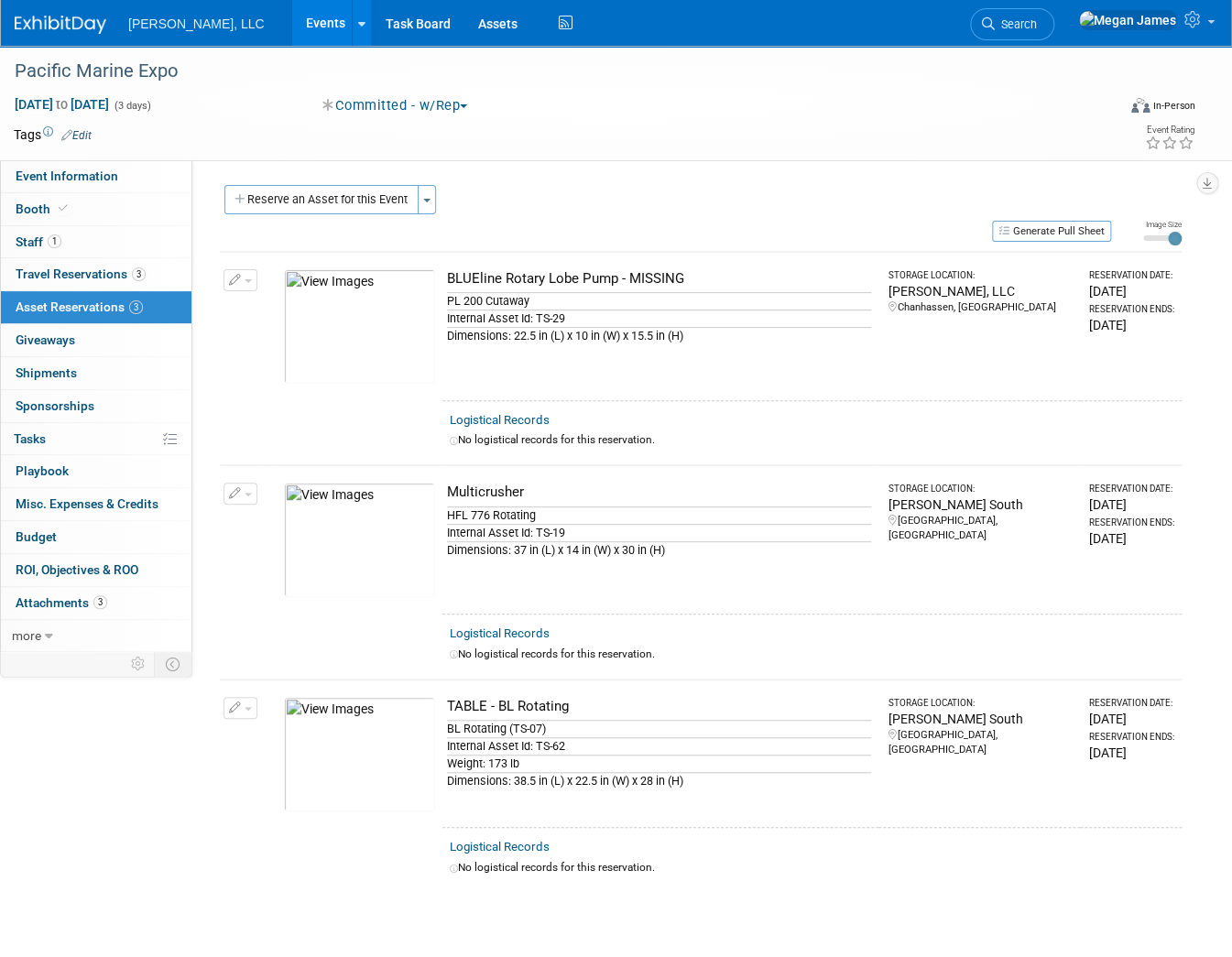
click at [133, 819] on div "Event Information Event Info Booth Booth 1 Staff 1 Staff 3 Travel Reservations …" at bounding box center [616, 469] width 1232 height 846
click at [292, 21] on link "Events" at bounding box center [325, 23] width 66 height 46
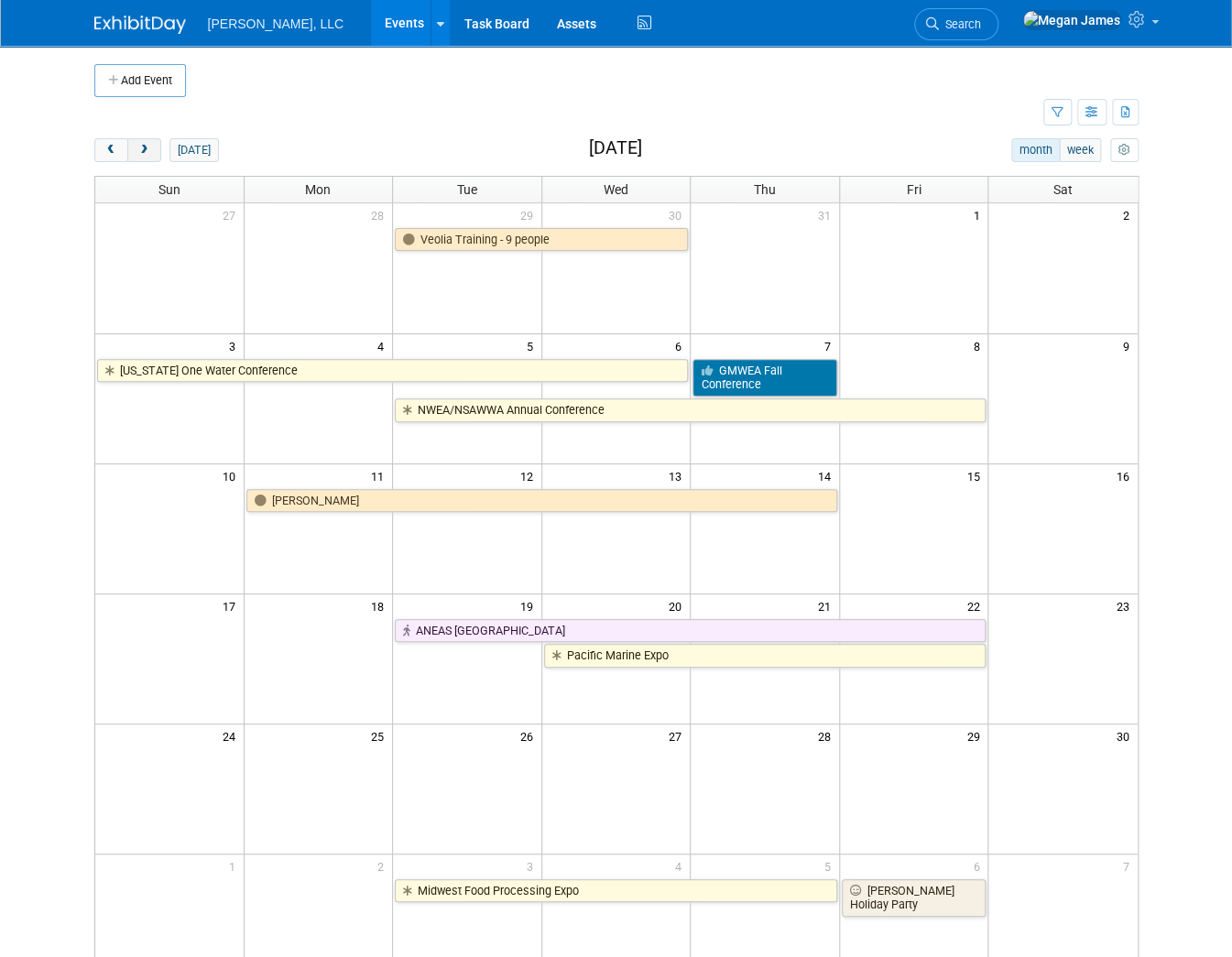
click at [127, 149] on button "next" at bounding box center [144, 151] width 34 height 24
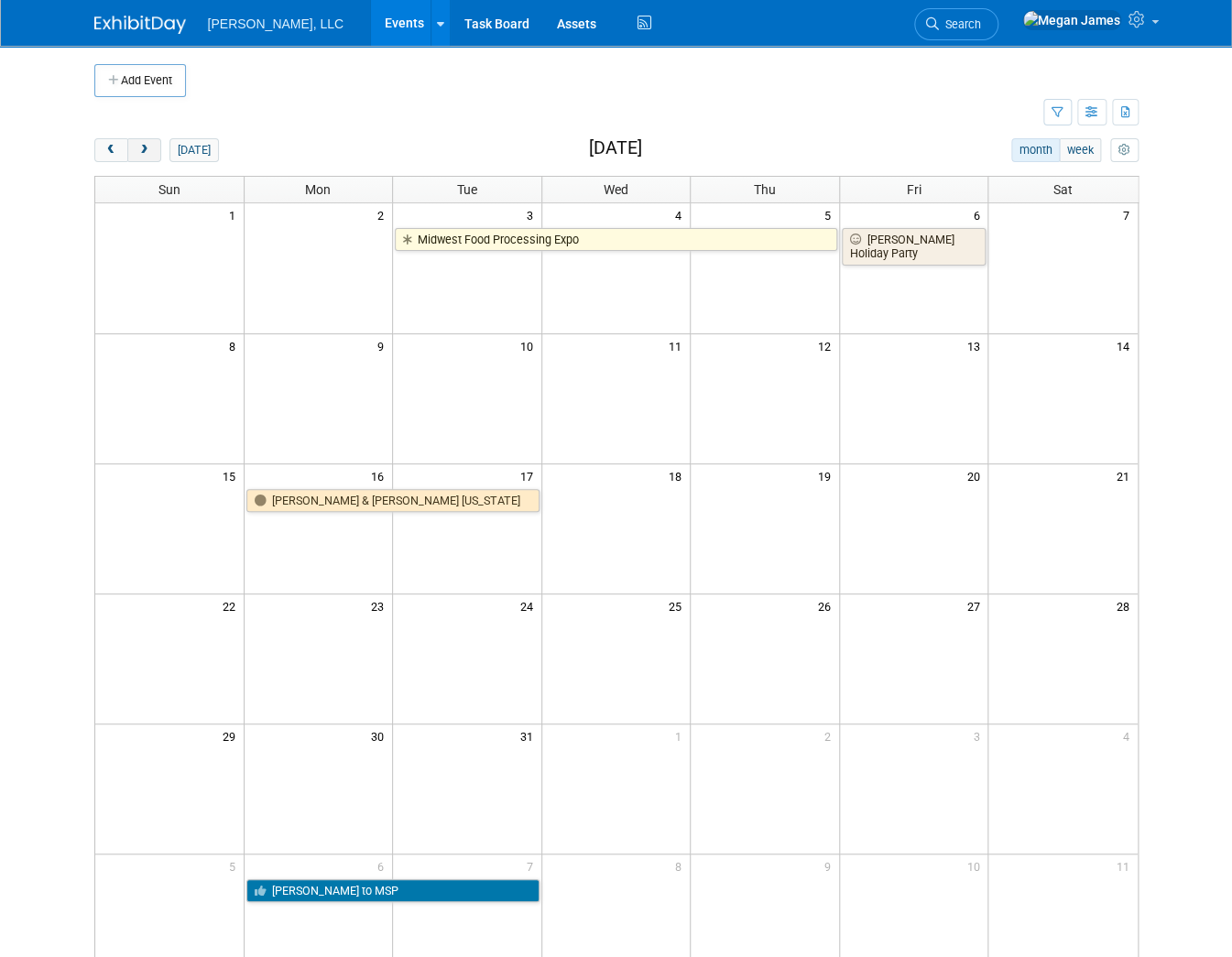
click at [127, 149] on button "next" at bounding box center [144, 151] width 34 height 24
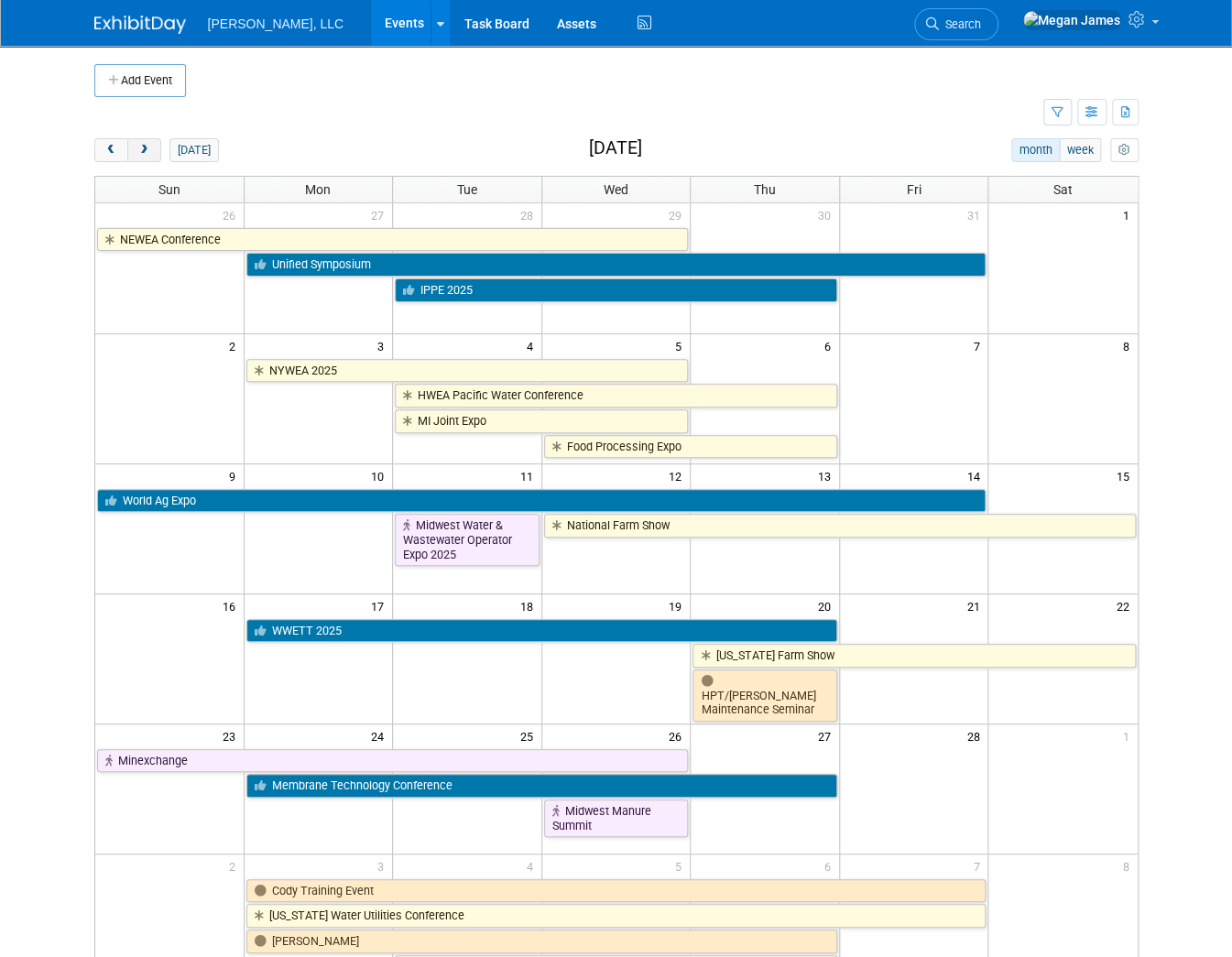
click at [127, 149] on button "next" at bounding box center [144, 151] width 34 height 24
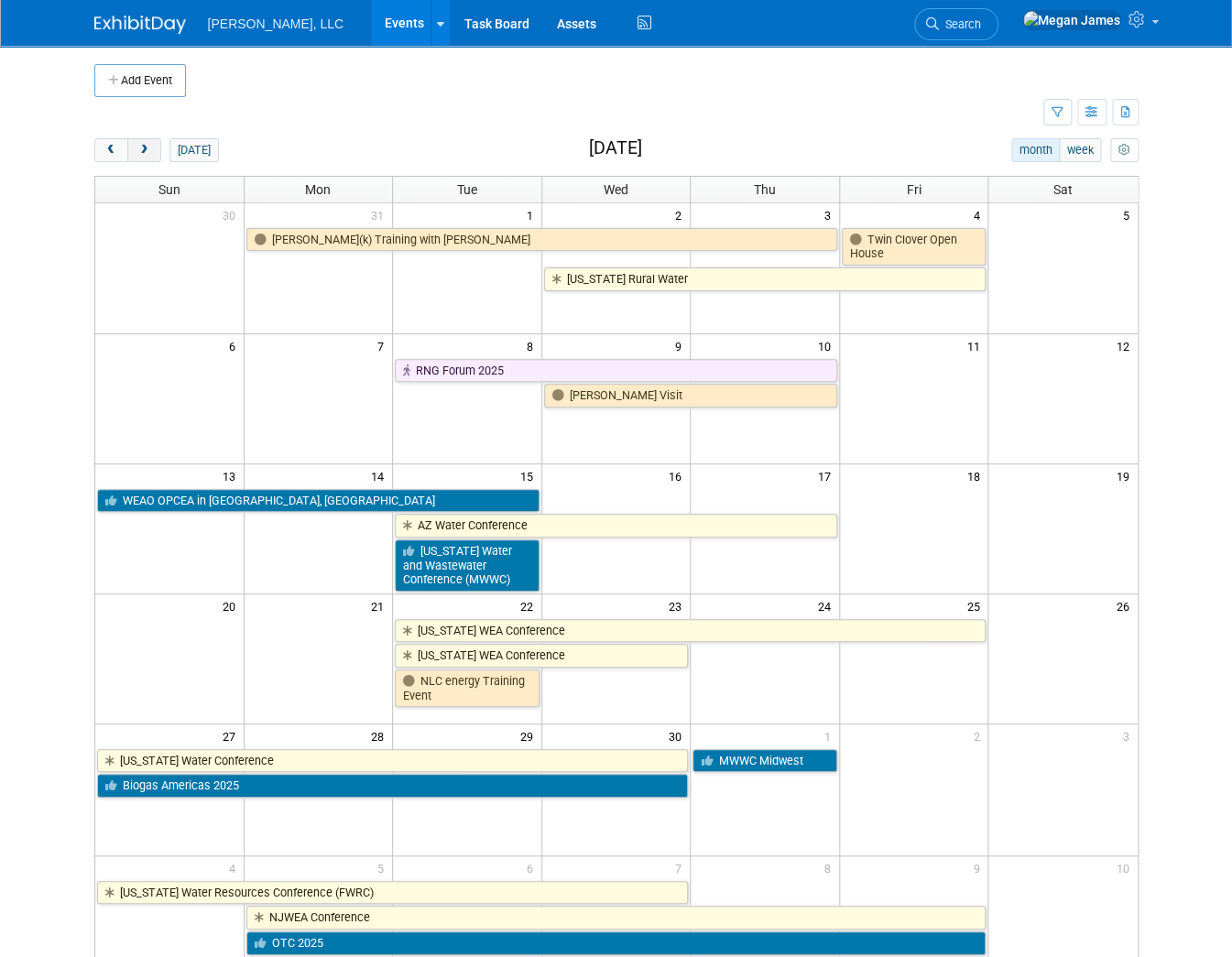
click at [127, 149] on button "next" at bounding box center [144, 151] width 34 height 24
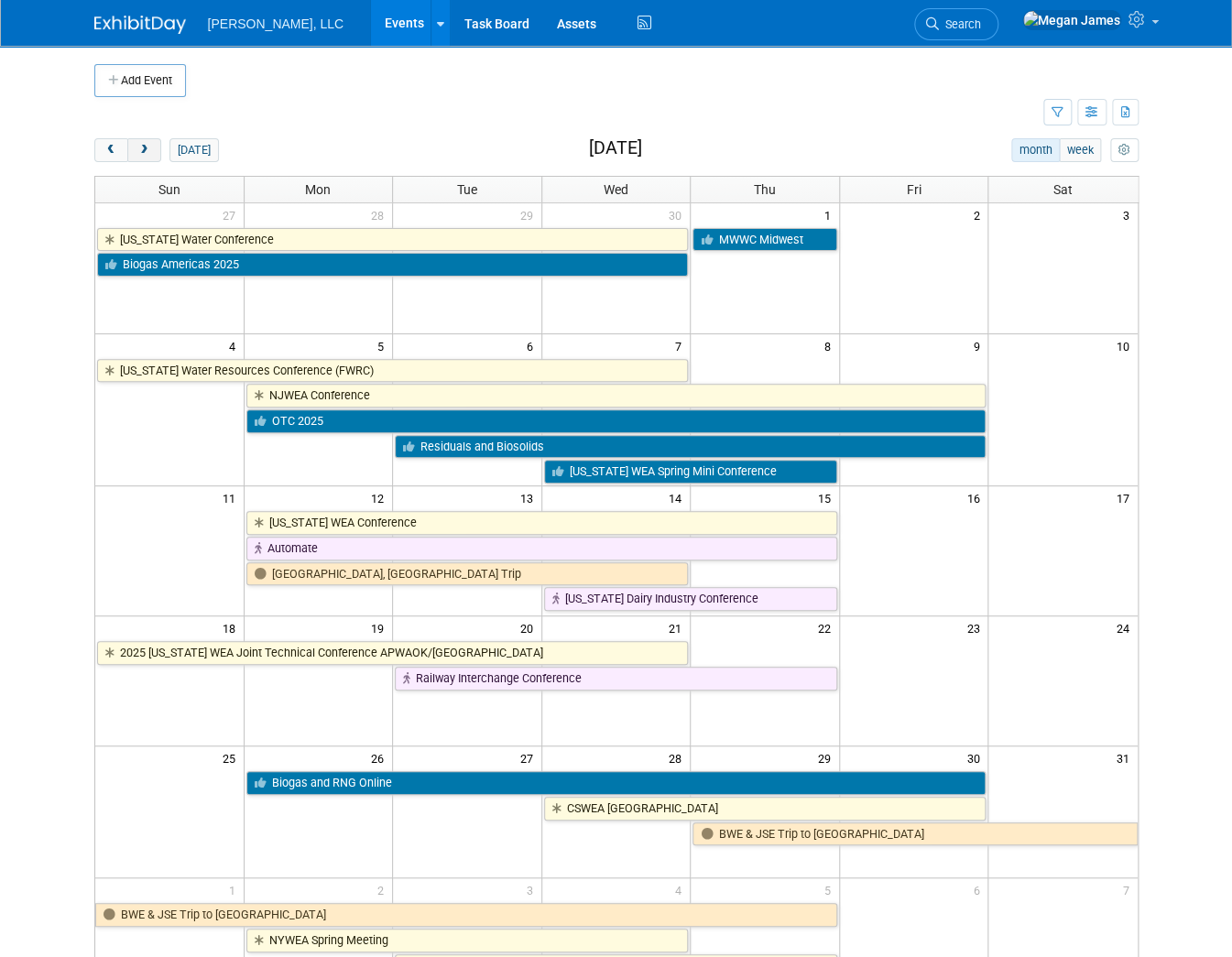
click at [127, 149] on button "next" at bounding box center [144, 151] width 34 height 24
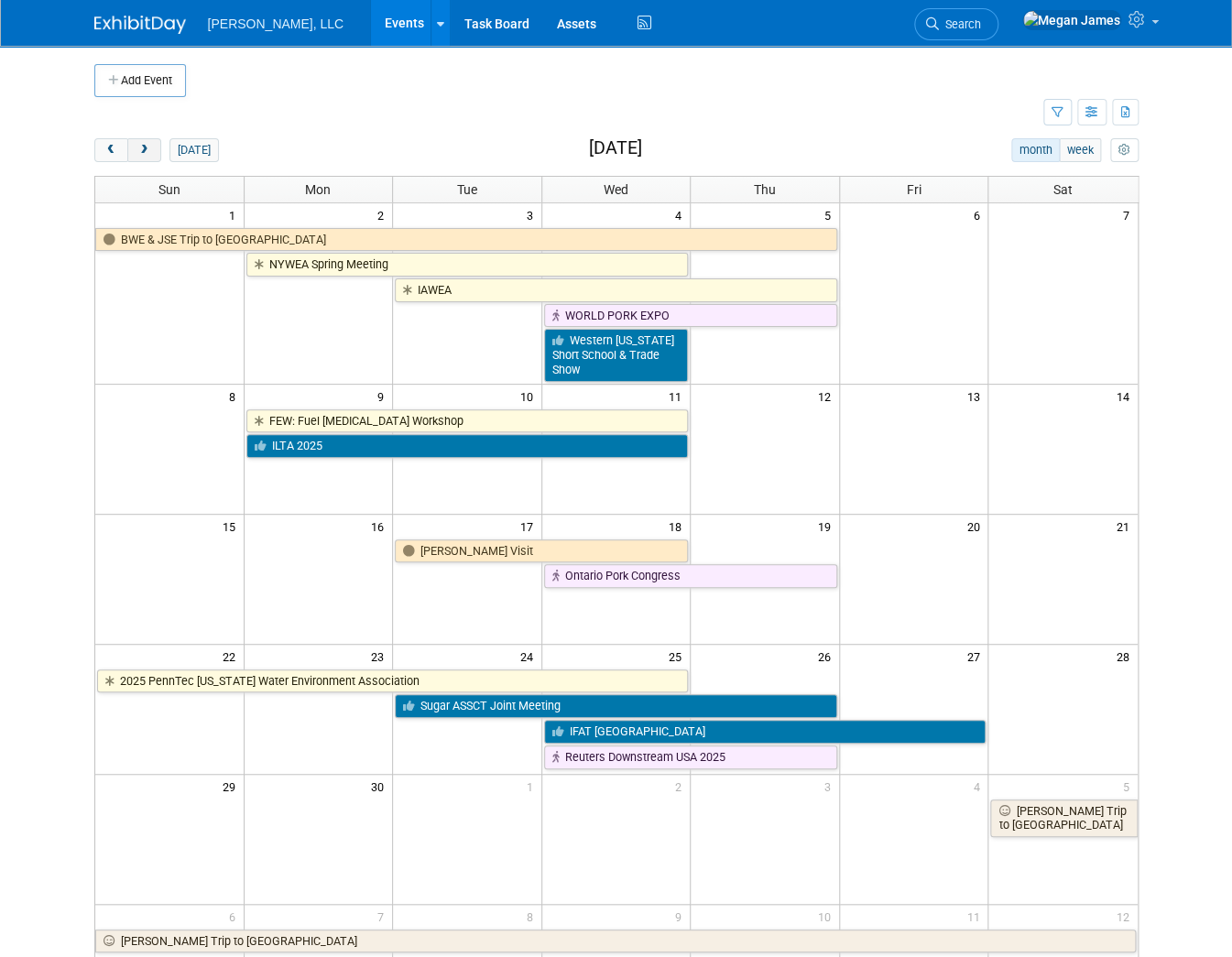
click at [132, 147] on button "next" at bounding box center [144, 151] width 34 height 24
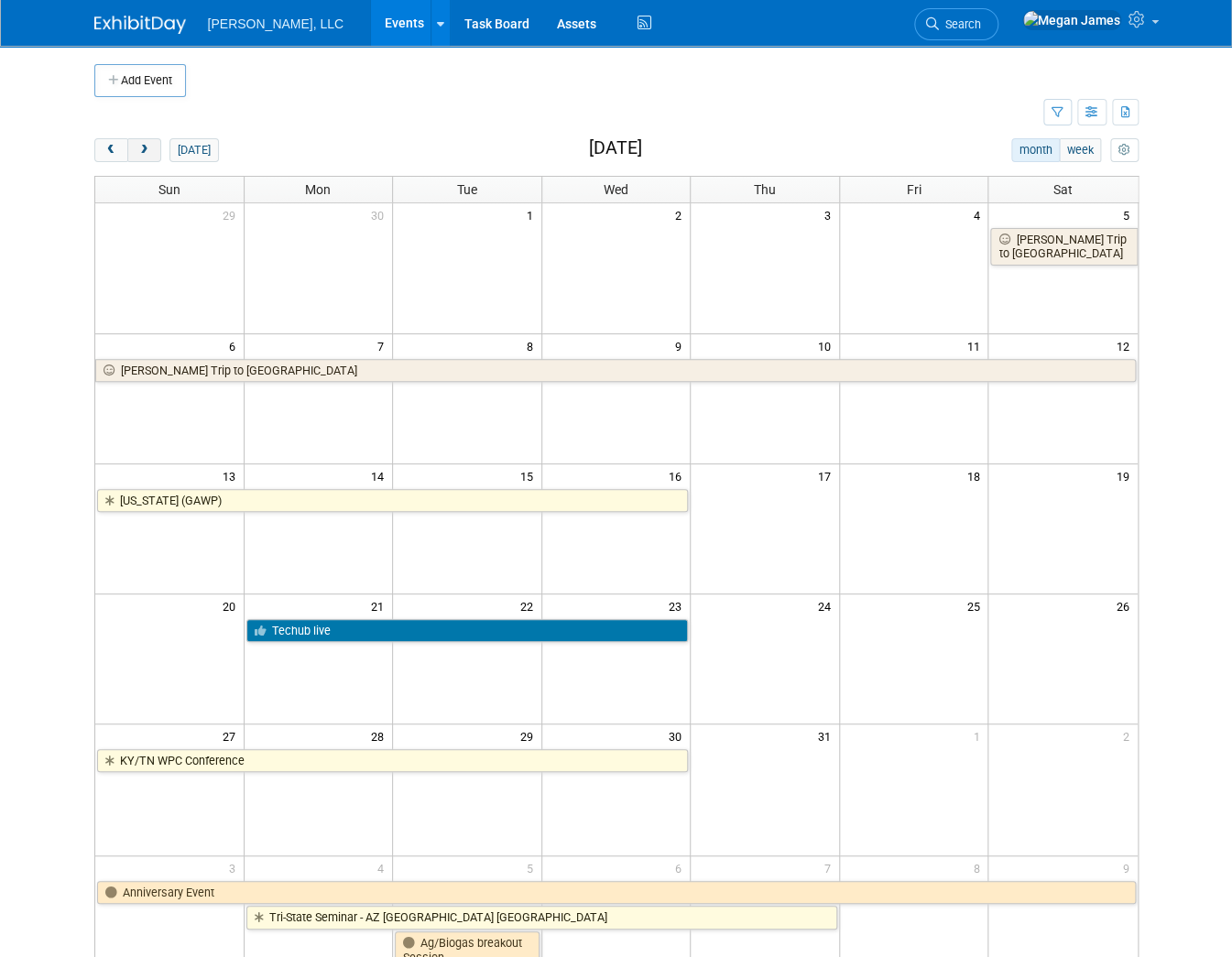
click at [132, 147] on button "next" at bounding box center [144, 151] width 34 height 24
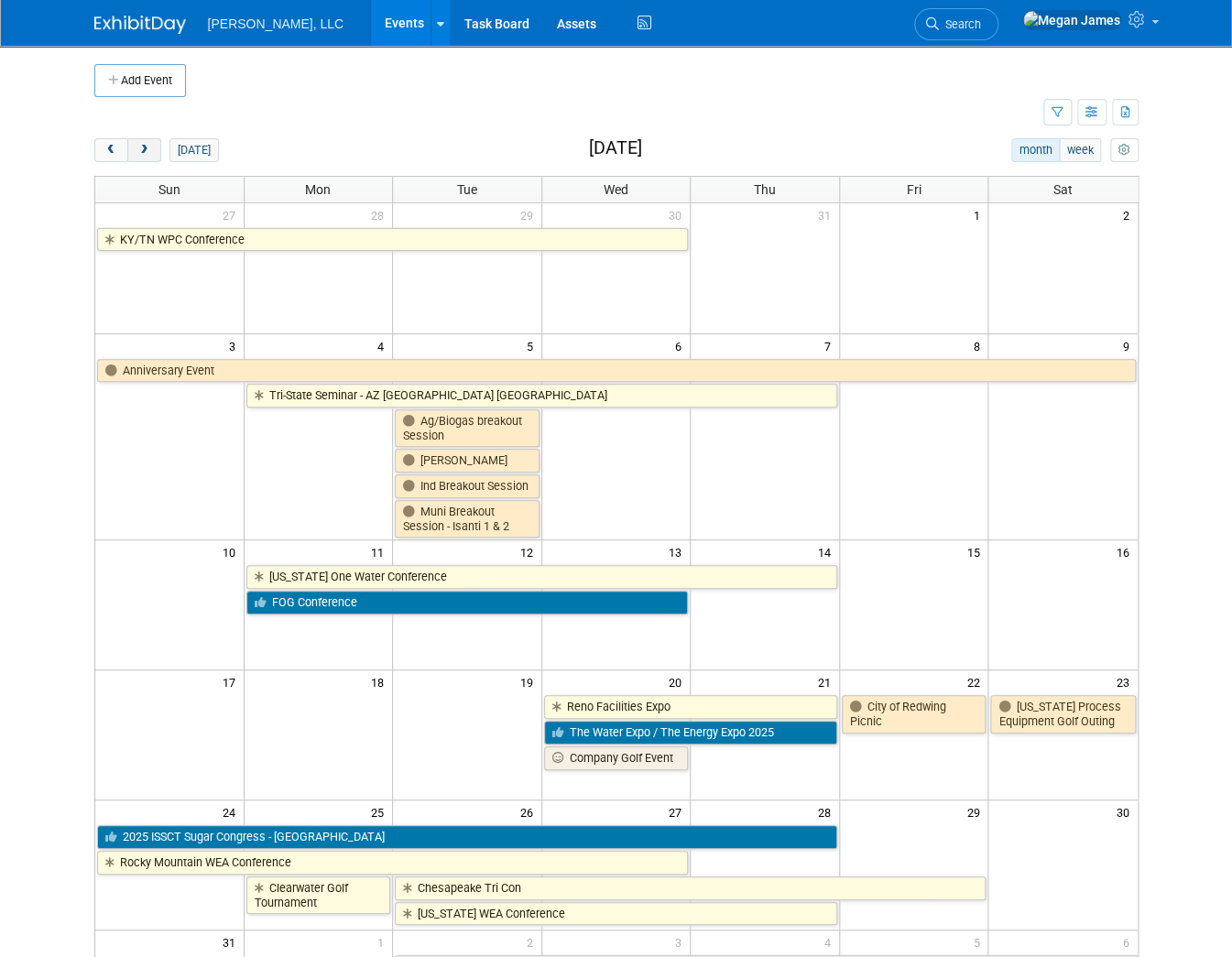
click at [138, 152] on span "next" at bounding box center [144, 151] width 14 height 12
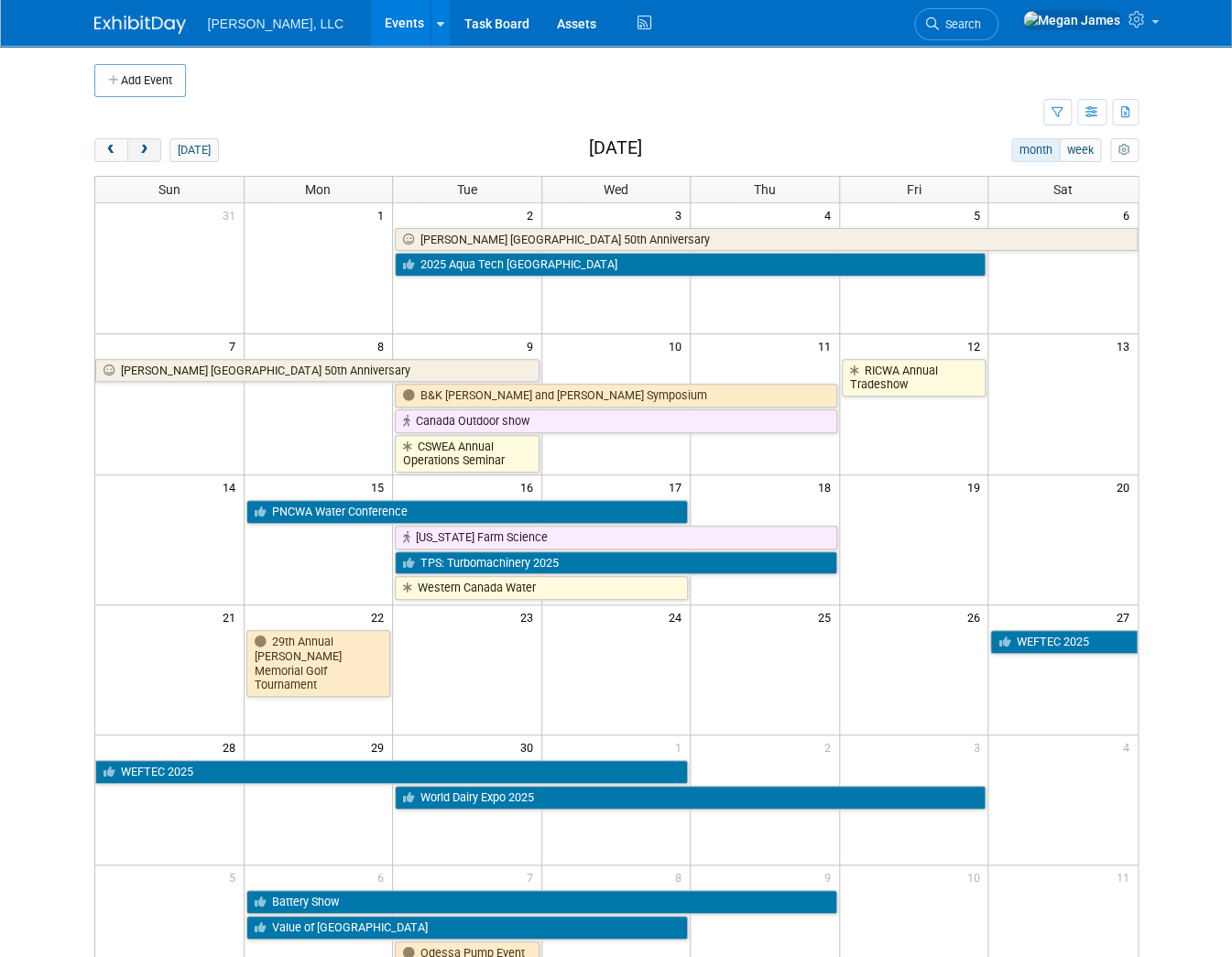
click at [138, 152] on span "next" at bounding box center [144, 151] width 14 height 12
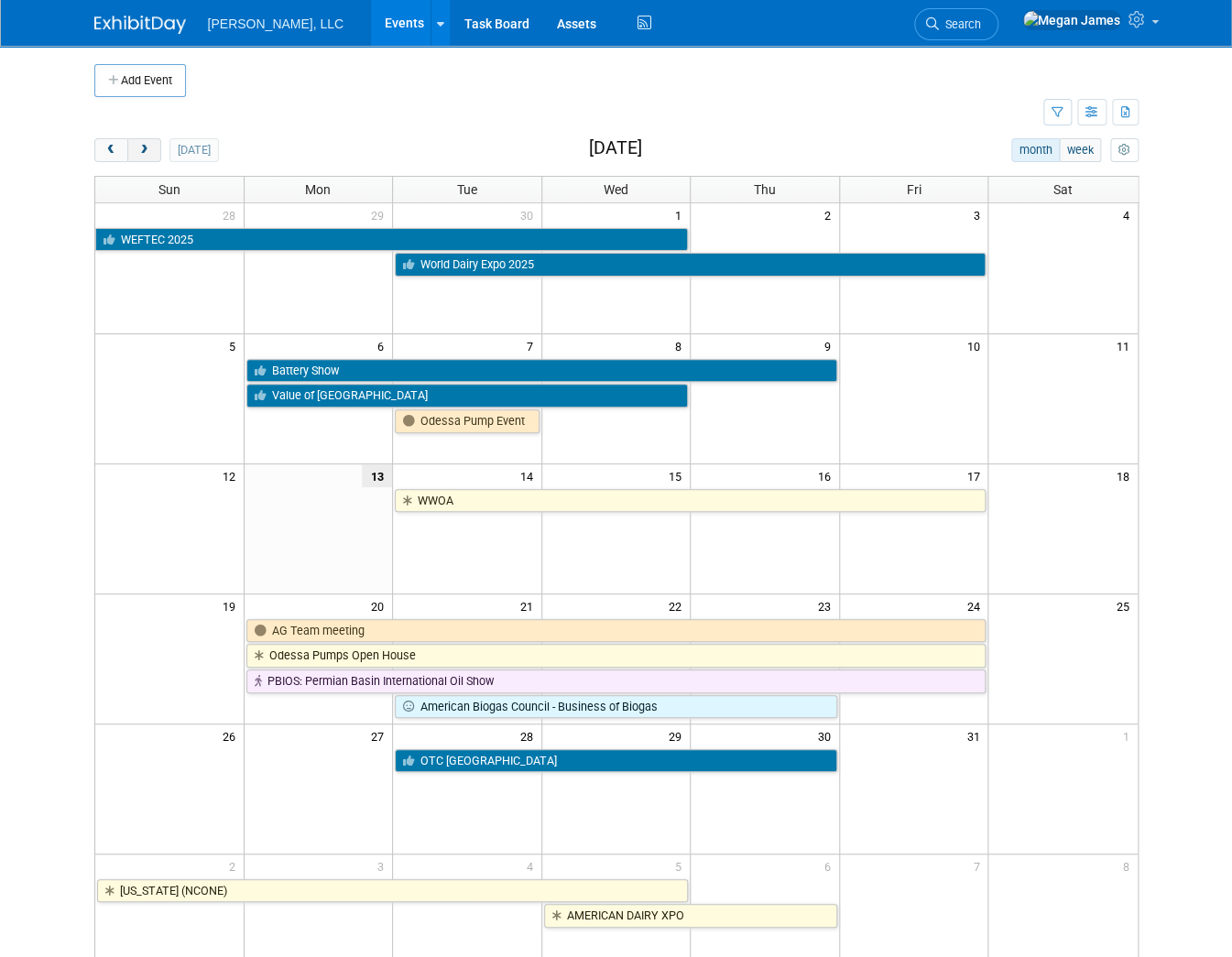
click at [138, 148] on span "next" at bounding box center [144, 151] width 14 height 12
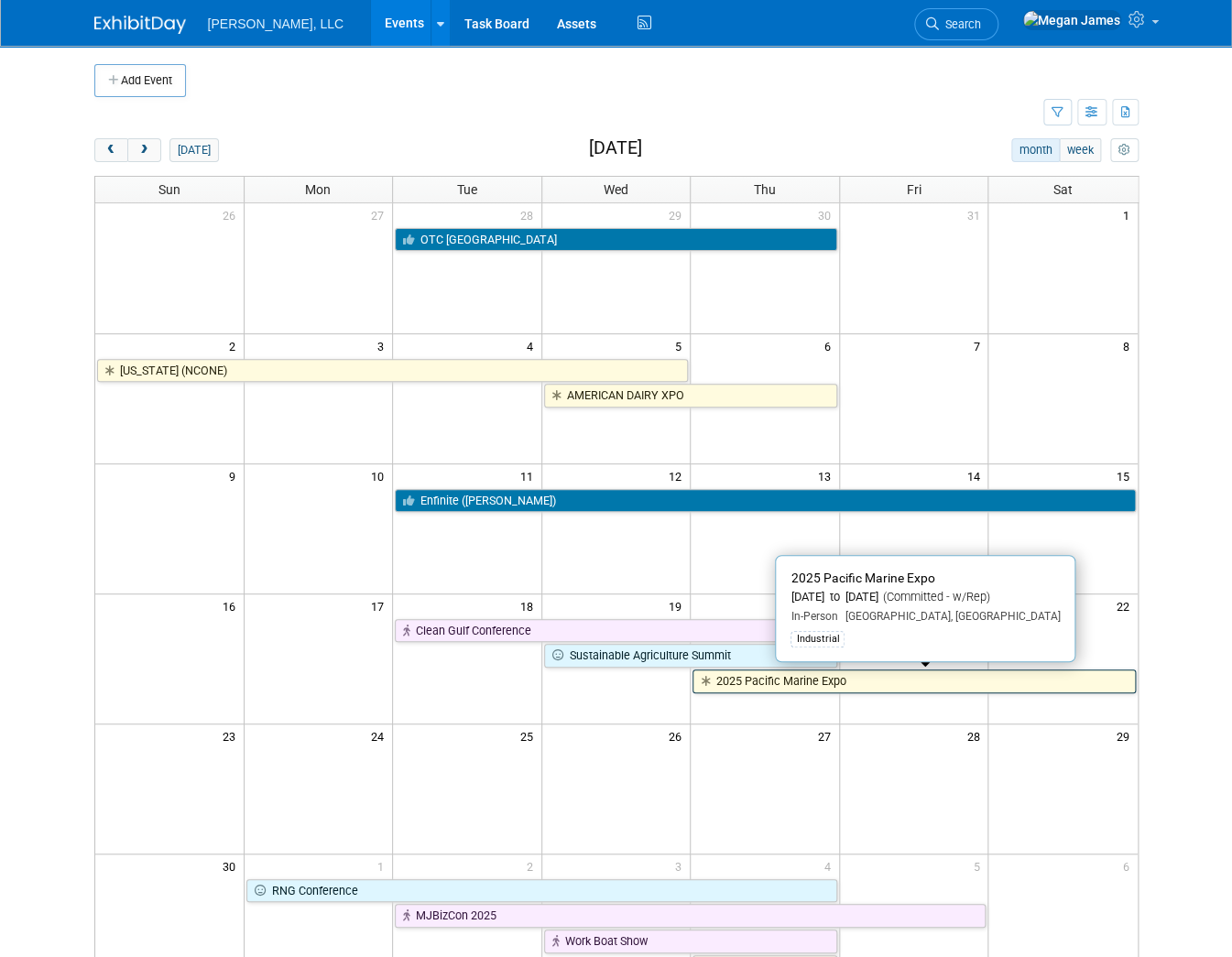
click at [963, 683] on link "2025 Pacific Marine Expo" at bounding box center [913, 682] width 442 height 24
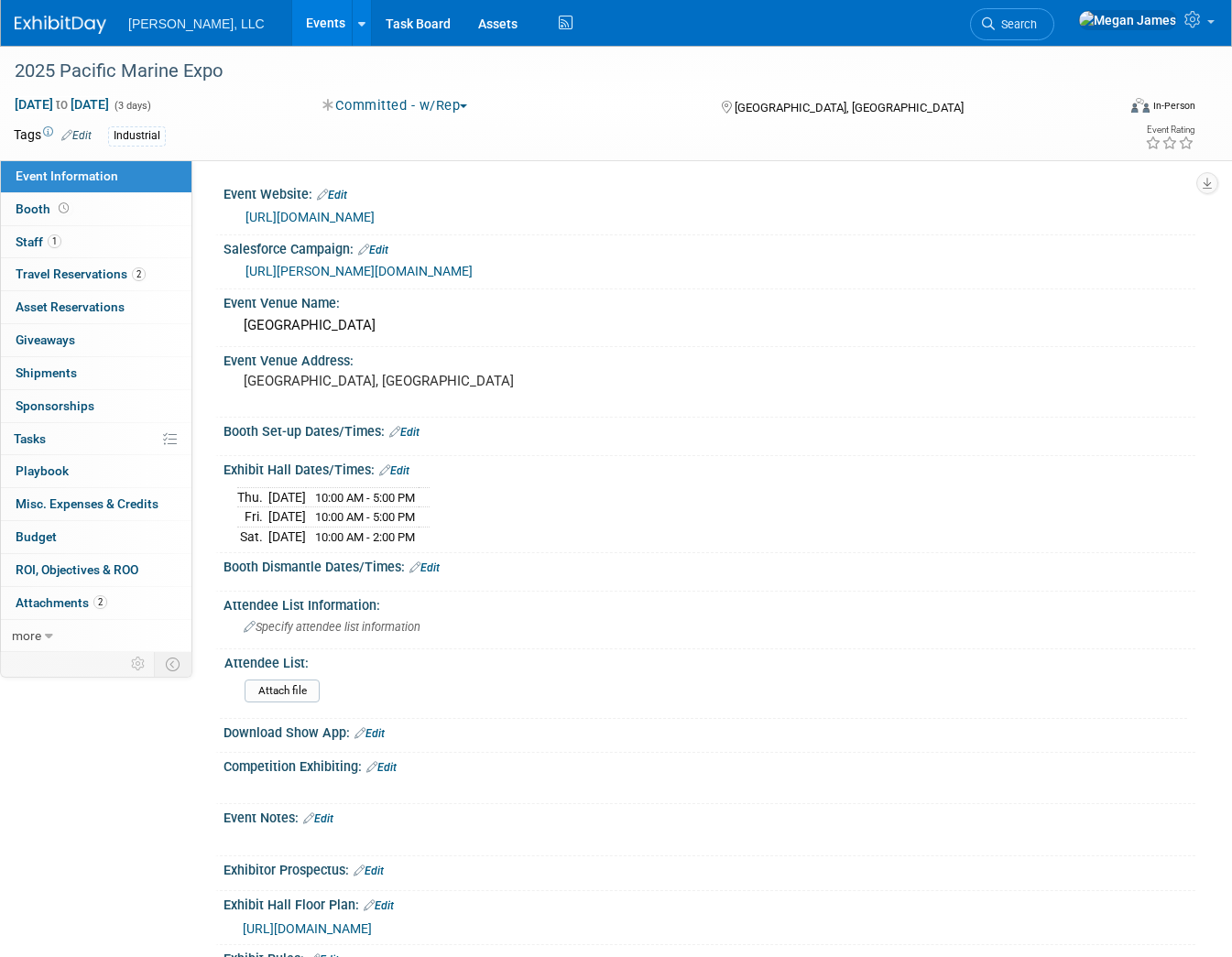
select select "Industrial"
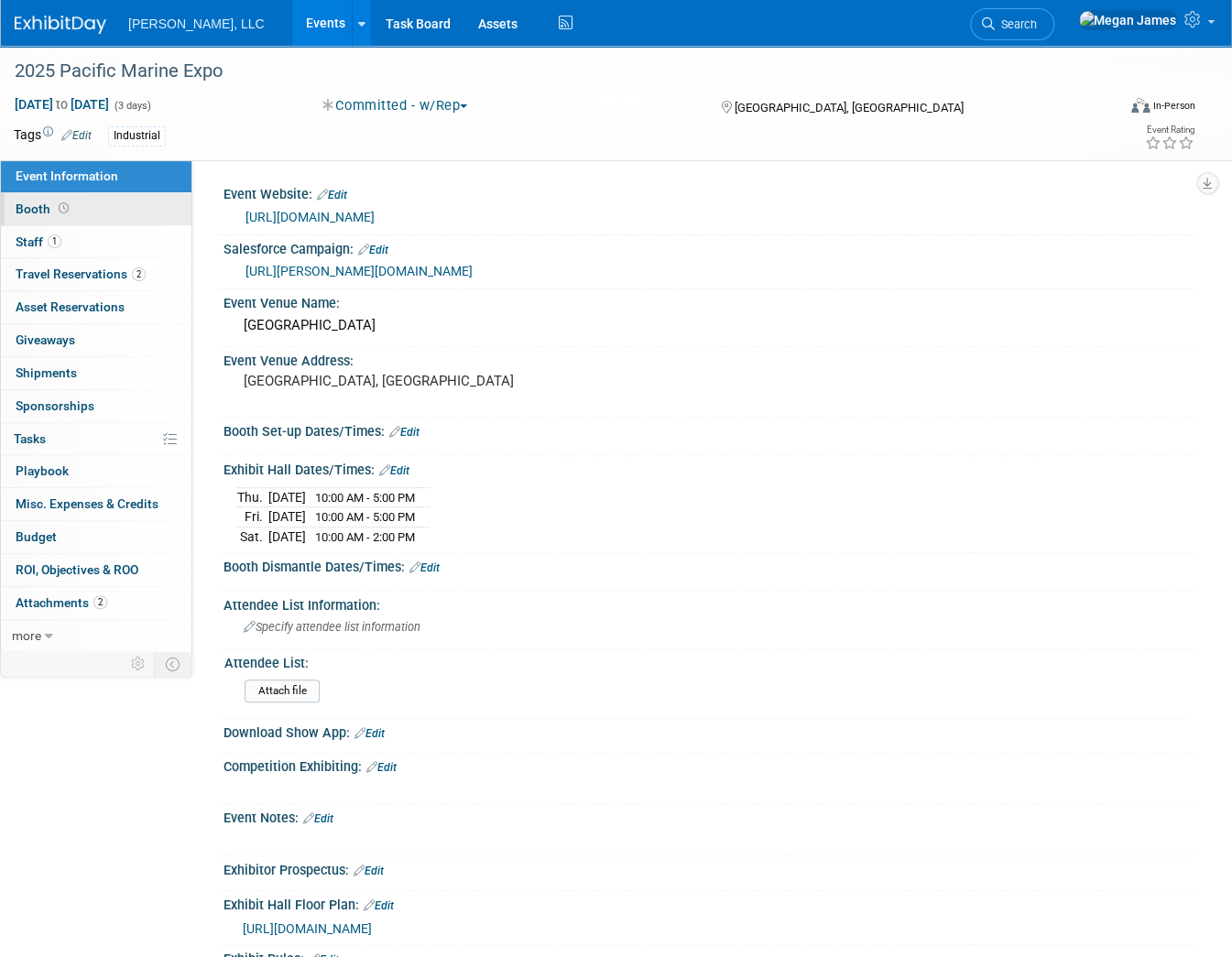
click at [130, 206] on link "Booth" at bounding box center [96, 209] width 190 height 32
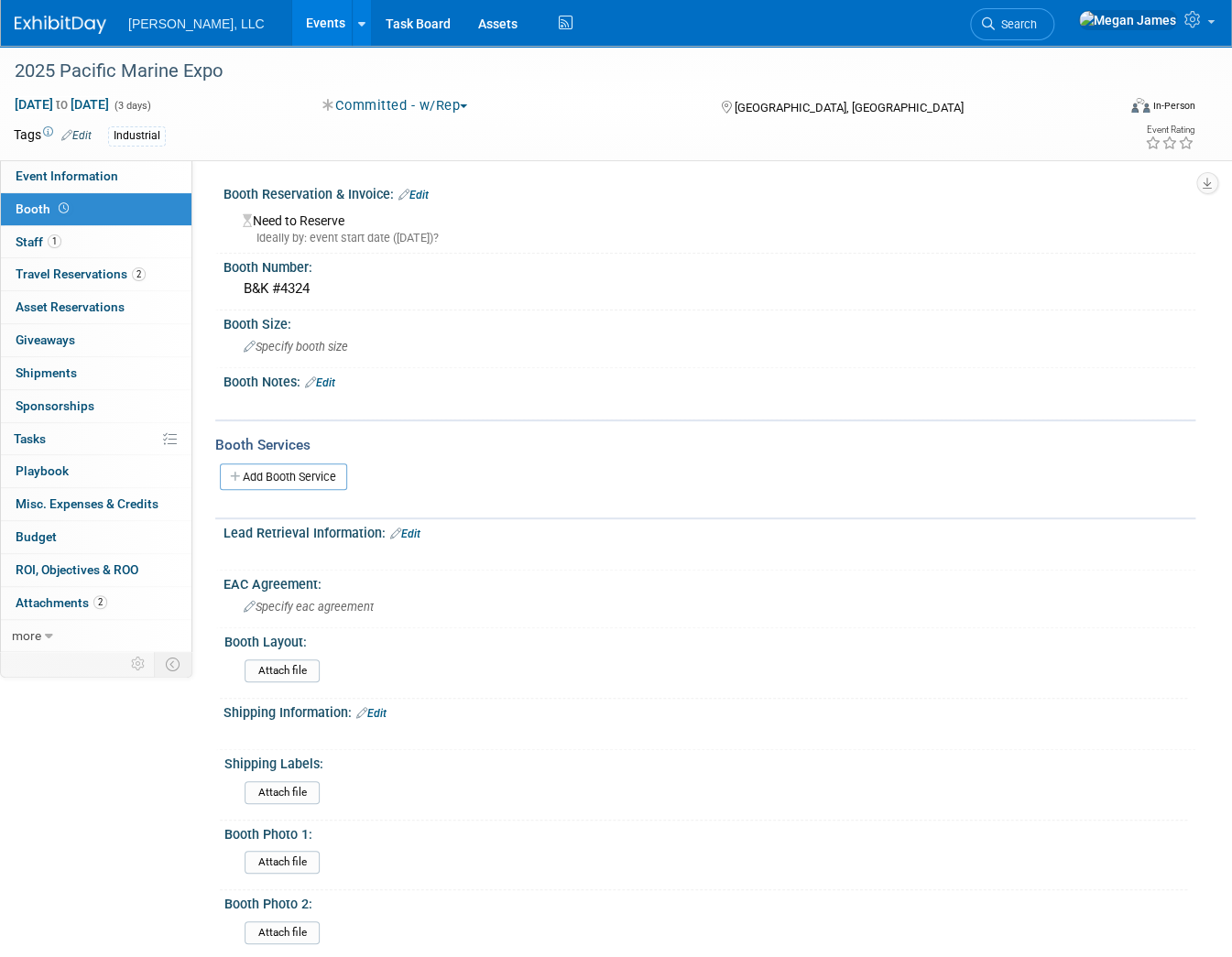
click at [335, 377] on link "Edit" at bounding box center [320, 383] width 30 height 13
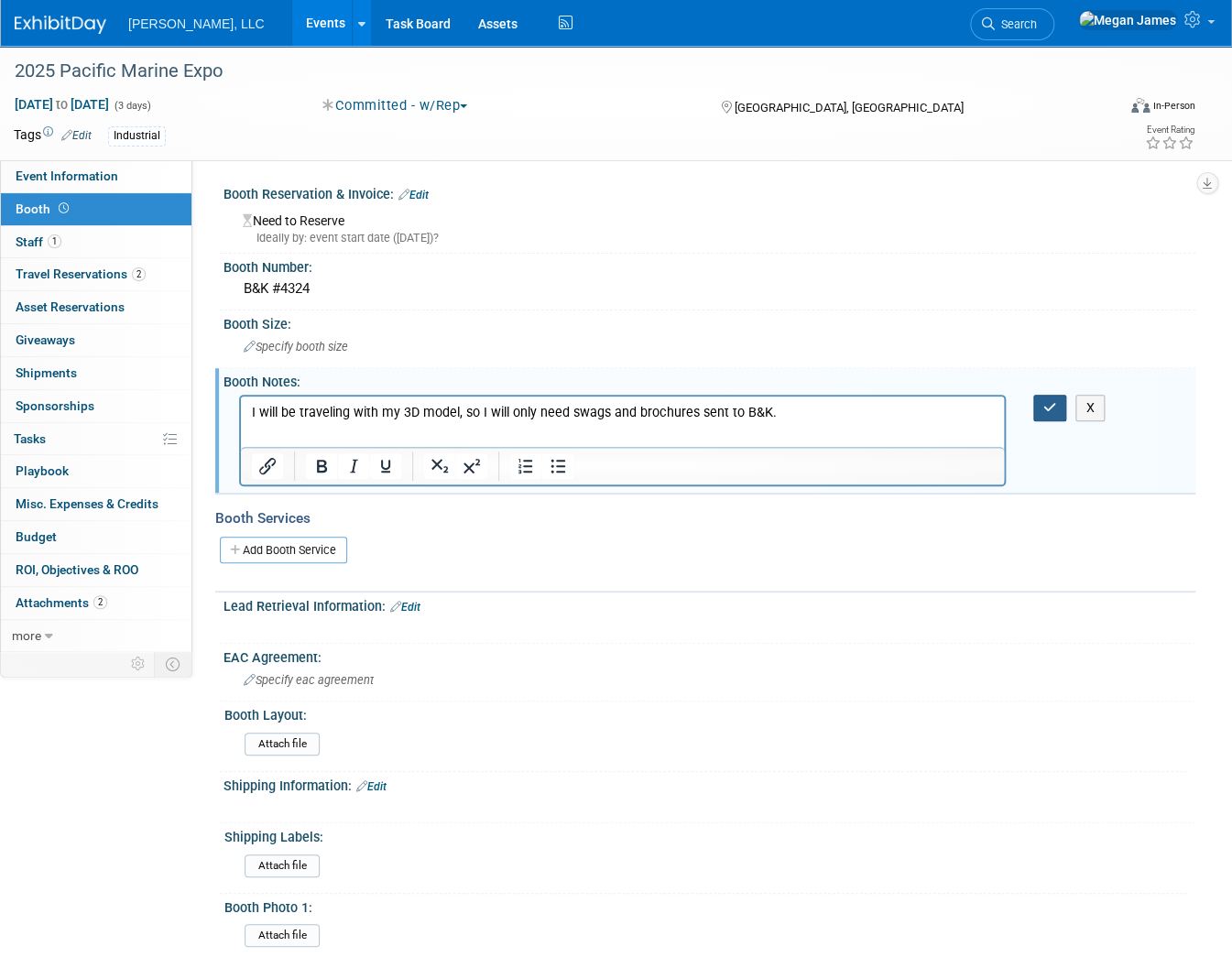
click at [1054, 397] on button "button" at bounding box center [1050, 407] width 34 height 27
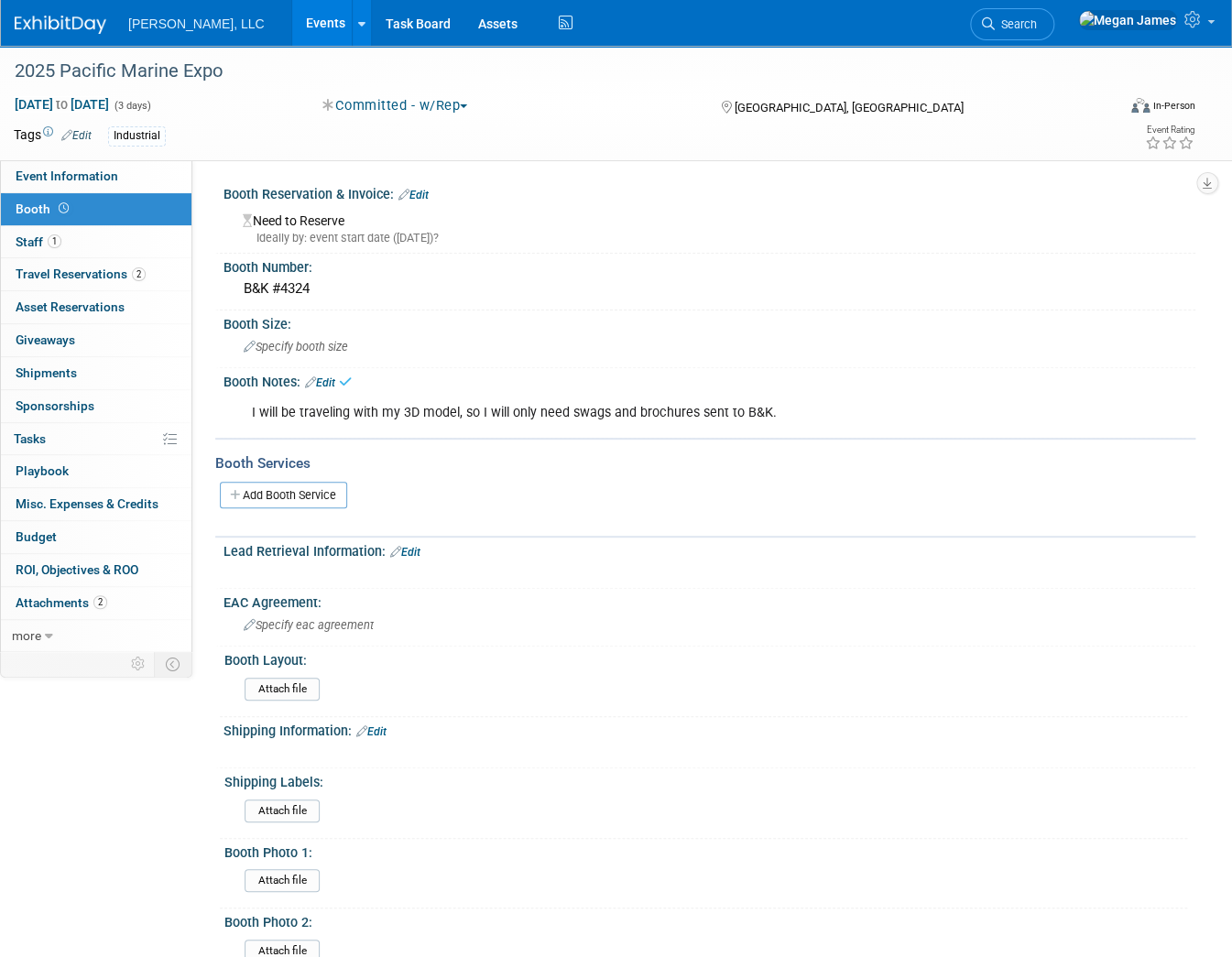
click at [292, 16] on link "Events" at bounding box center [325, 23] width 66 height 46
